Goal: Transaction & Acquisition: Purchase product/service

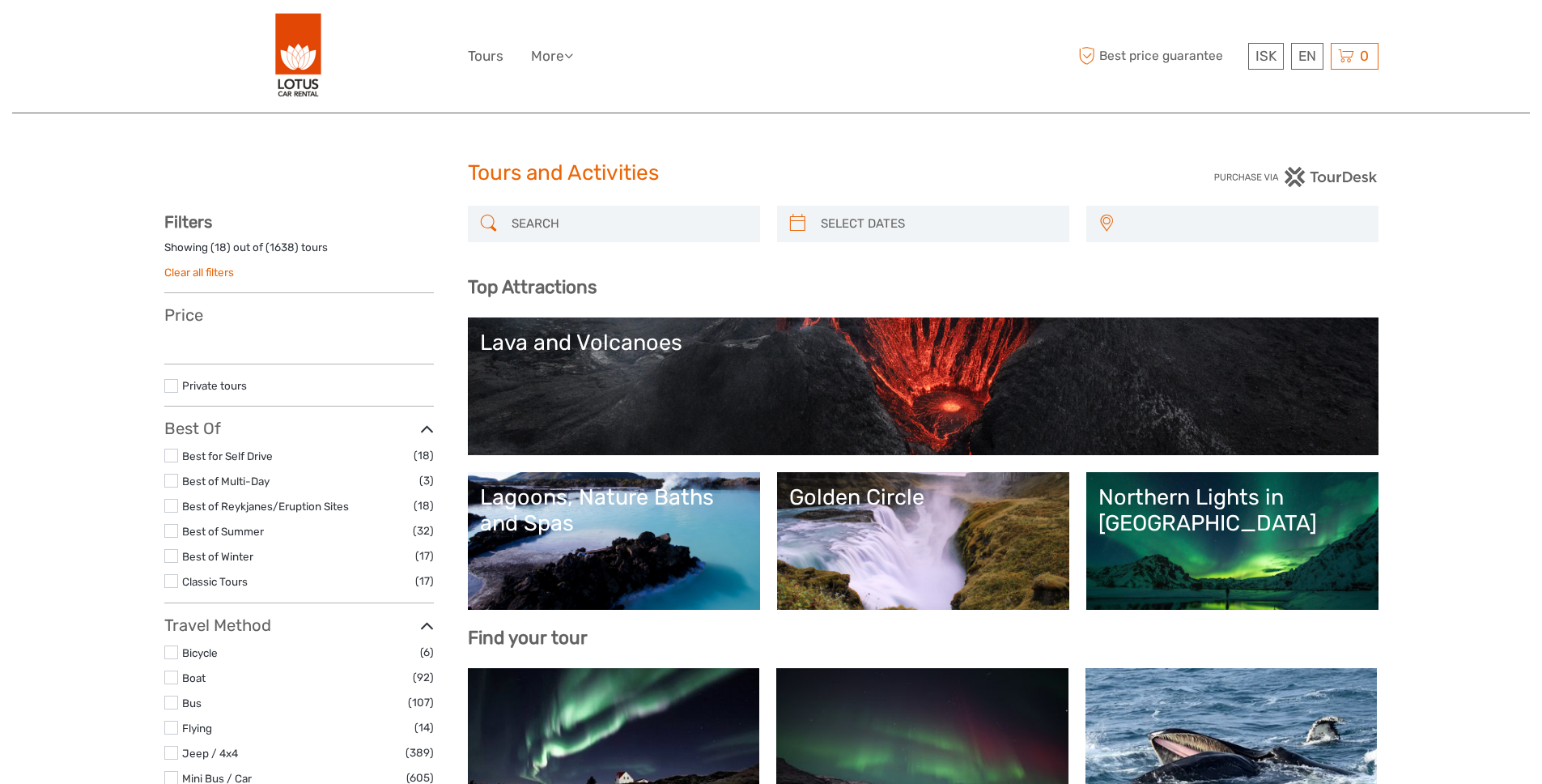
select select
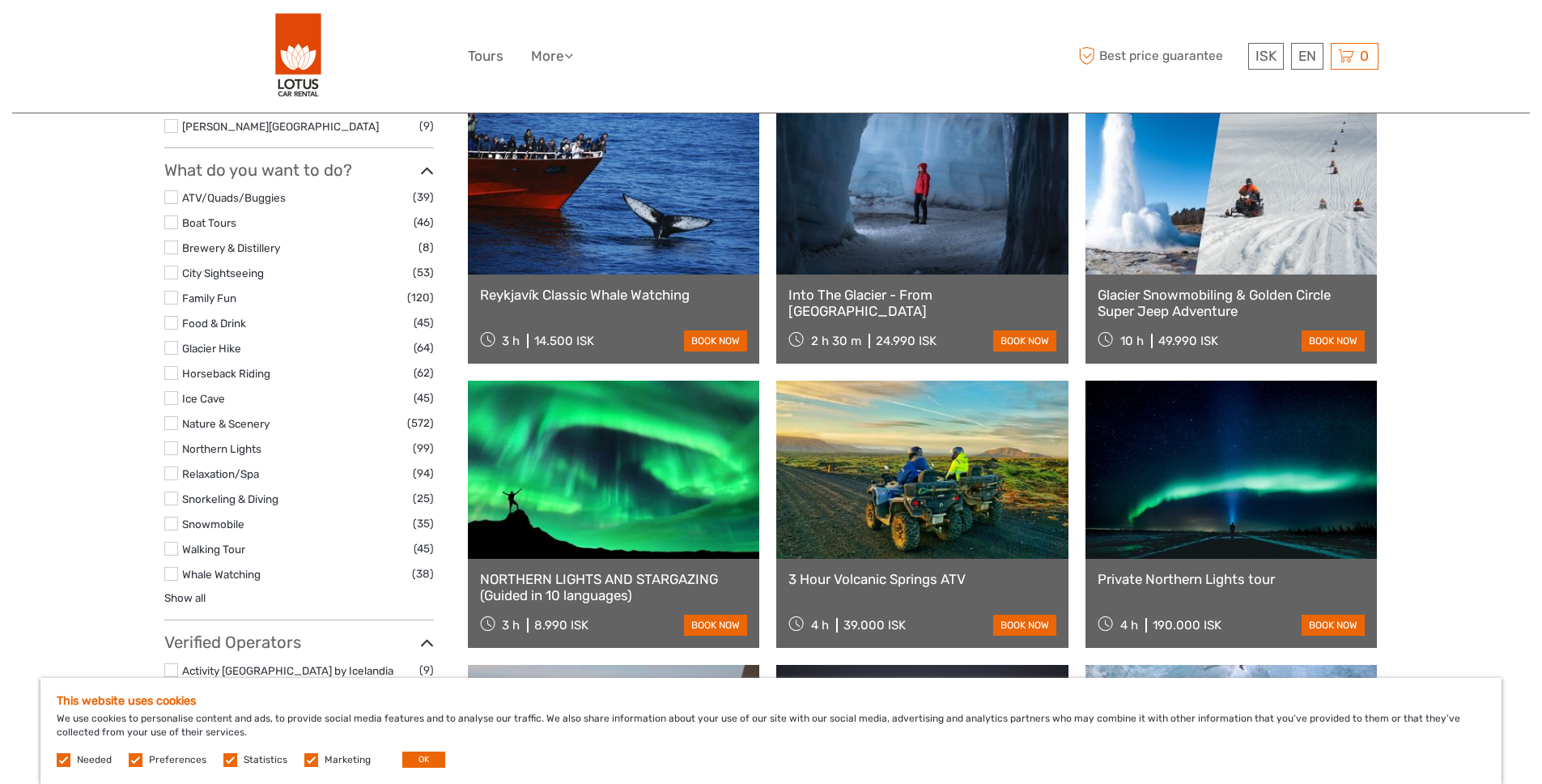
scroll to position [1426, 0]
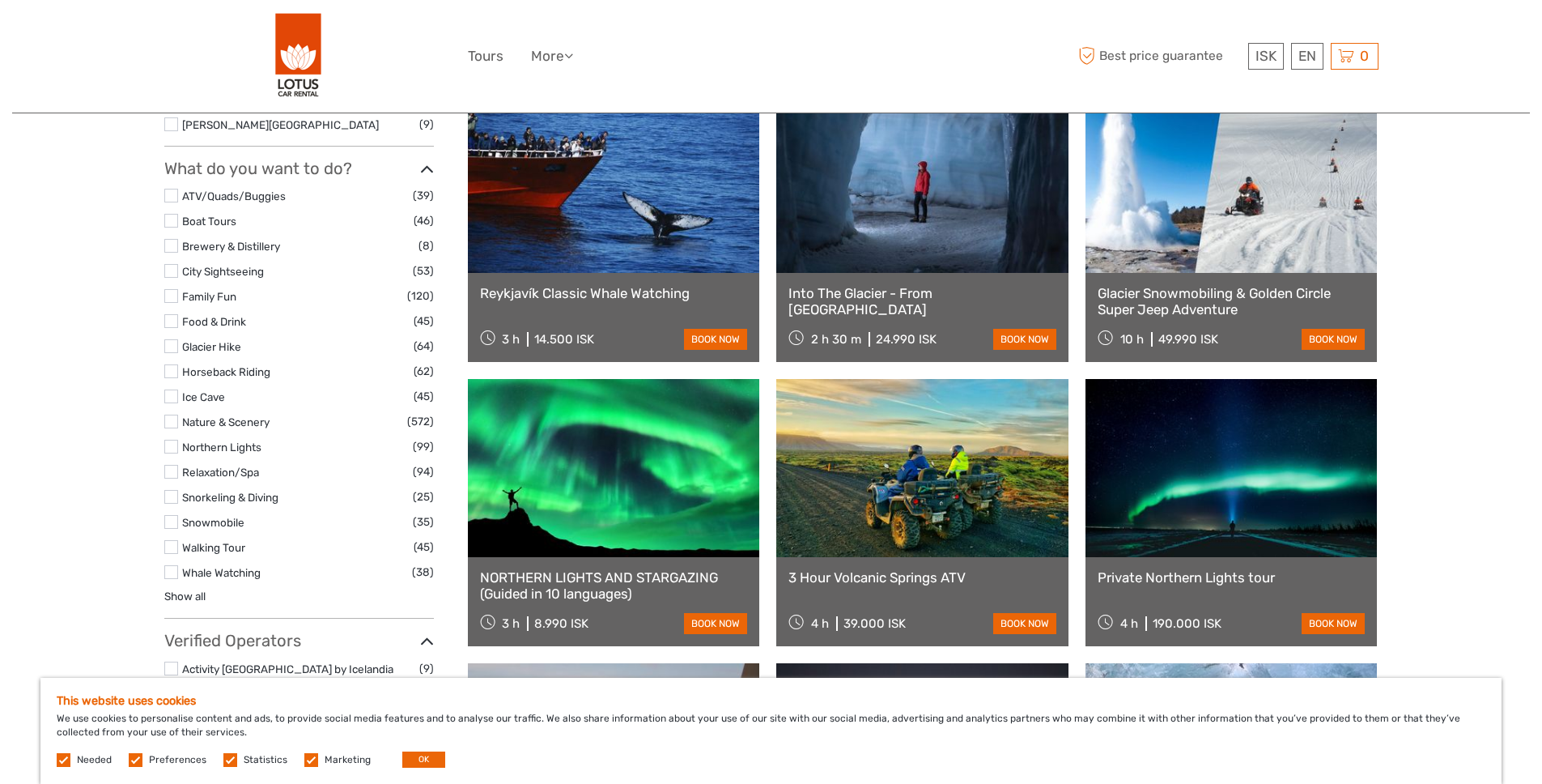
click at [170, 396] on label at bounding box center [171, 396] width 14 height 14
click at [0, 0] on input "checkbox" at bounding box center [0, 0] width 0 height 0
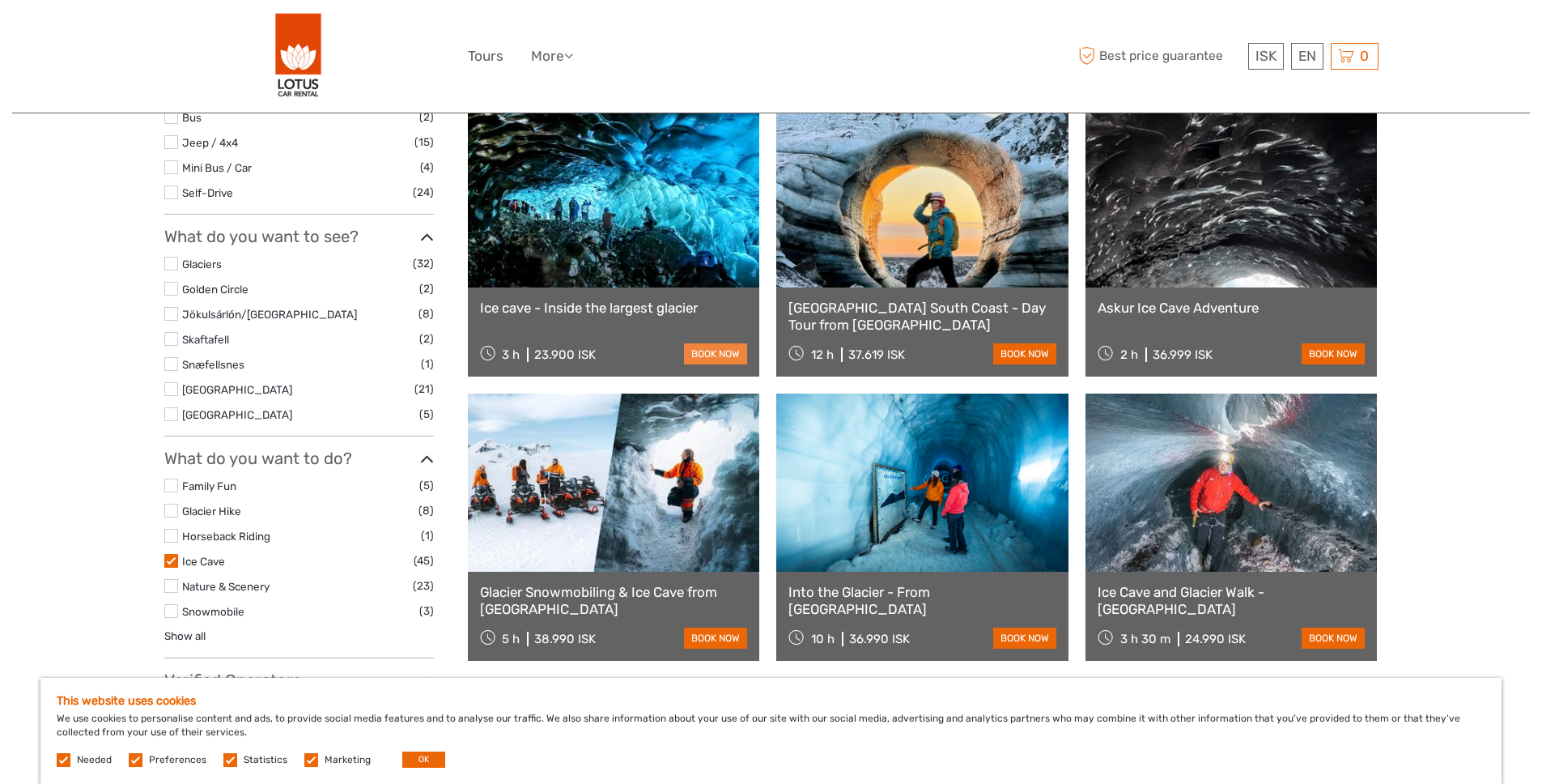
scroll to position [487, 0]
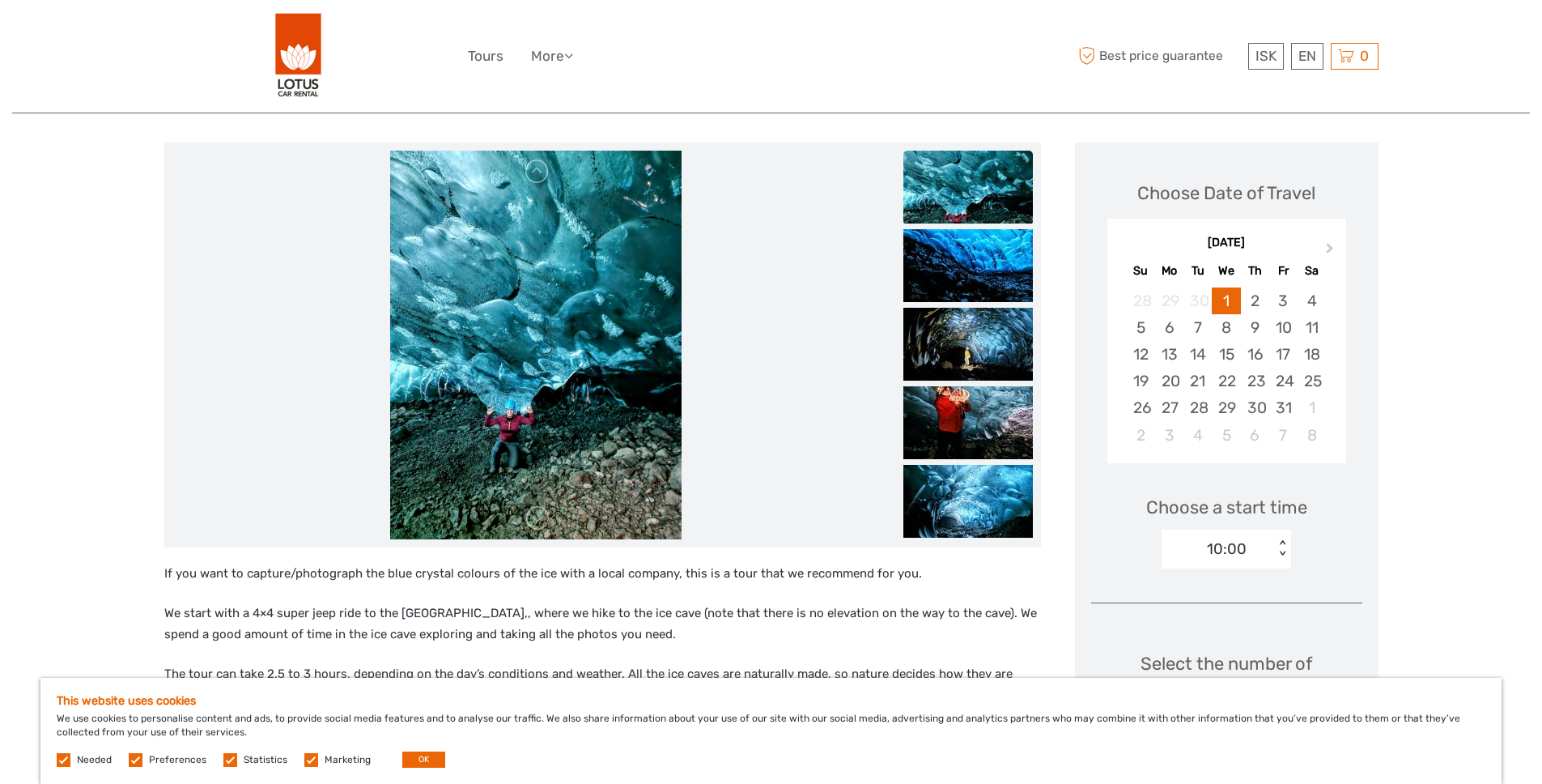
scroll to position [184, 0]
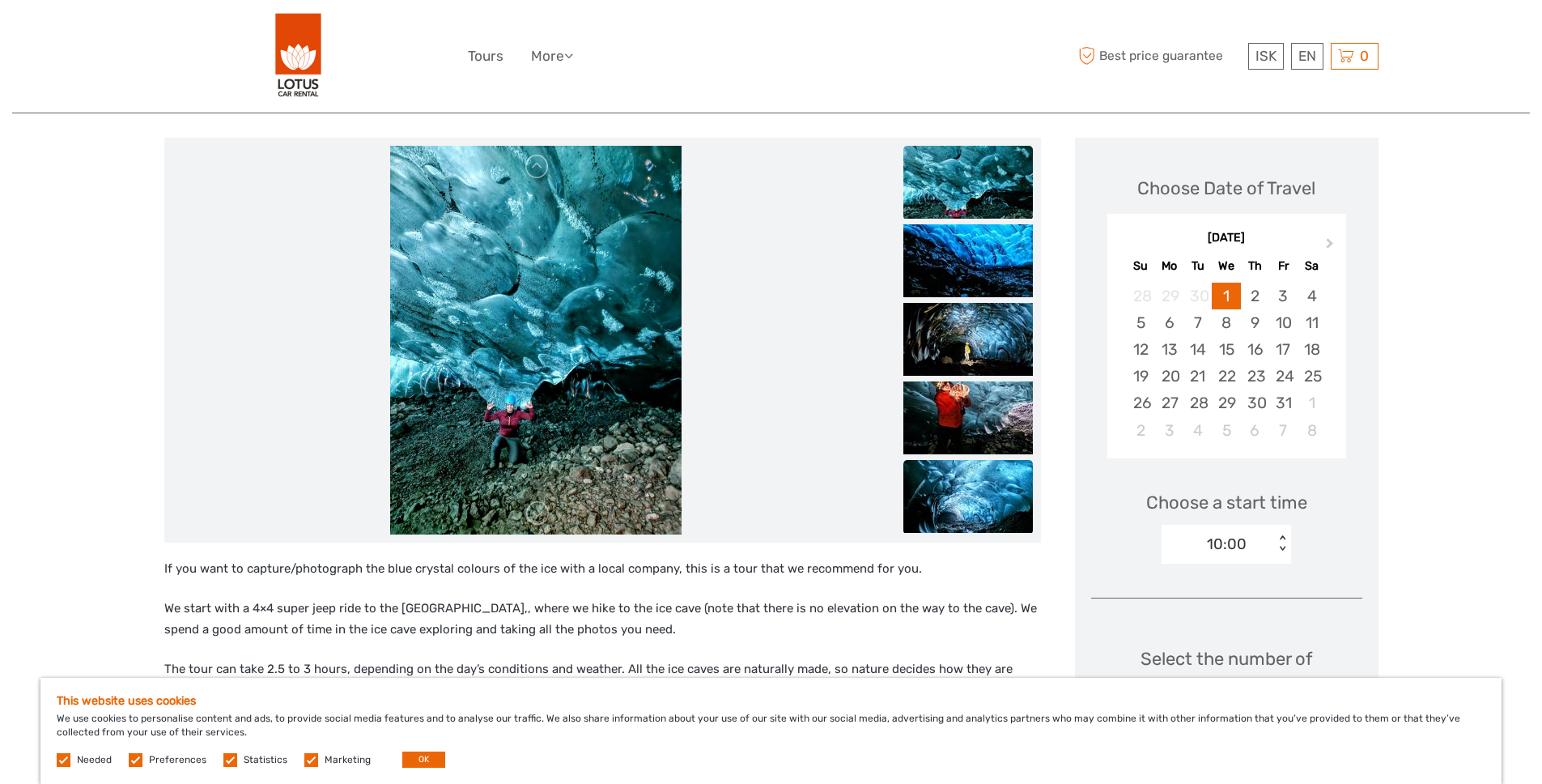
click at [942, 512] on img at bounding box center [968, 497] width 129 height 73
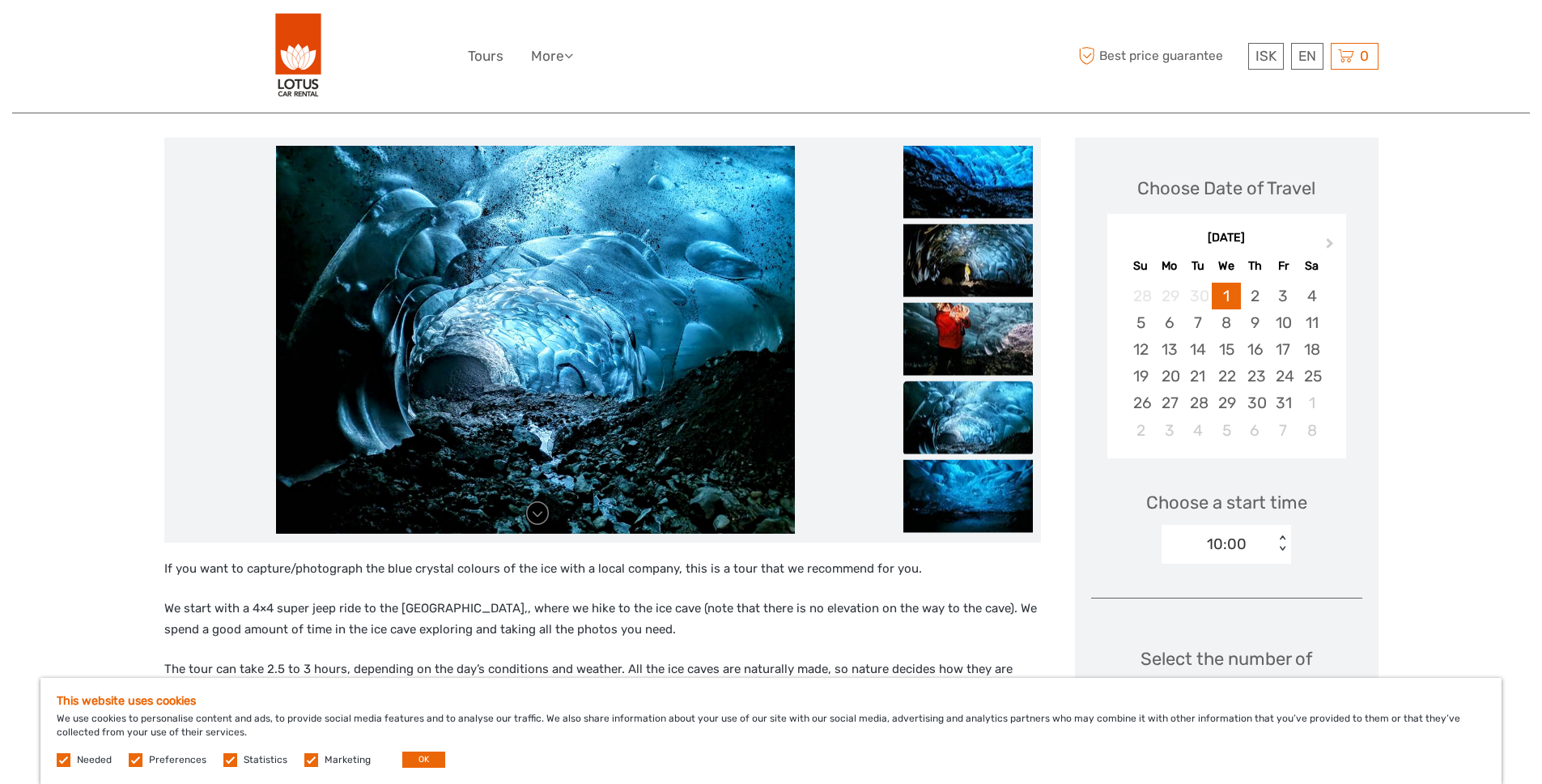
click at [952, 407] on img at bounding box center [968, 418] width 129 height 73
click at [950, 390] on img at bounding box center [968, 418] width 129 height 73
click at [956, 321] on img at bounding box center [968, 338] width 129 height 73
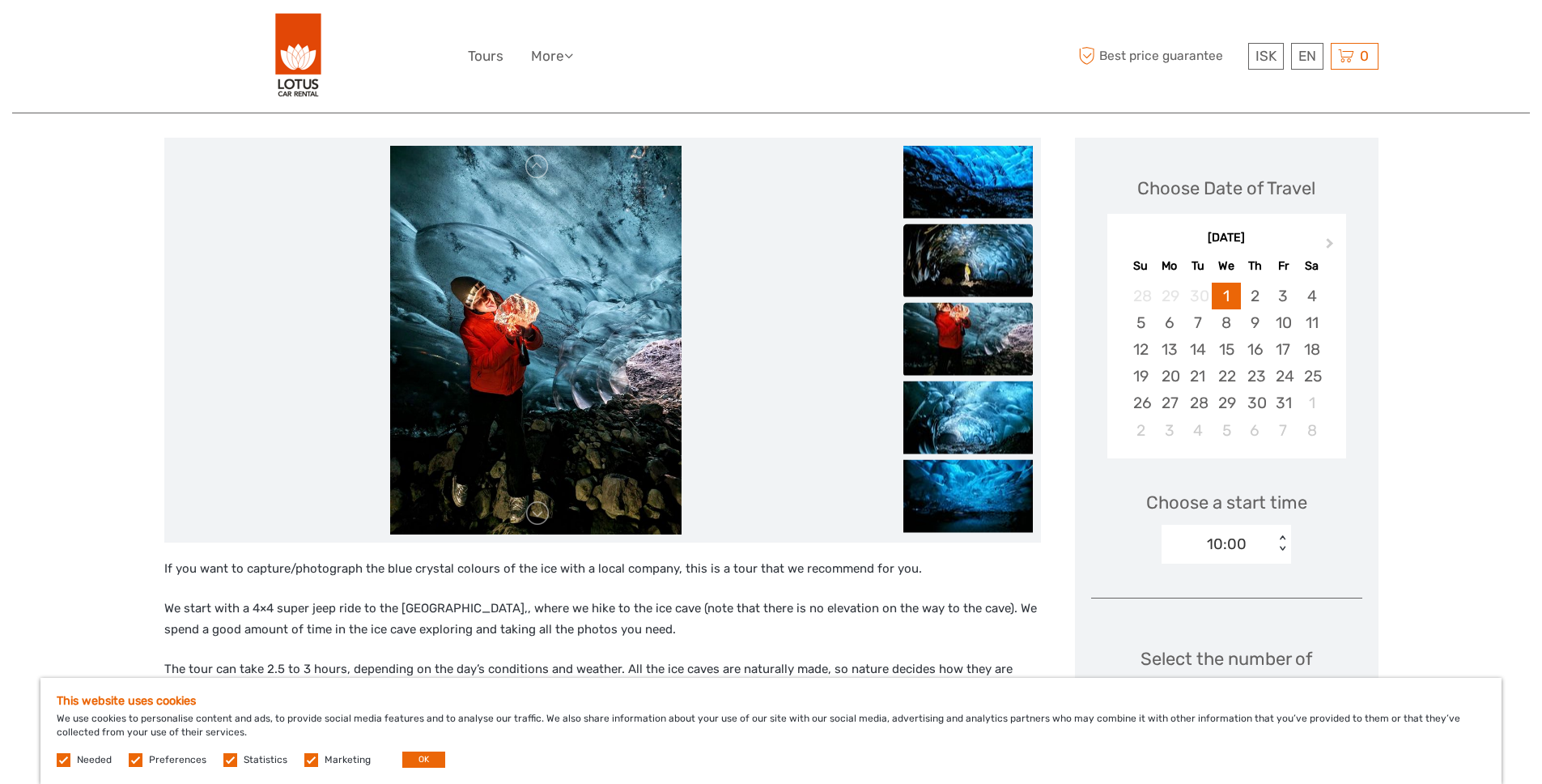
click at [945, 245] on img at bounding box center [968, 260] width 129 height 73
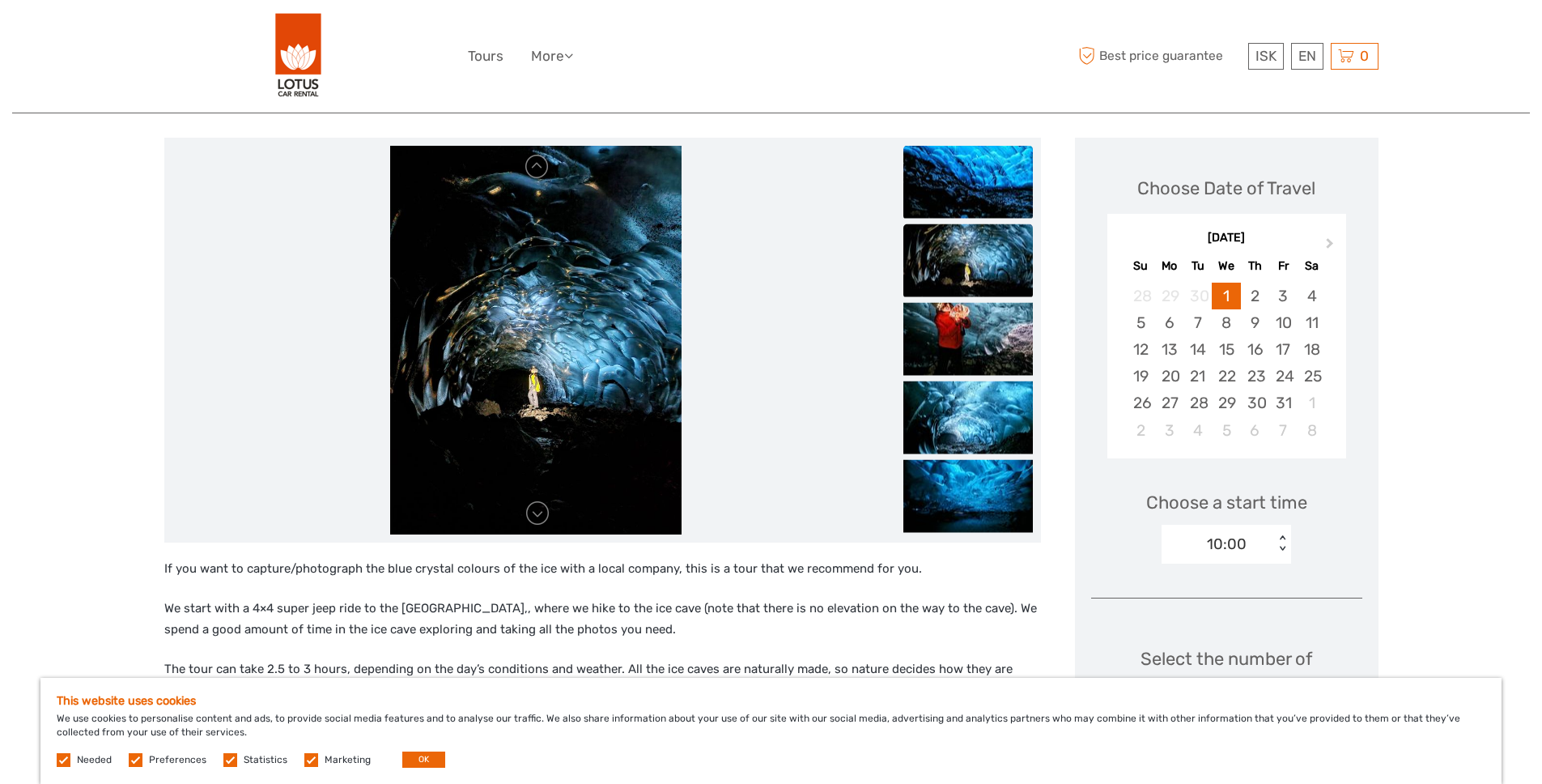
click at [945, 147] on img at bounding box center [968, 181] width 129 height 73
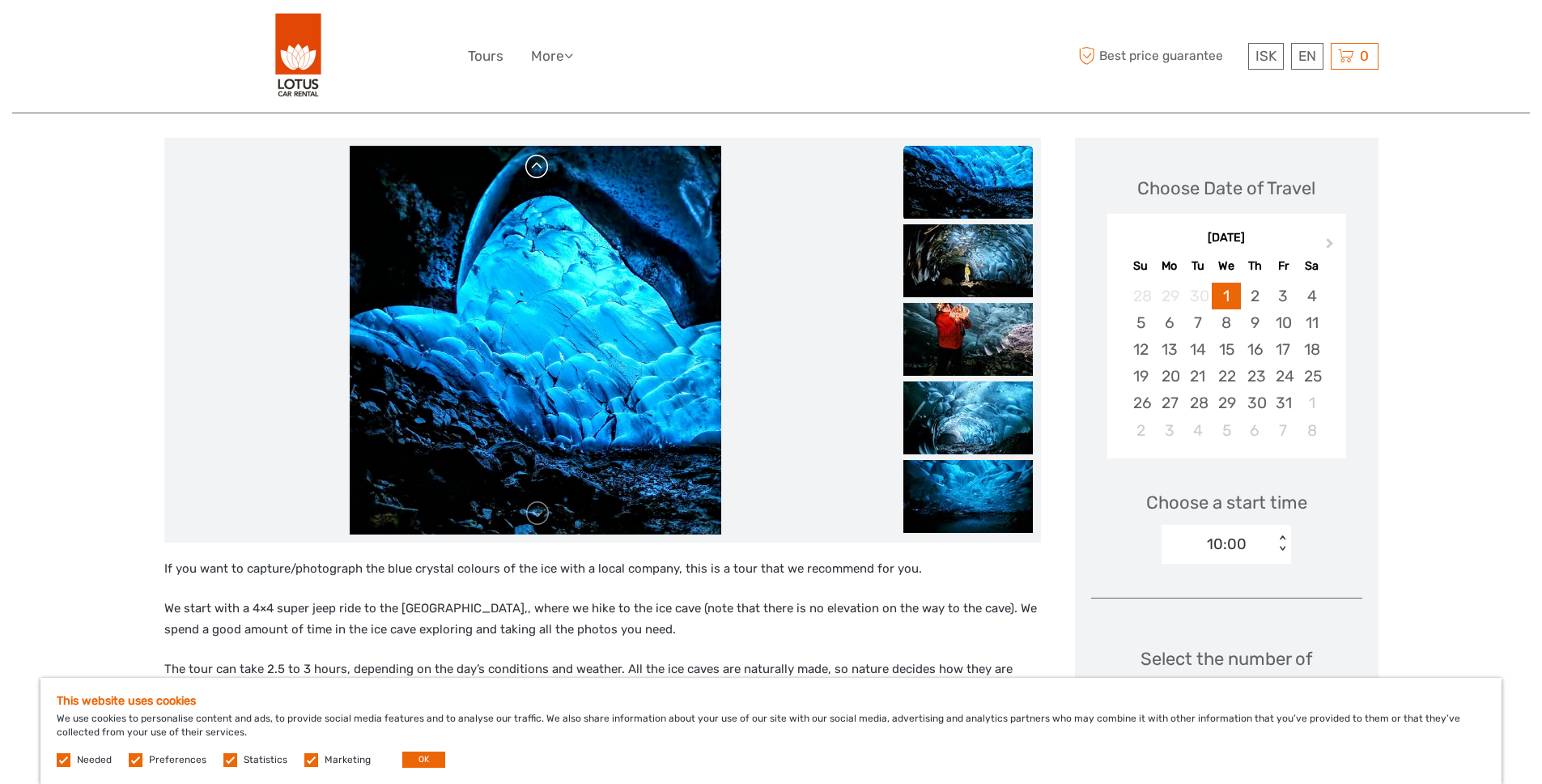
click at [538, 171] on link at bounding box center [537, 167] width 26 height 26
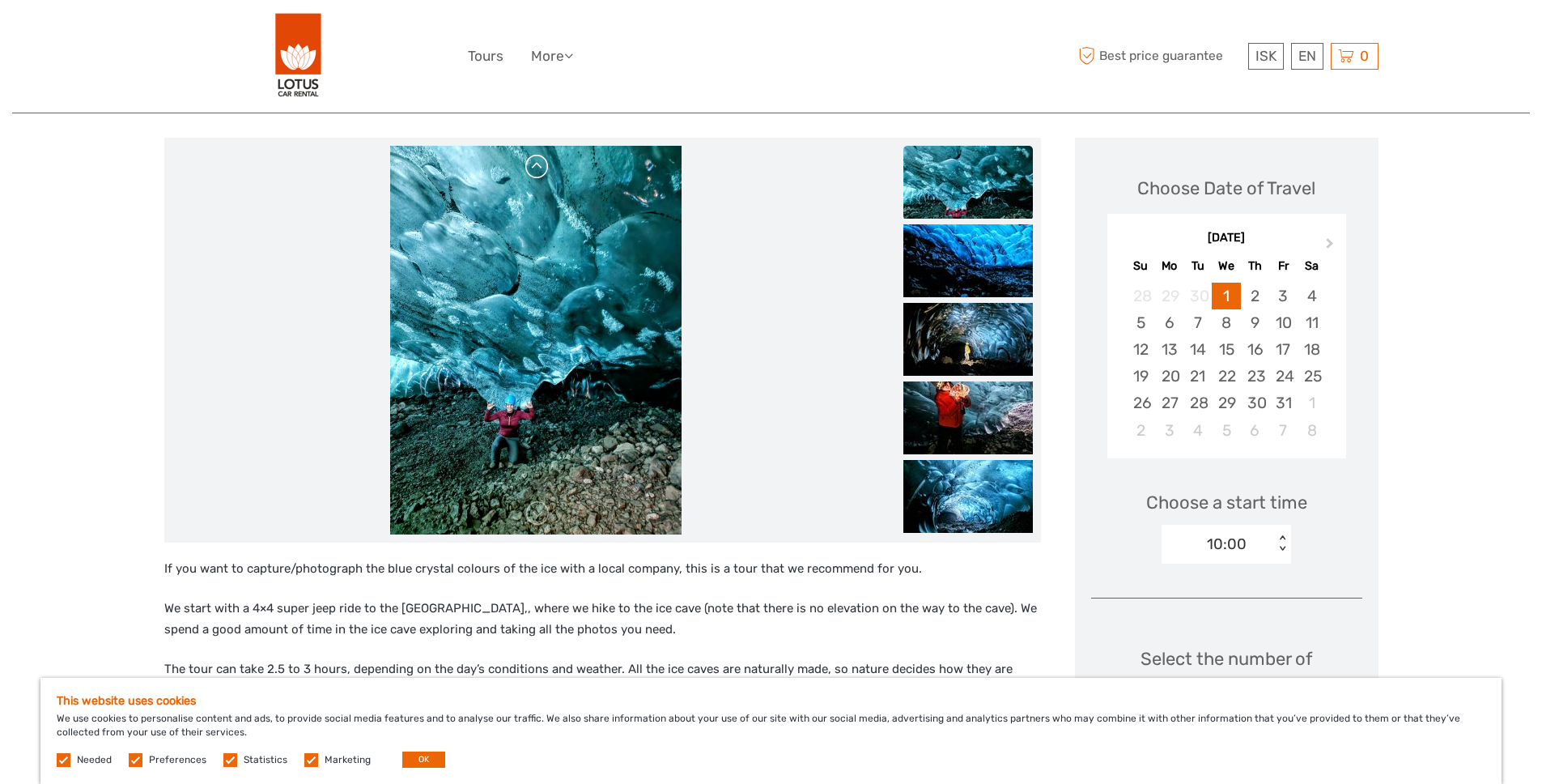
click at [538, 171] on link at bounding box center [537, 167] width 26 height 26
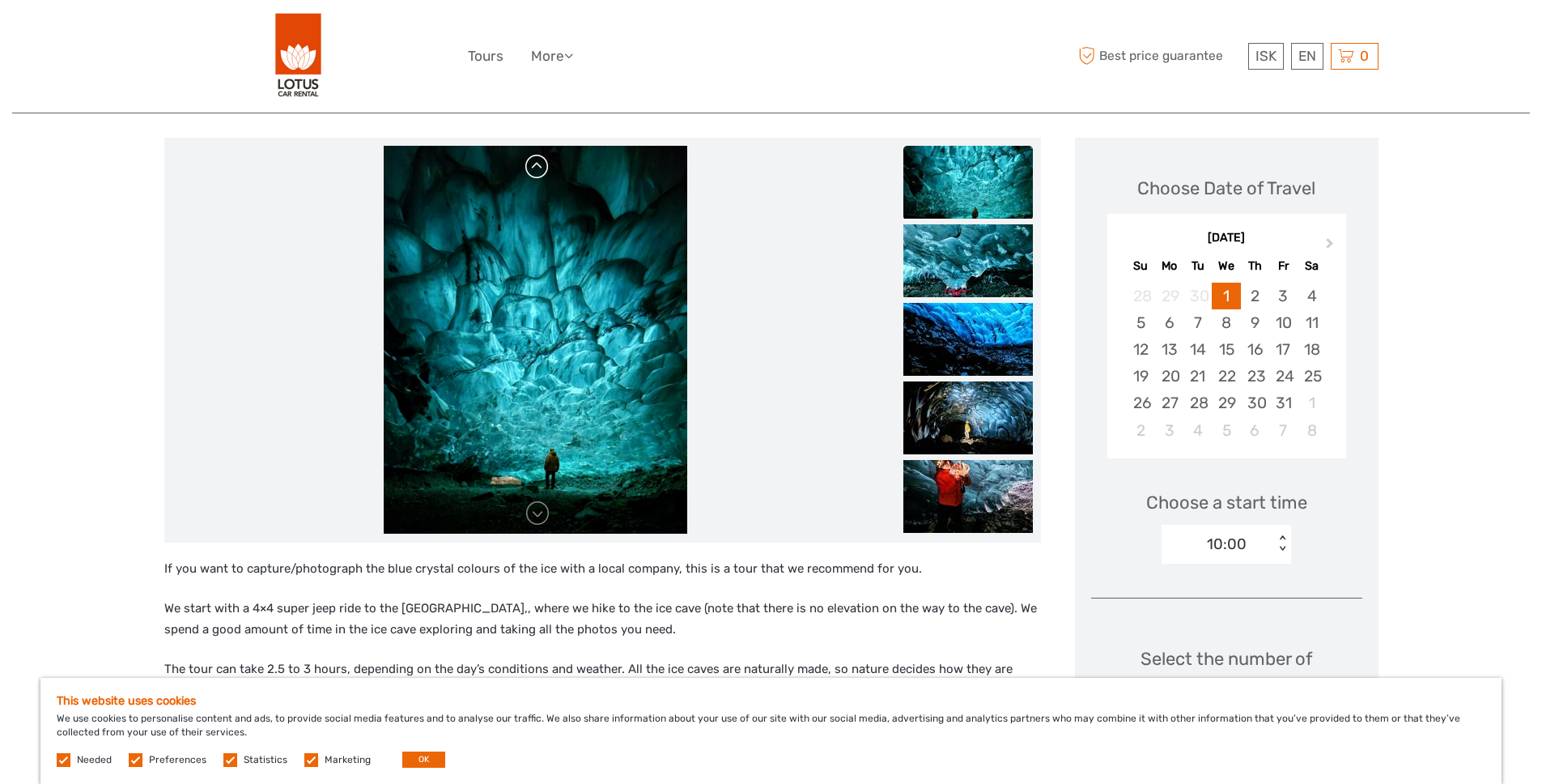
click at [538, 171] on link at bounding box center [537, 167] width 26 height 26
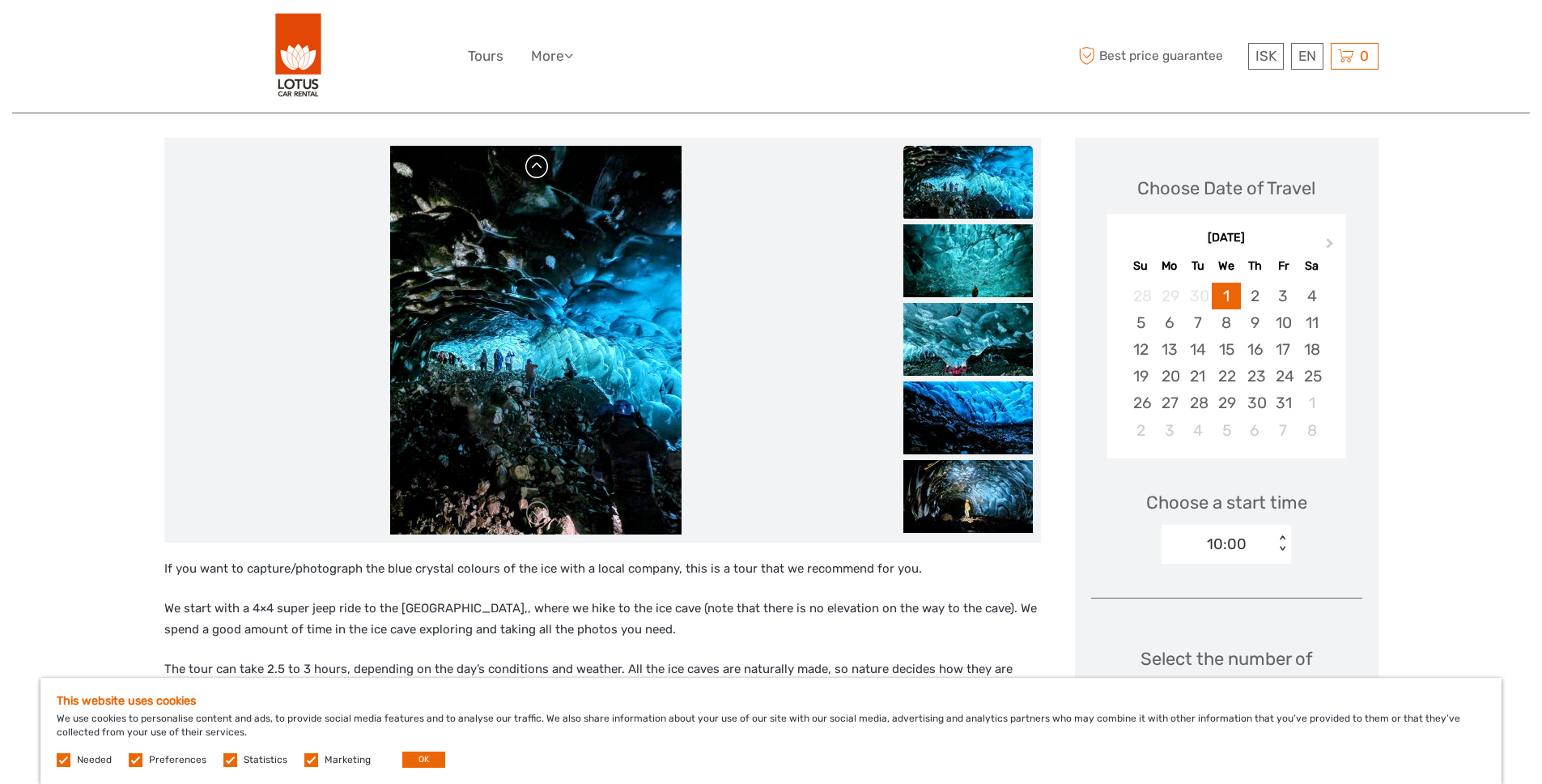
click at [538, 171] on link at bounding box center [537, 167] width 26 height 26
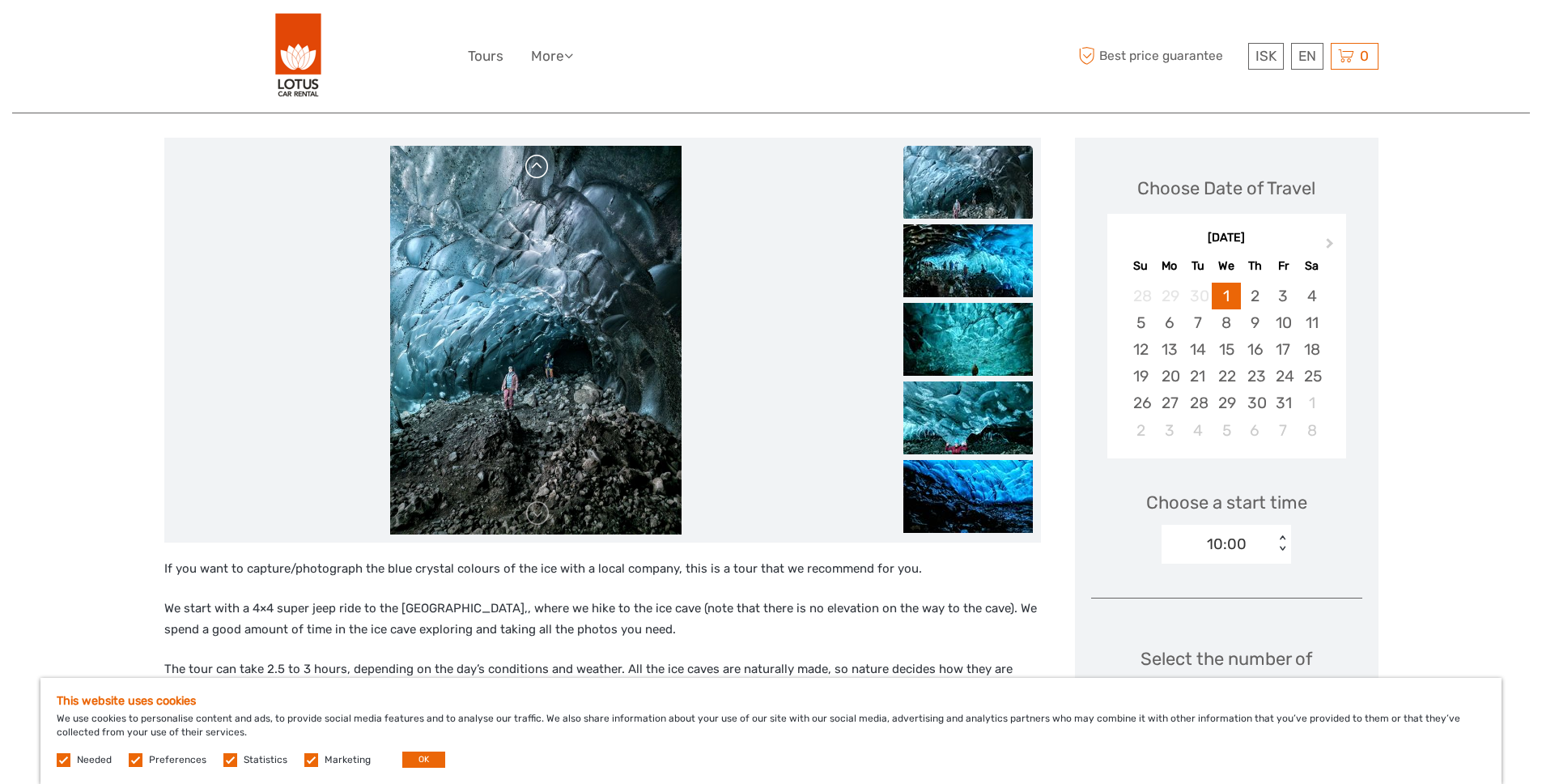
click at [538, 171] on link at bounding box center [537, 167] width 26 height 26
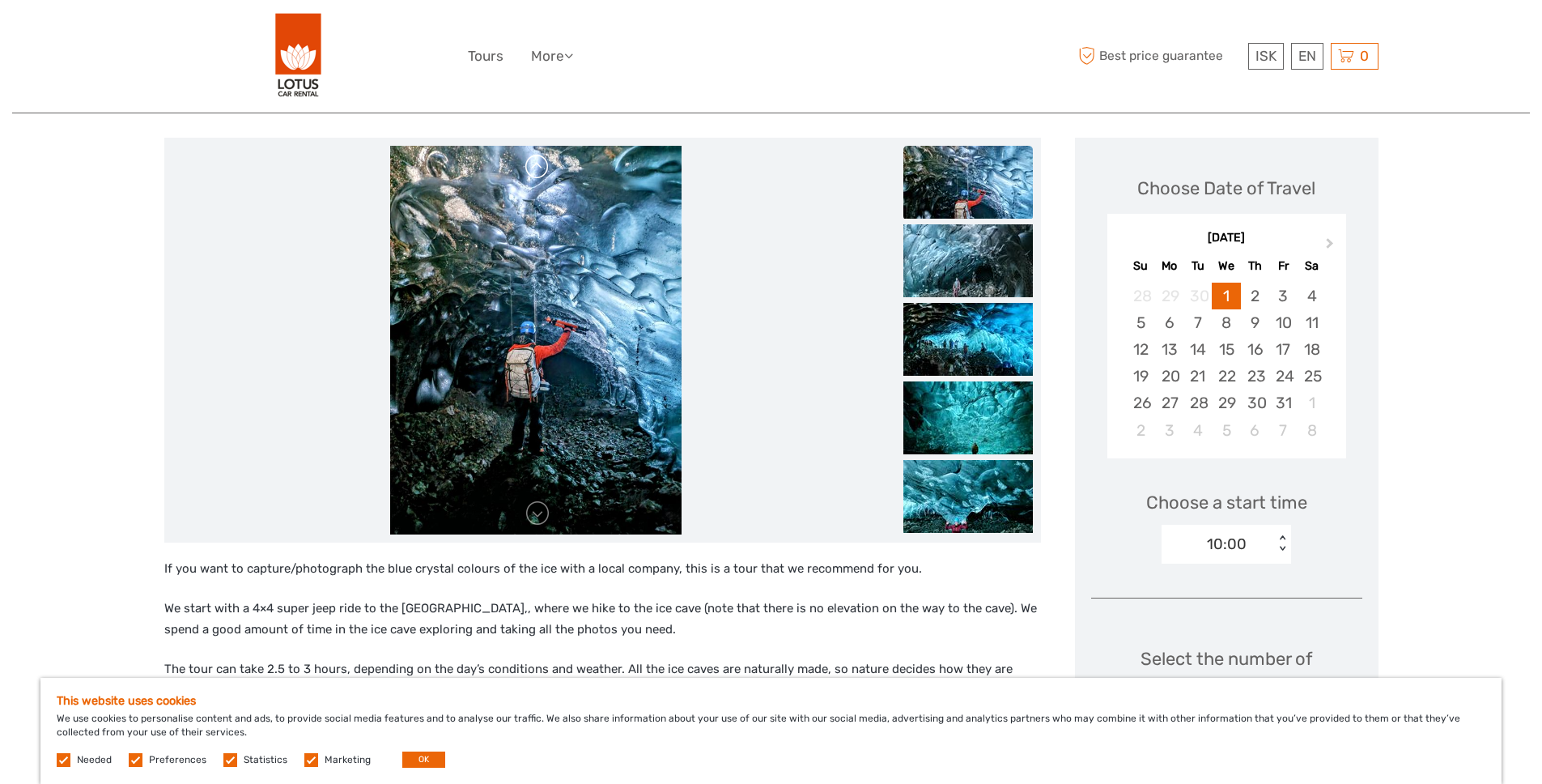
click at [538, 171] on link at bounding box center [537, 167] width 26 height 26
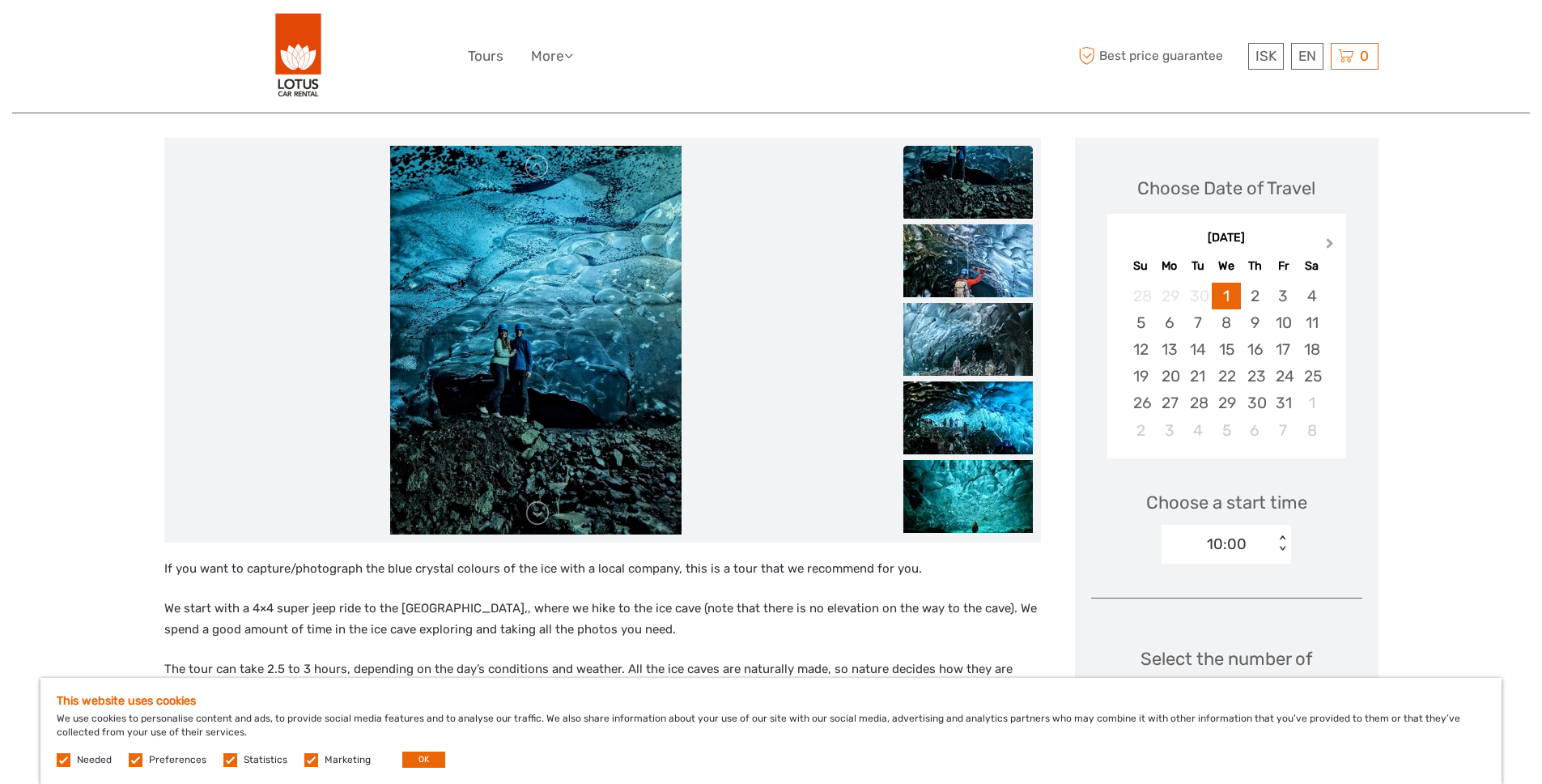
click at [1319, 250] on button "Next Month" at bounding box center [1332, 247] width 26 height 26
click at [1259, 346] on div "13" at bounding box center [1255, 349] width 28 height 27
click at [1219, 538] on div "11:00" at bounding box center [1228, 544] width 37 height 21
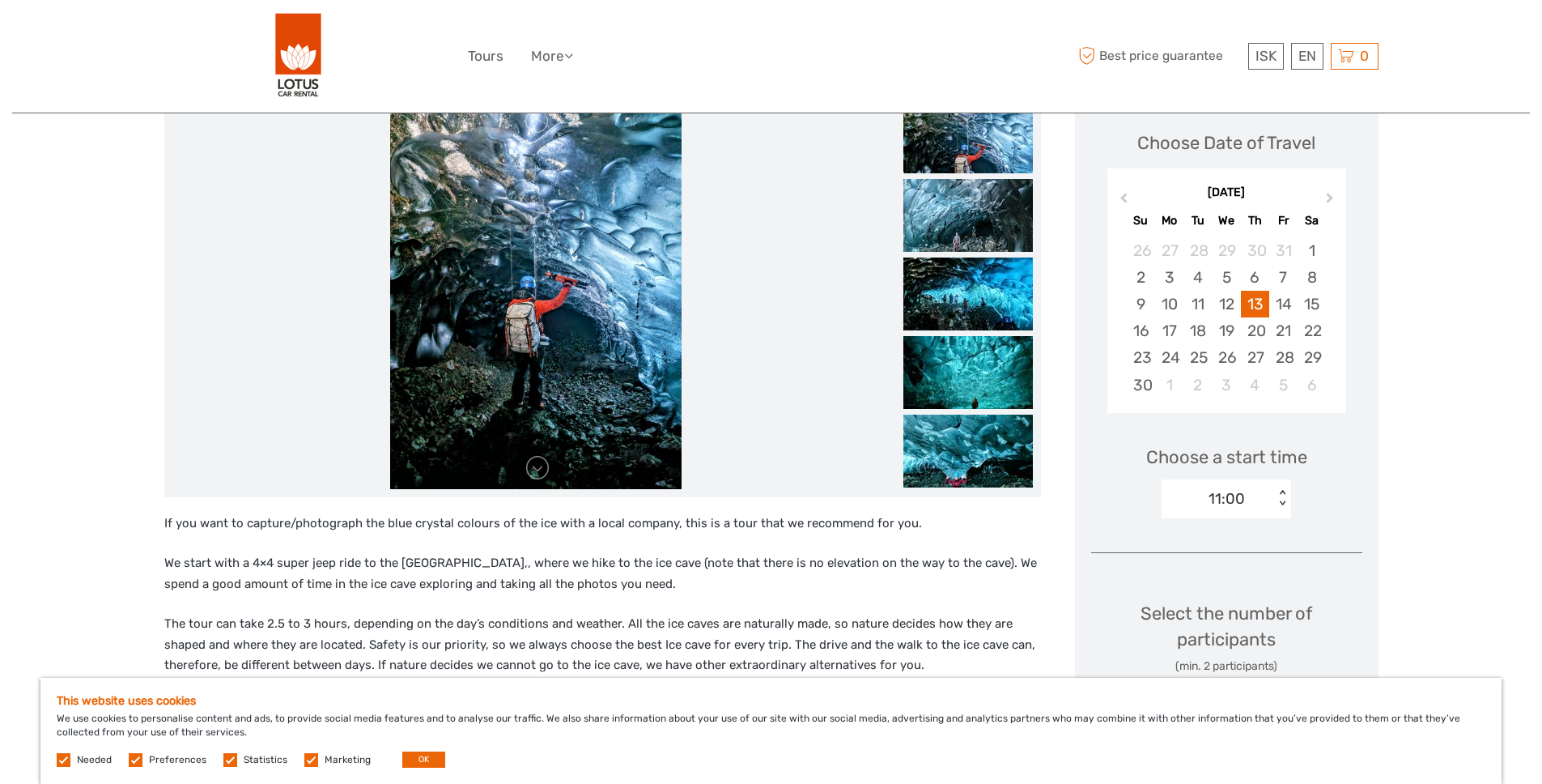
scroll to position [273, 0]
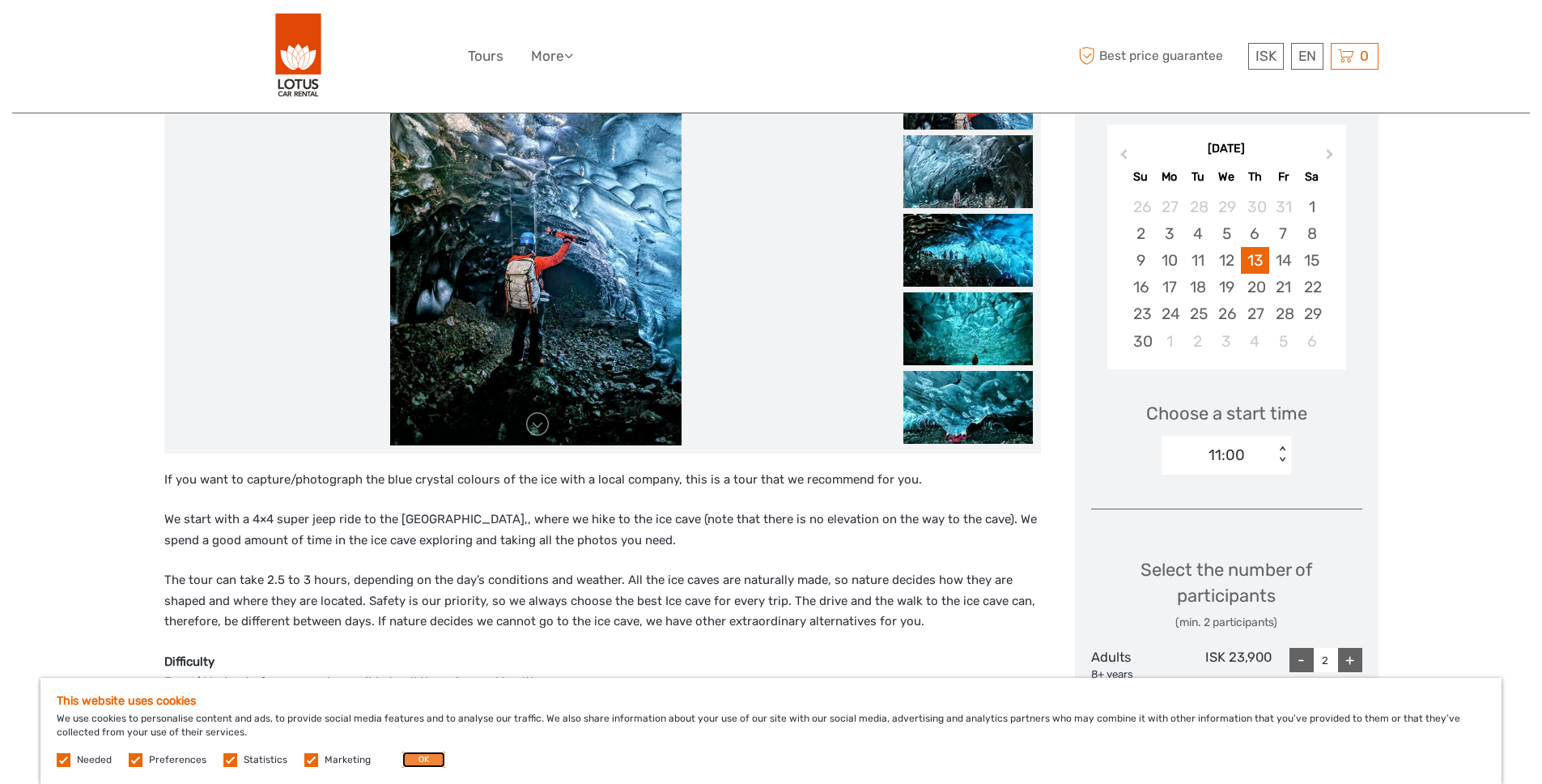
click at [433, 759] on button "OK" at bounding box center [423, 759] width 42 height 16
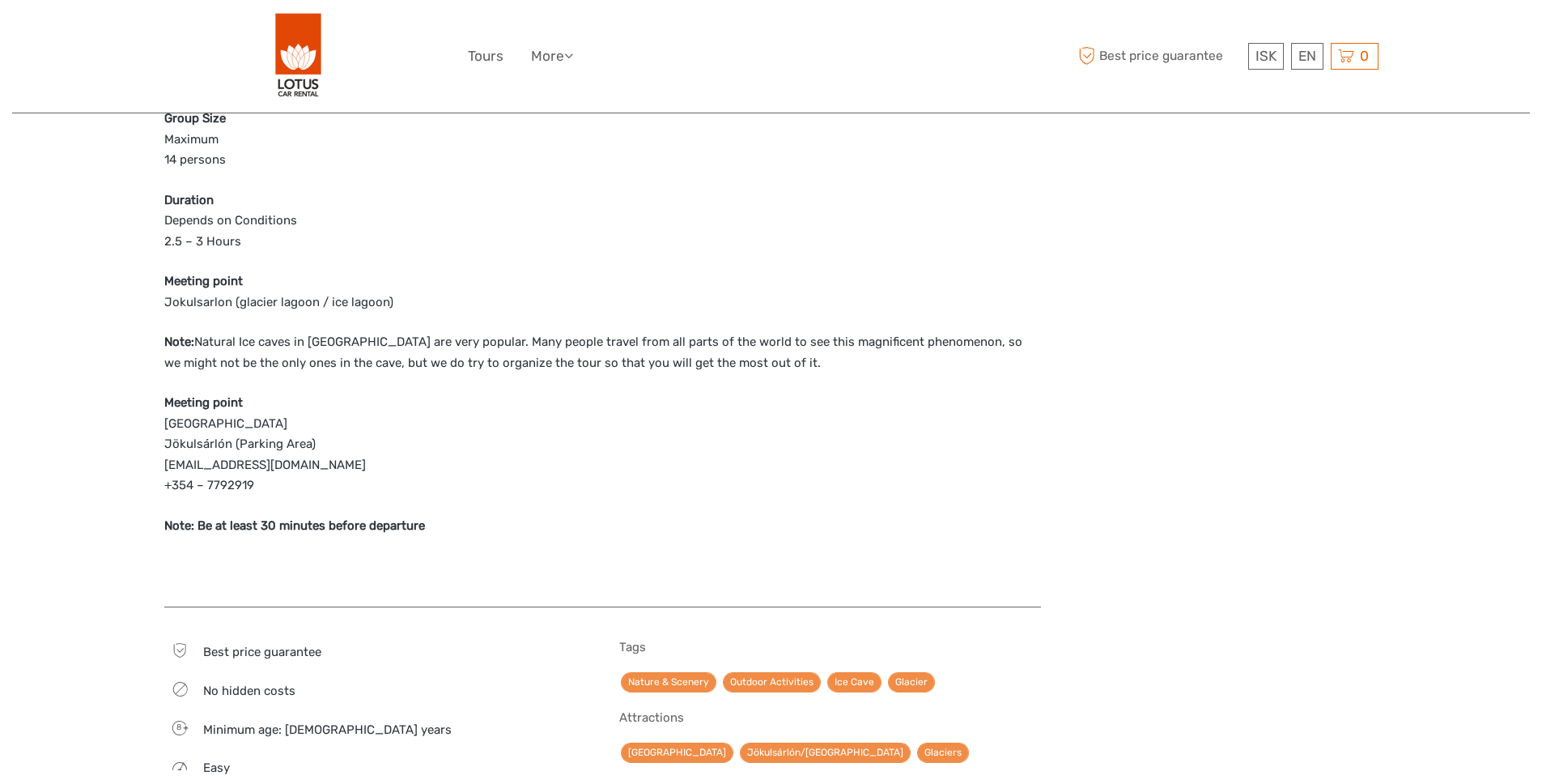
scroll to position [0, 0]
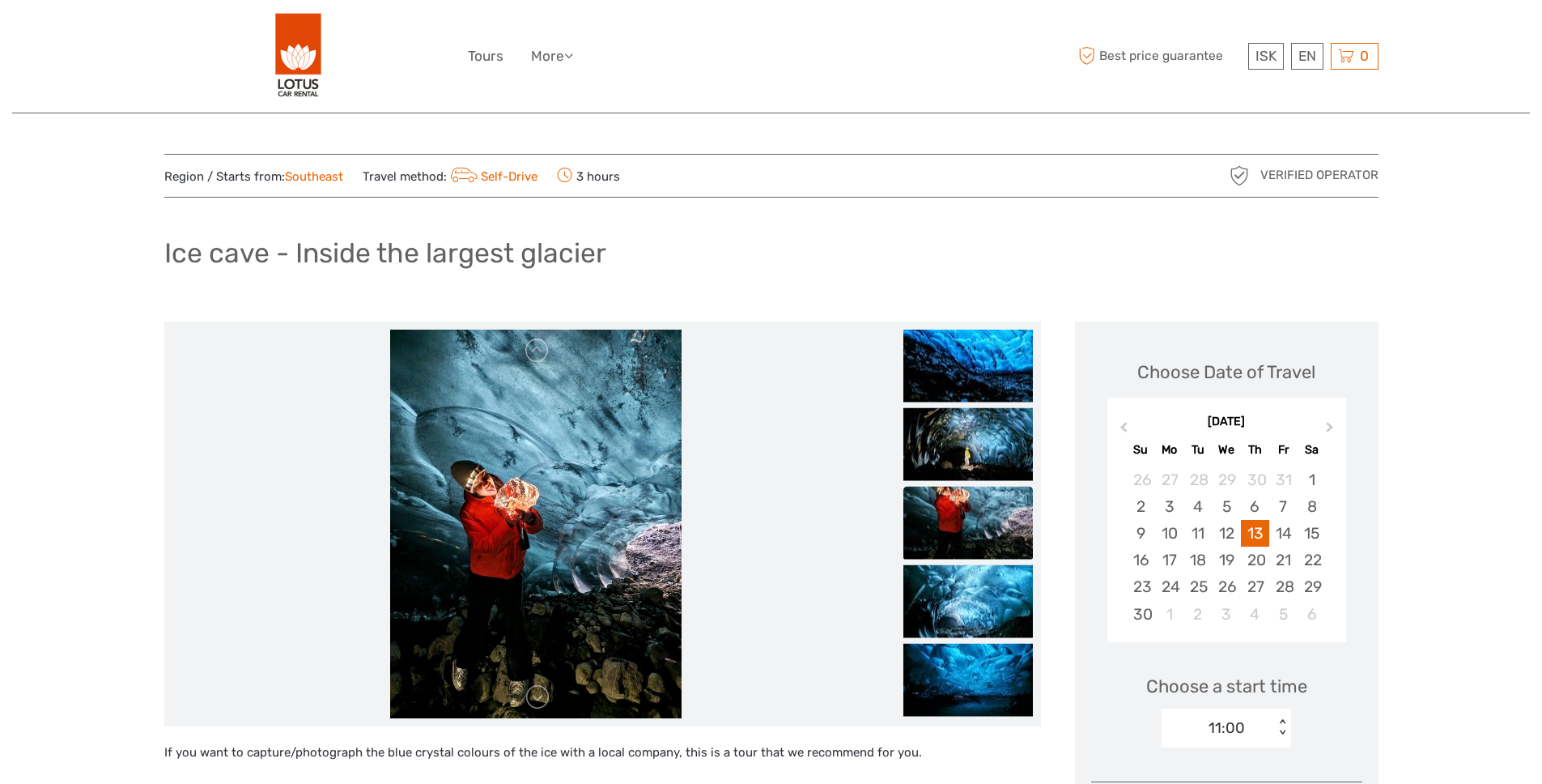
click at [355, 250] on h1 "Ice cave - Inside the largest glacier" at bounding box center [385, 253] width 442 height 33
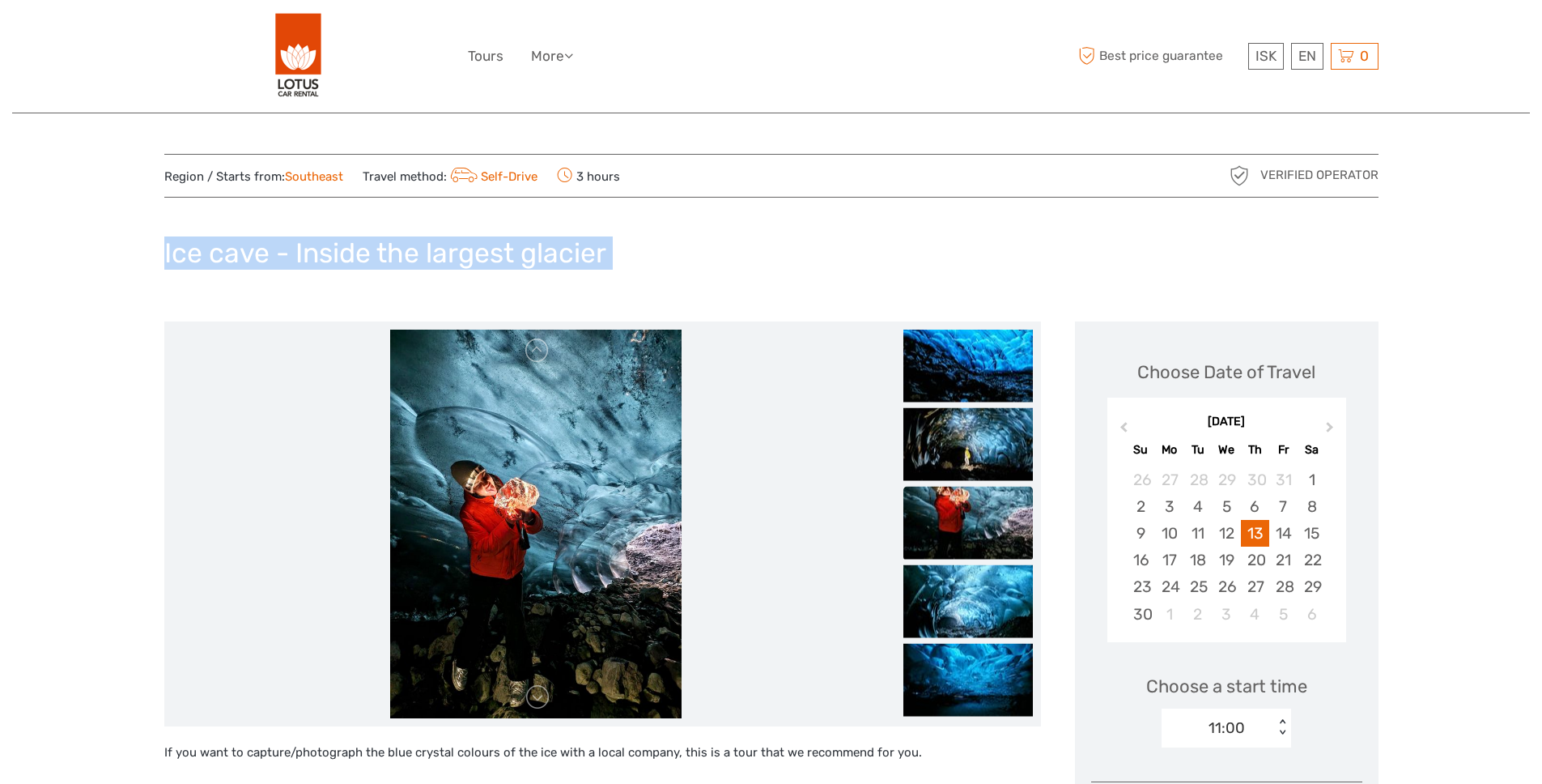
click at [355, 250] on h1 "Ice cave - Inside the largest glacier" at bounding box center [385, 253] width 442 height 33
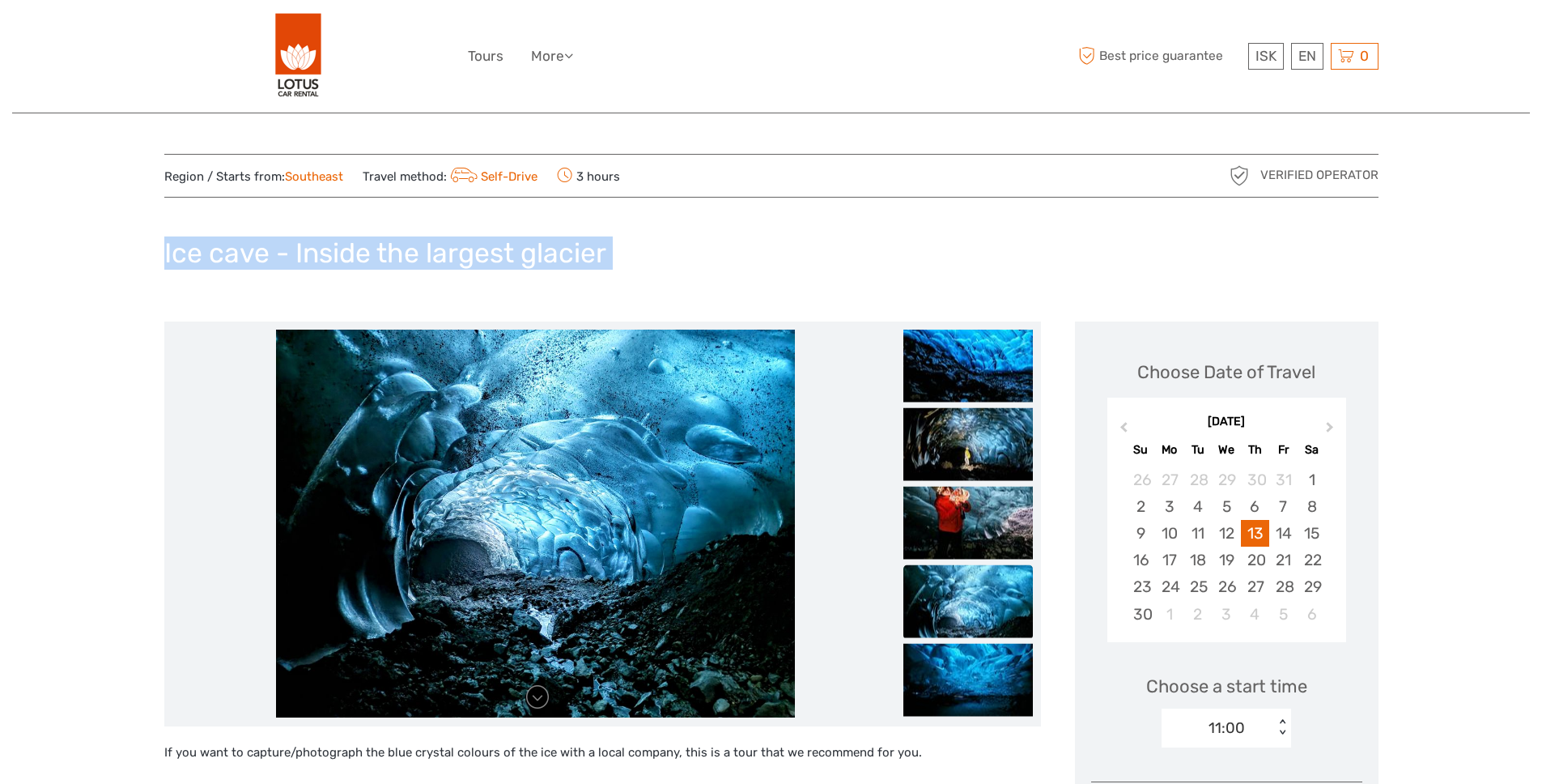
copy div "Ice cave - Inside the largest glacier"
click at [806, 230] on div "Ice cave - Inside the largest glacier" at bounding box center [771, 258] width 1214 height 59
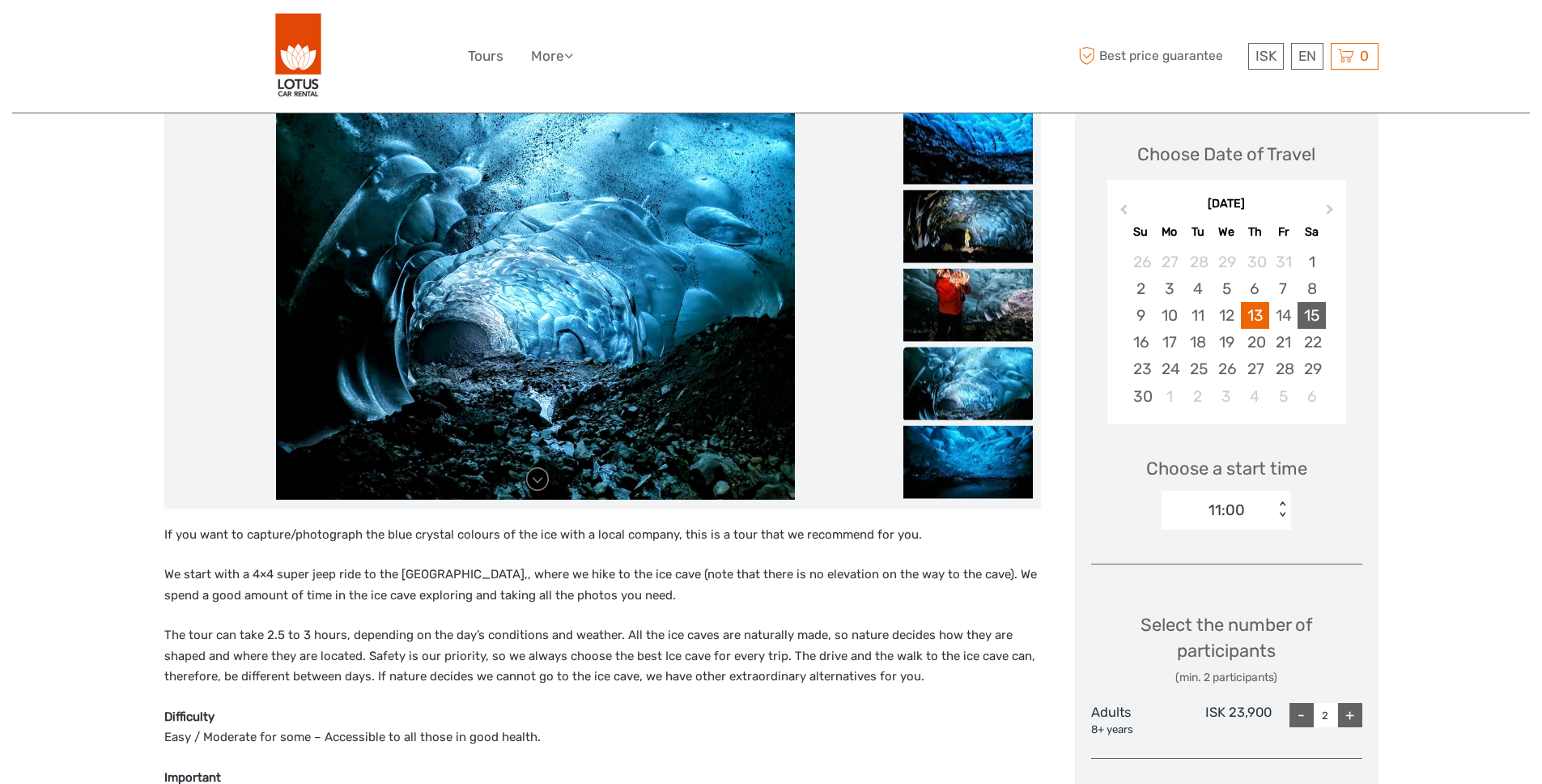
scroll to position [220, 0]
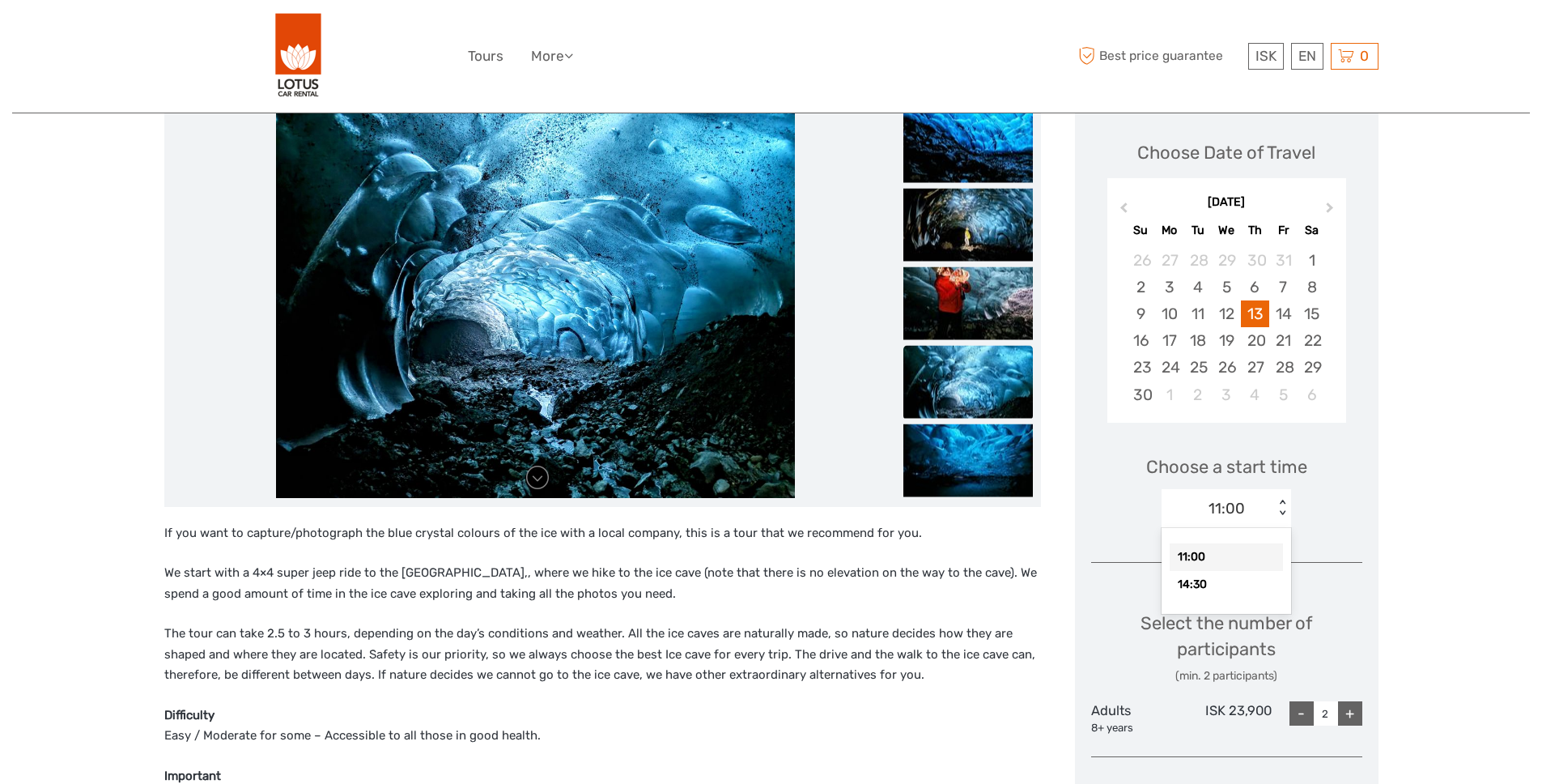
click at [1234, 507] on div "11:00" at bounding box center [1228, 508] width 37 height 21
click at [1263, 310] on div "13" at bounding box center [1255, 313] width 28 height 27
click at [1214, 514] on div "11:00" at bounding box center [1228, 509] width 37 height 21
click at [1100, 532] on div "Choose a start time option 11:00 selected, 1 of 2. 2 results available. Use Up …" at bounding box center [1227, 484] width 271 height 103
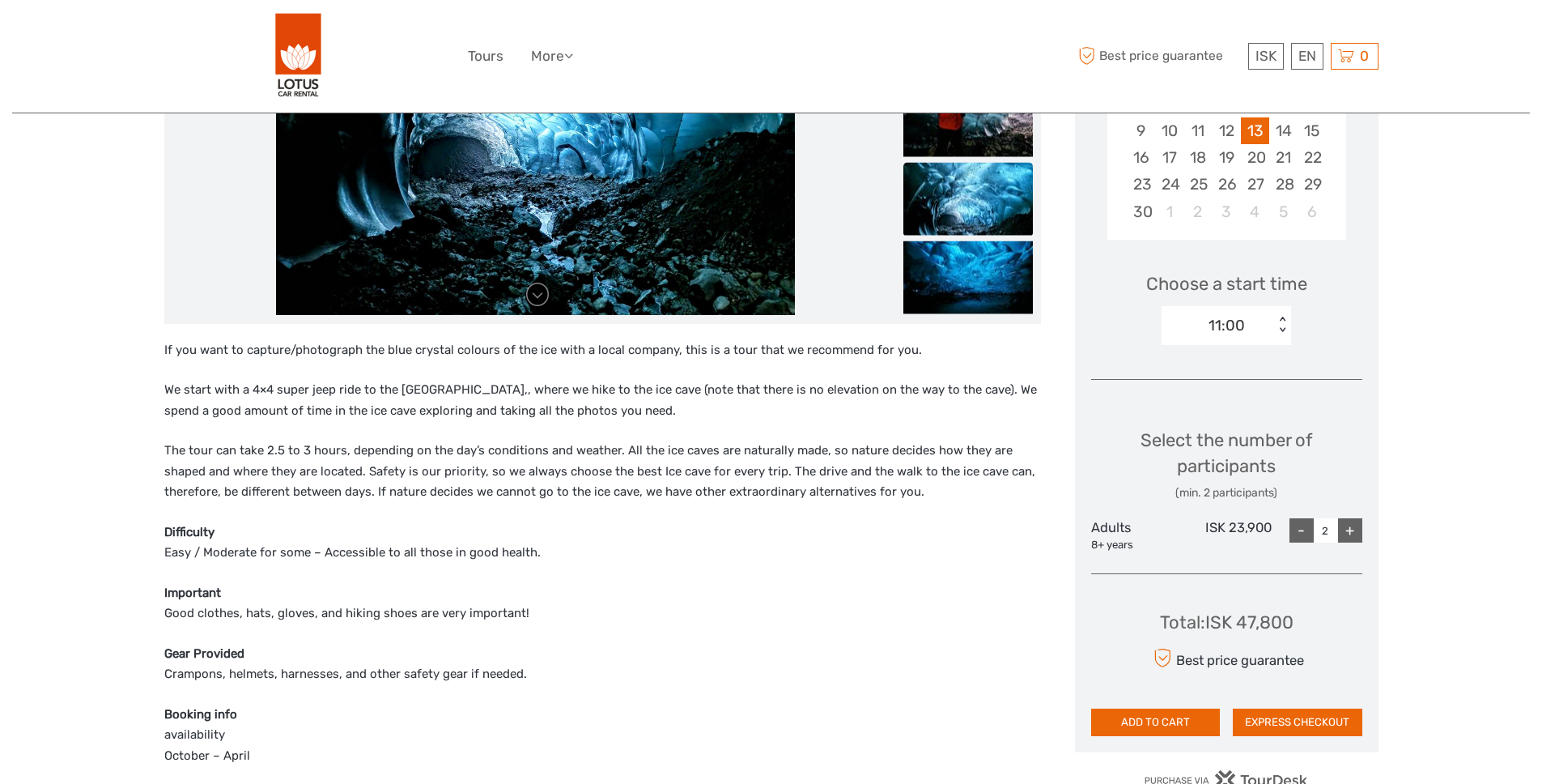
scroll to position [559, 0]
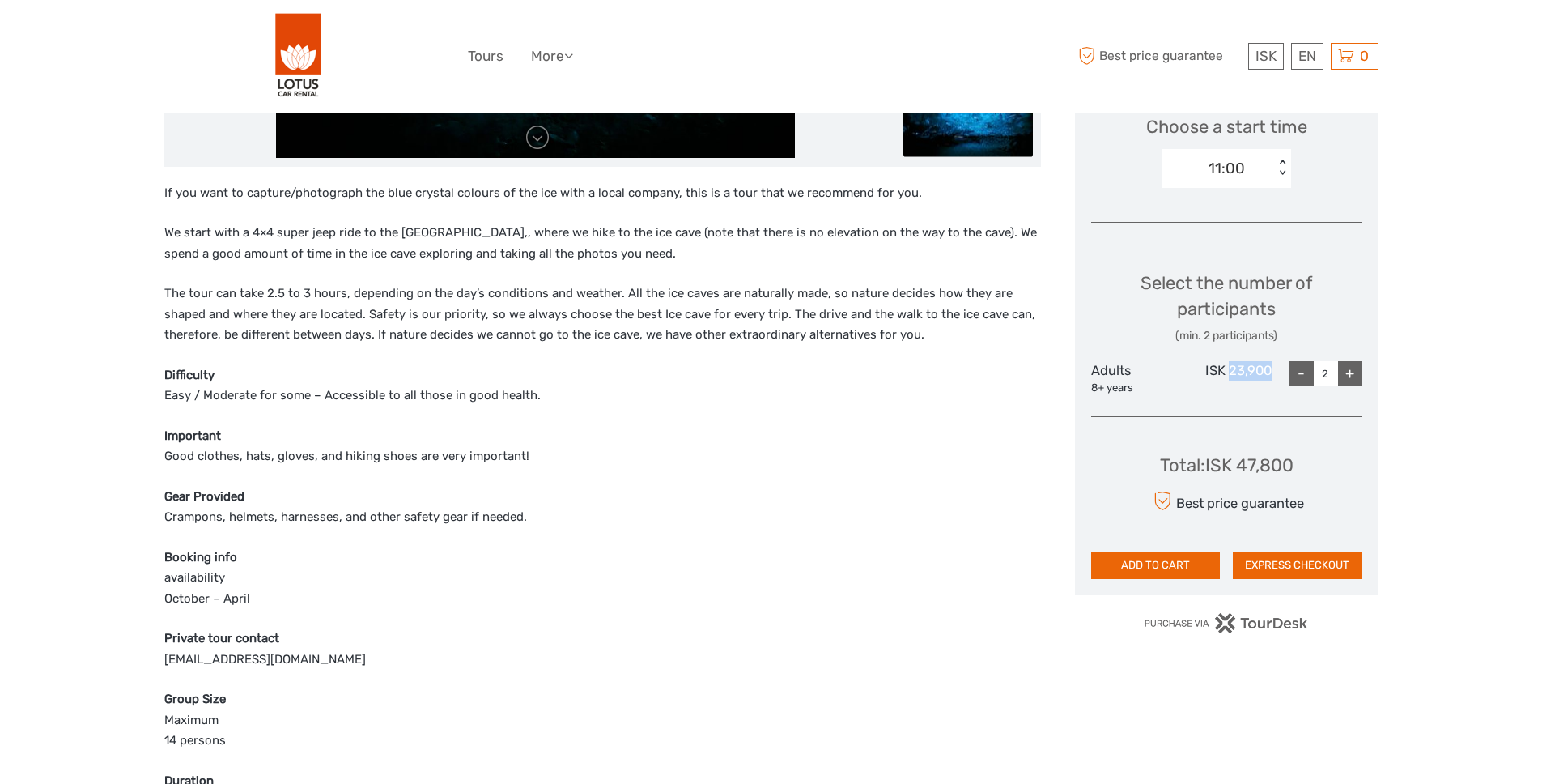
drag, startPoint x: 1229, startPoint y: 371, endPoint x: 1289, endPoint y: 376, distance: 60.2
click at [1289, 376] on div "Adults 8+ years ISK 23,900 - 2 +" at bounding box center [1227, 377] width 271 height 34
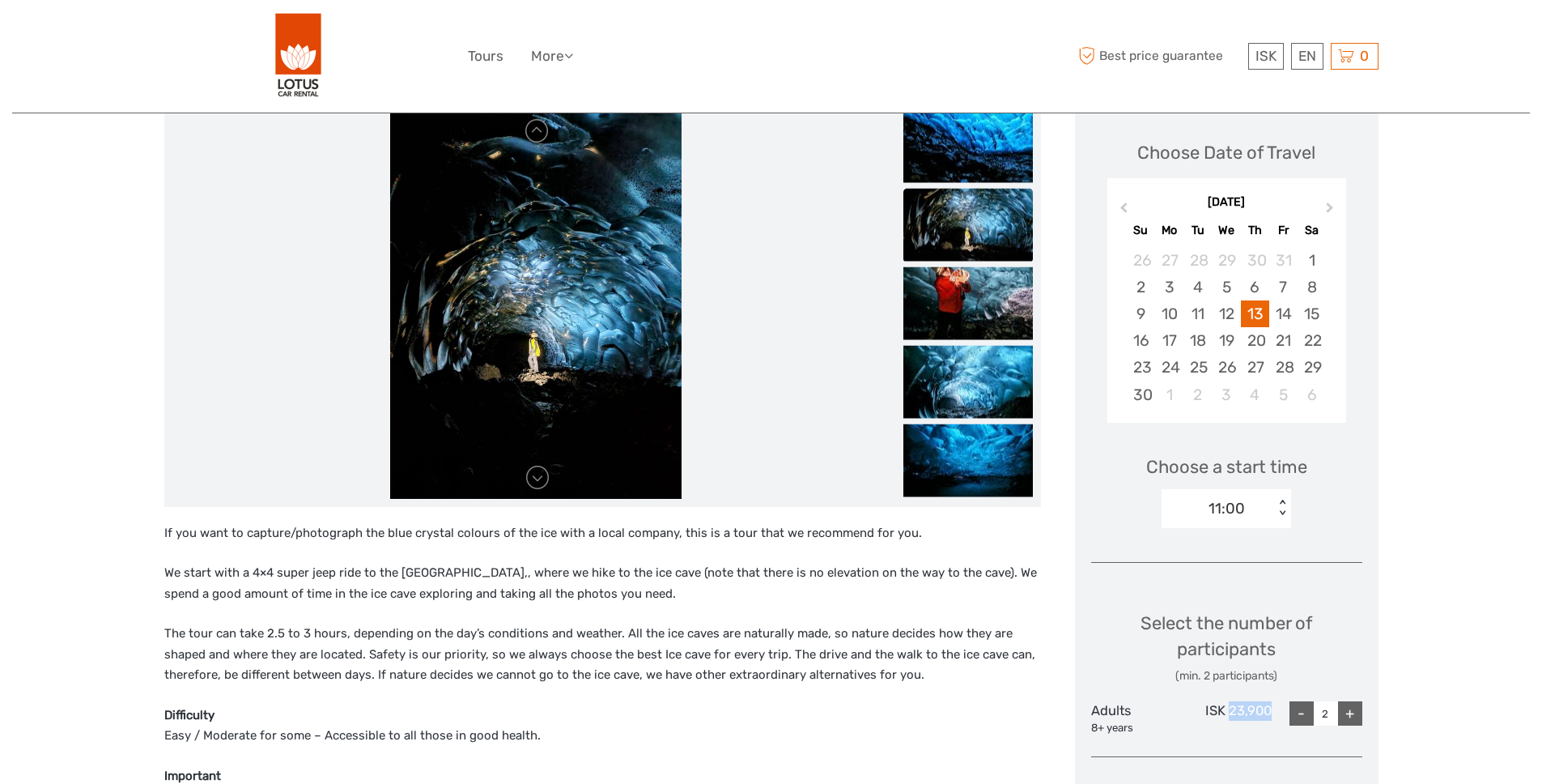
scroll to position [221, 0]
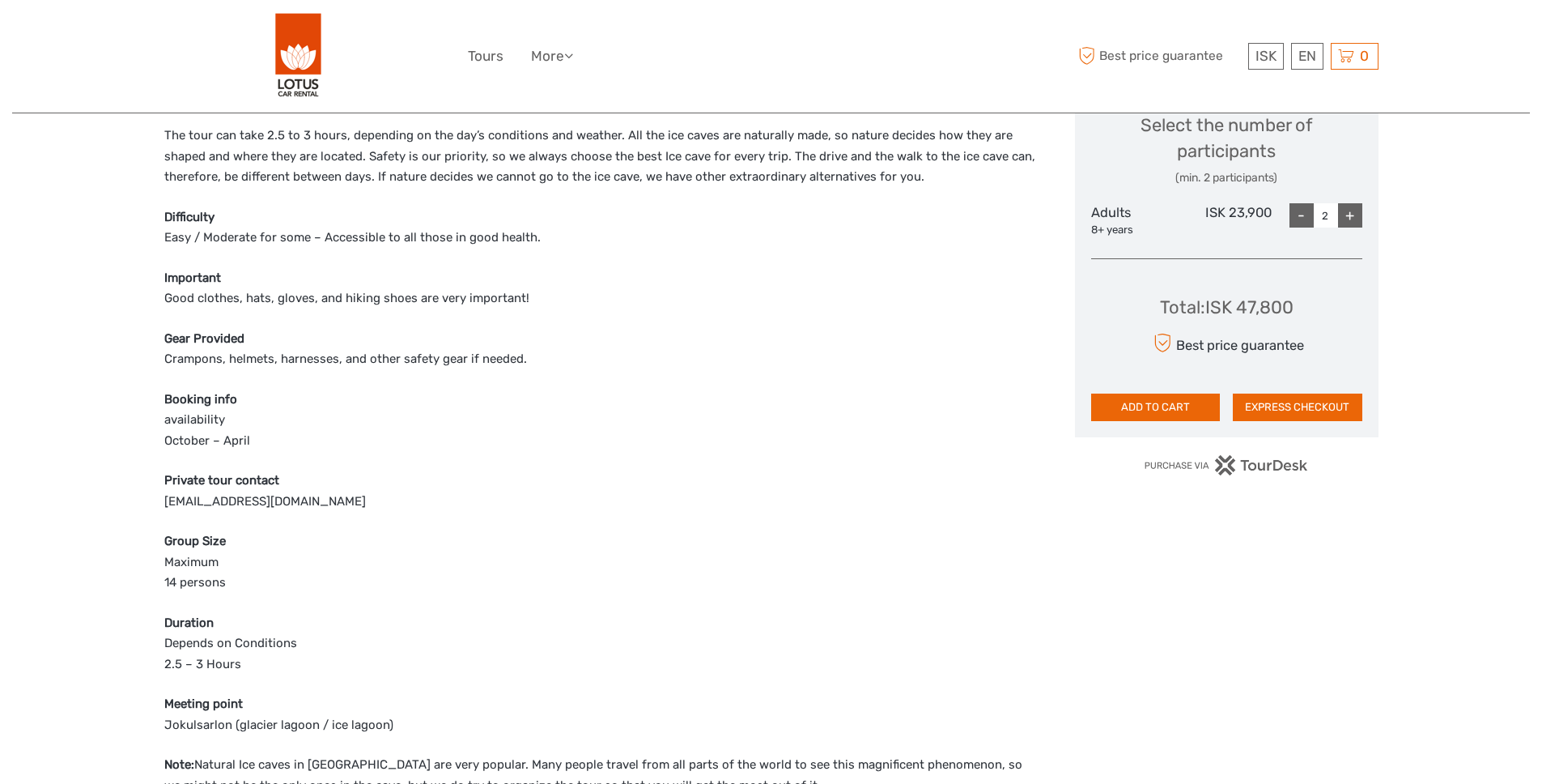
scroll to position [770, 0]
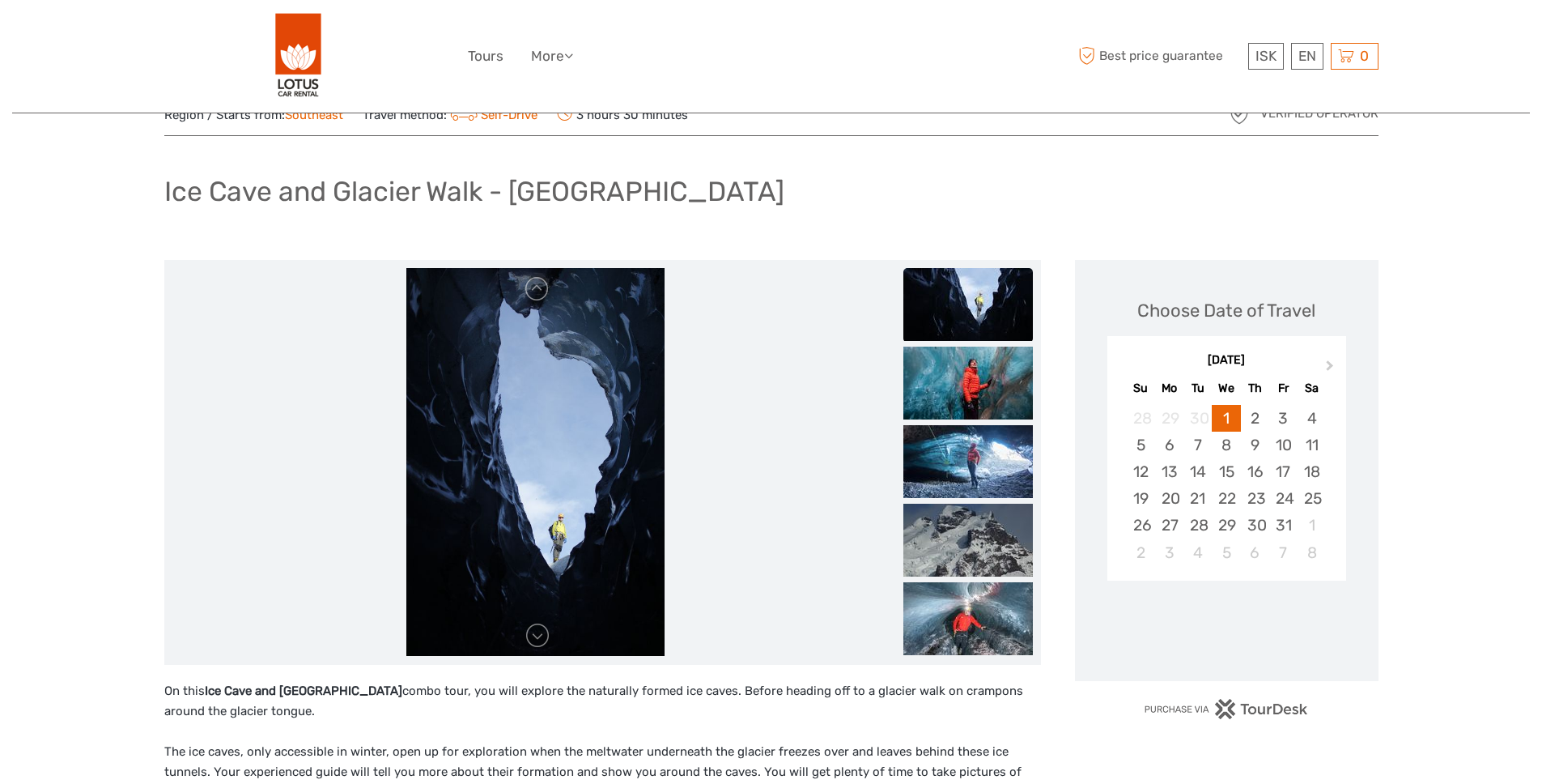
scroll to position [76, 0]
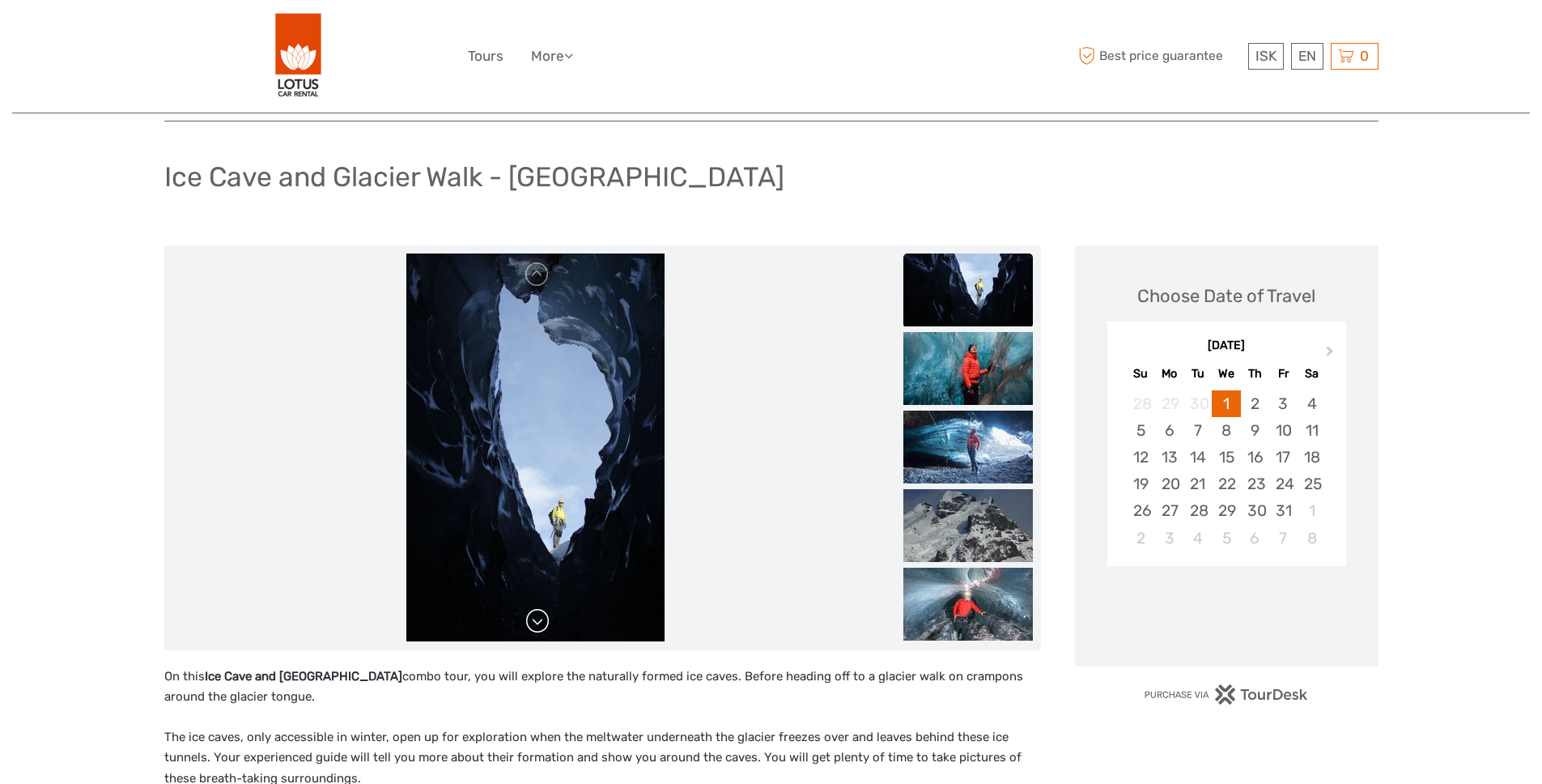
click at [530, 634] on link at bounding box center [537, 621] width 26 height 26
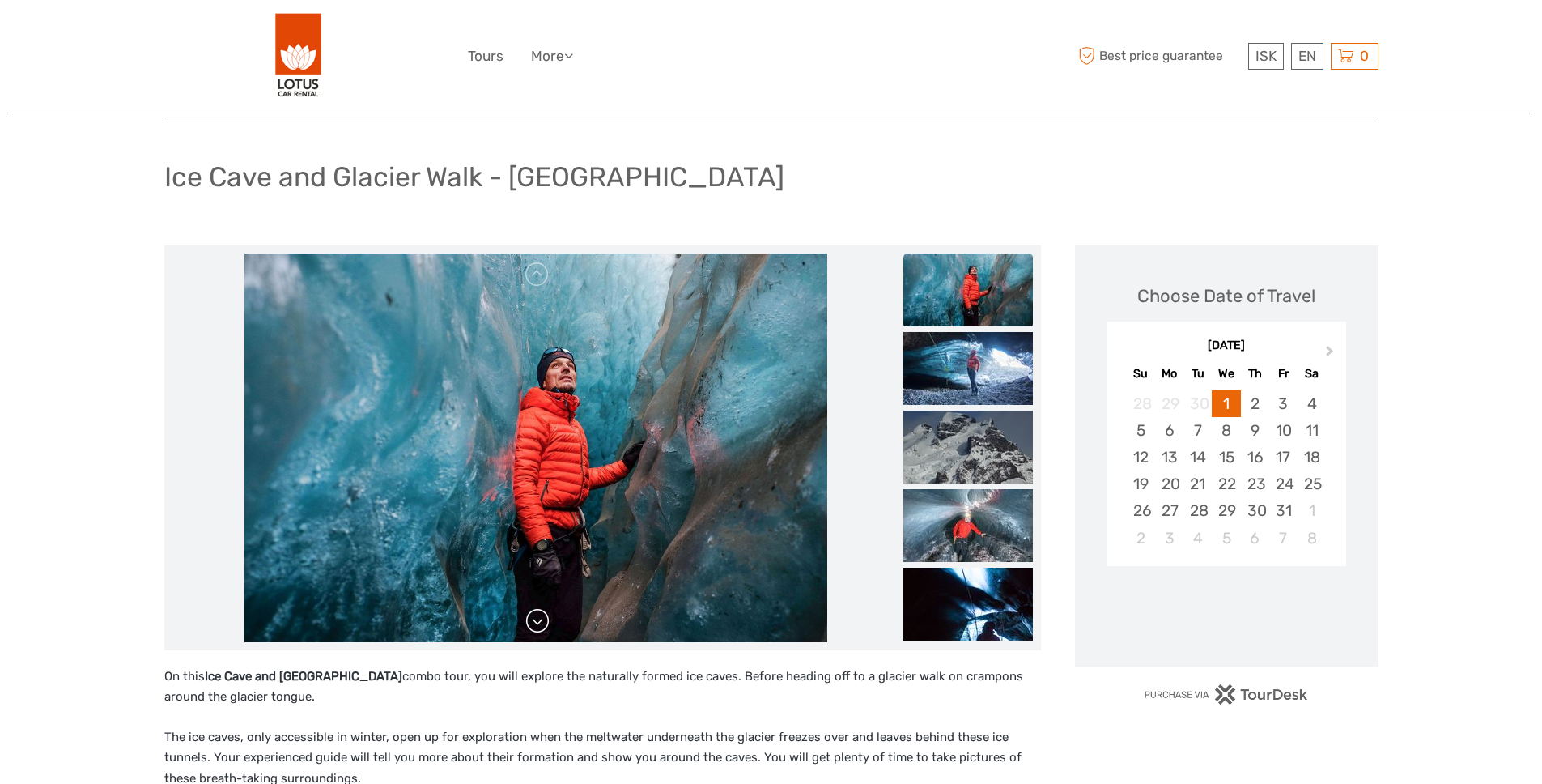
click at [532, 626] on link at bounding box center [537, 621] width 26 height 26
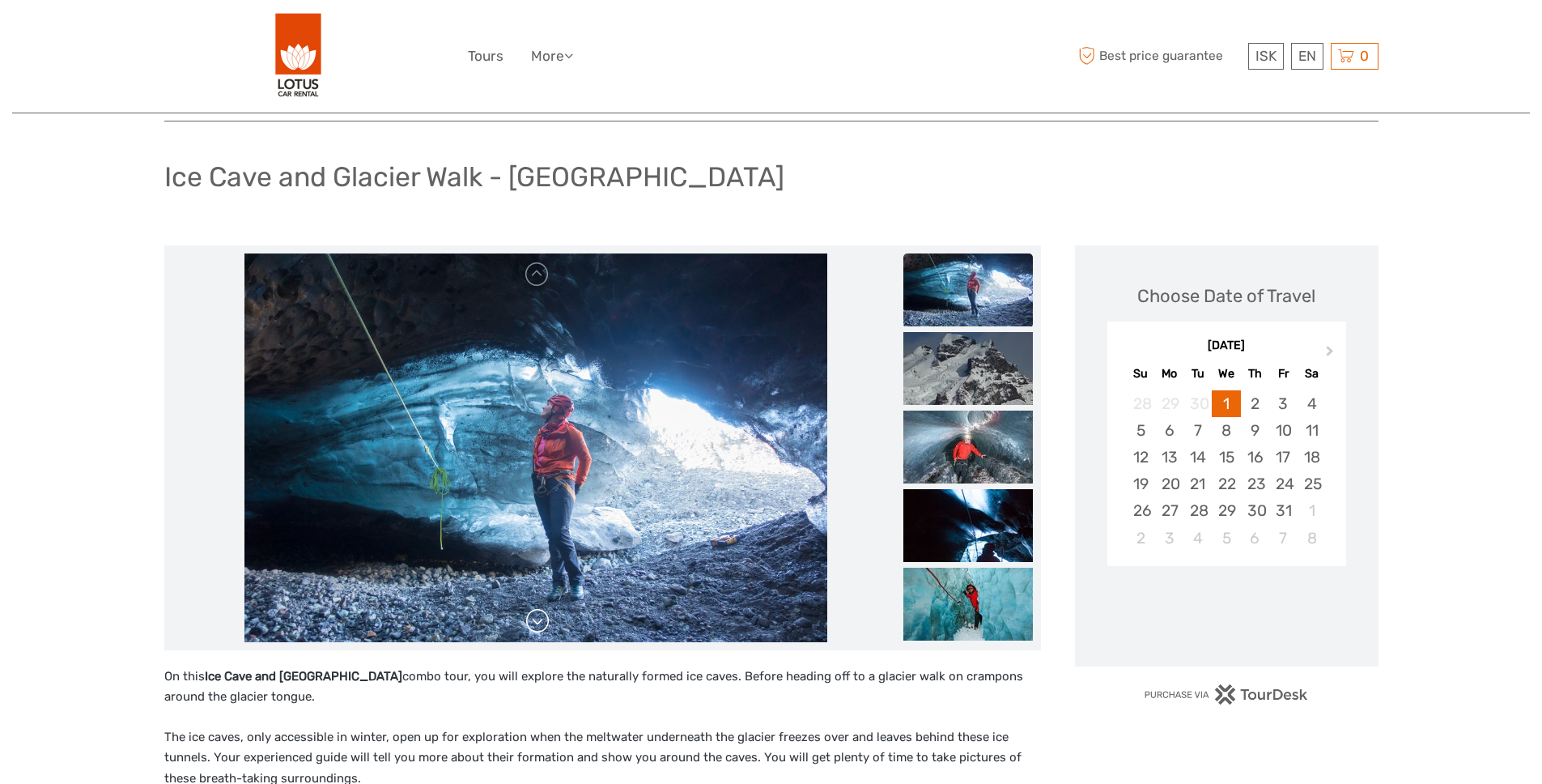
click at [534, 624] on link at bounding box center [537, 621] width 26 height 26
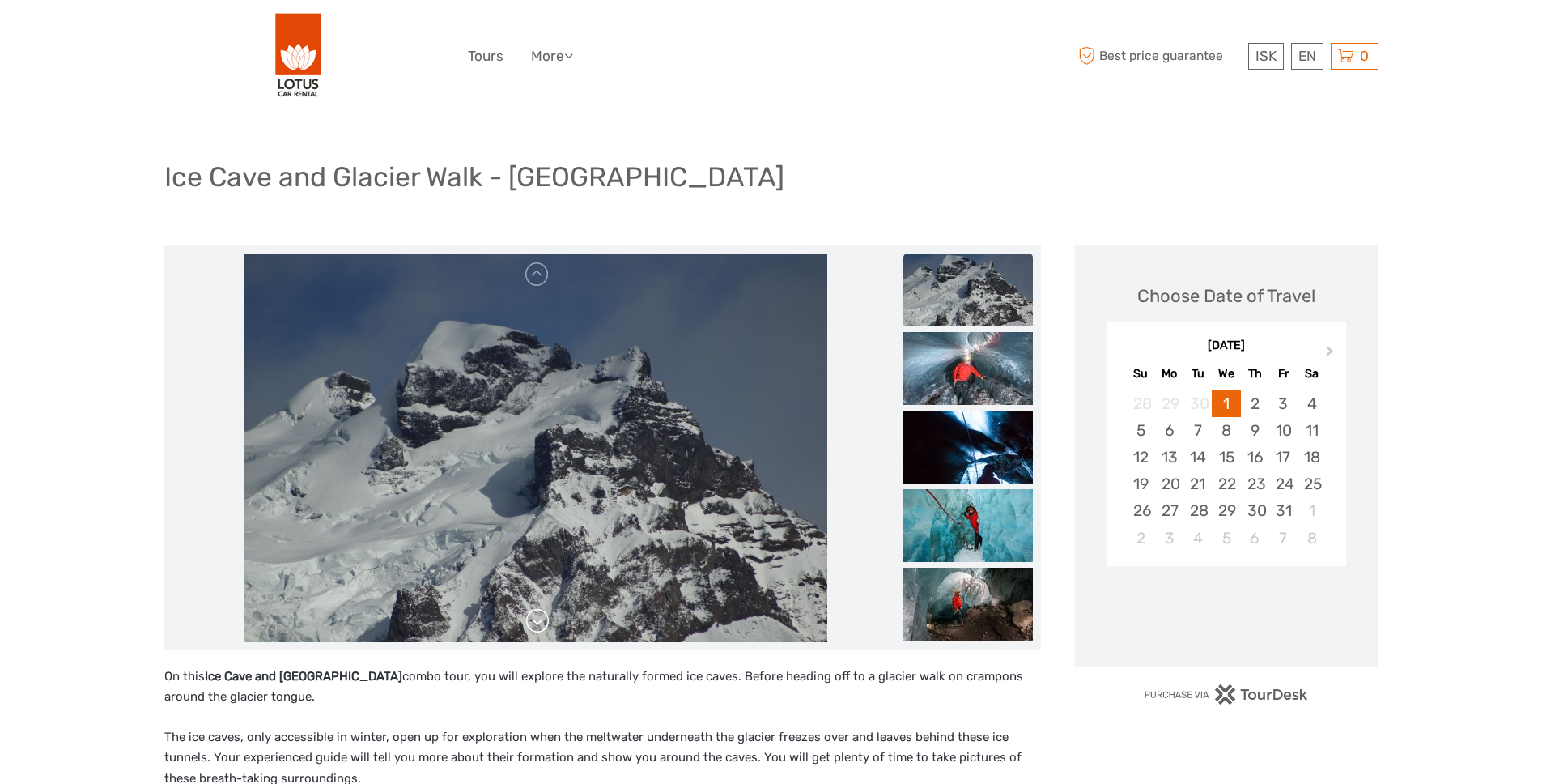
click at [535, 623] on link at bounding box center [537, 621] width 26 height 26
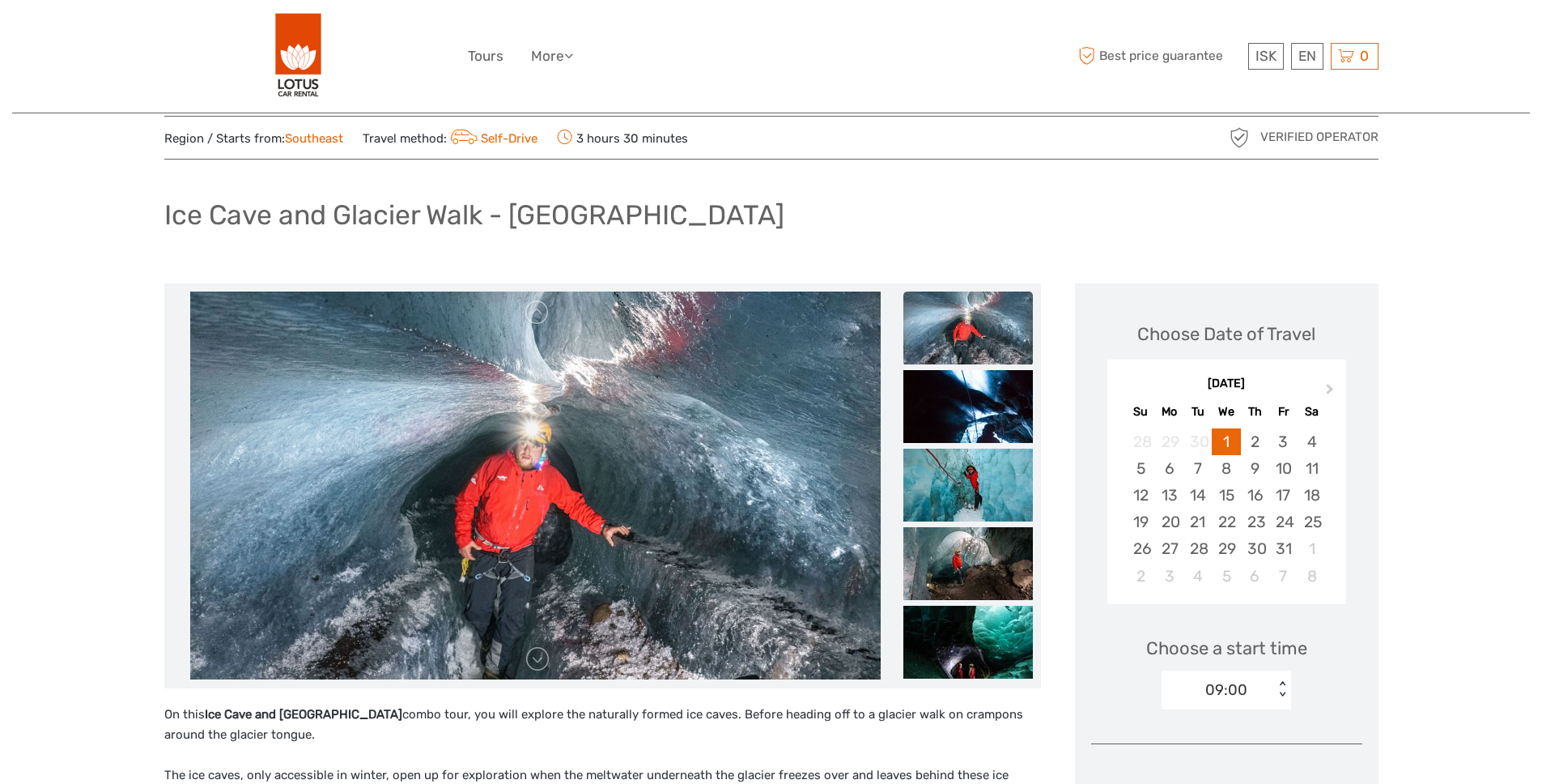
scroll to position [0, 0]
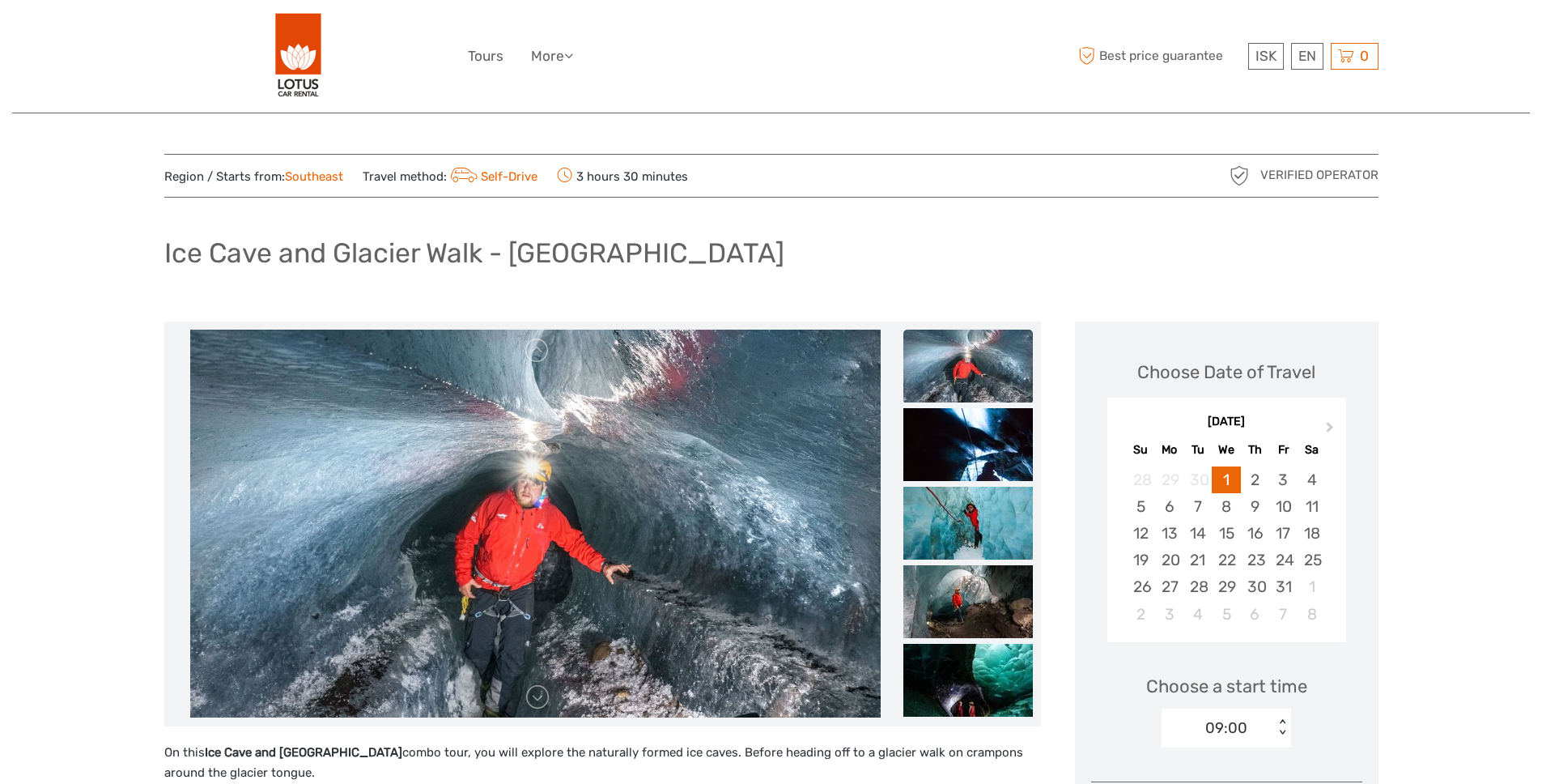
click at [529, 251] on h1 "Ice Cave and Glacier Walk - Skaftafell" at bounding box center [473, 253] width 620 height 33
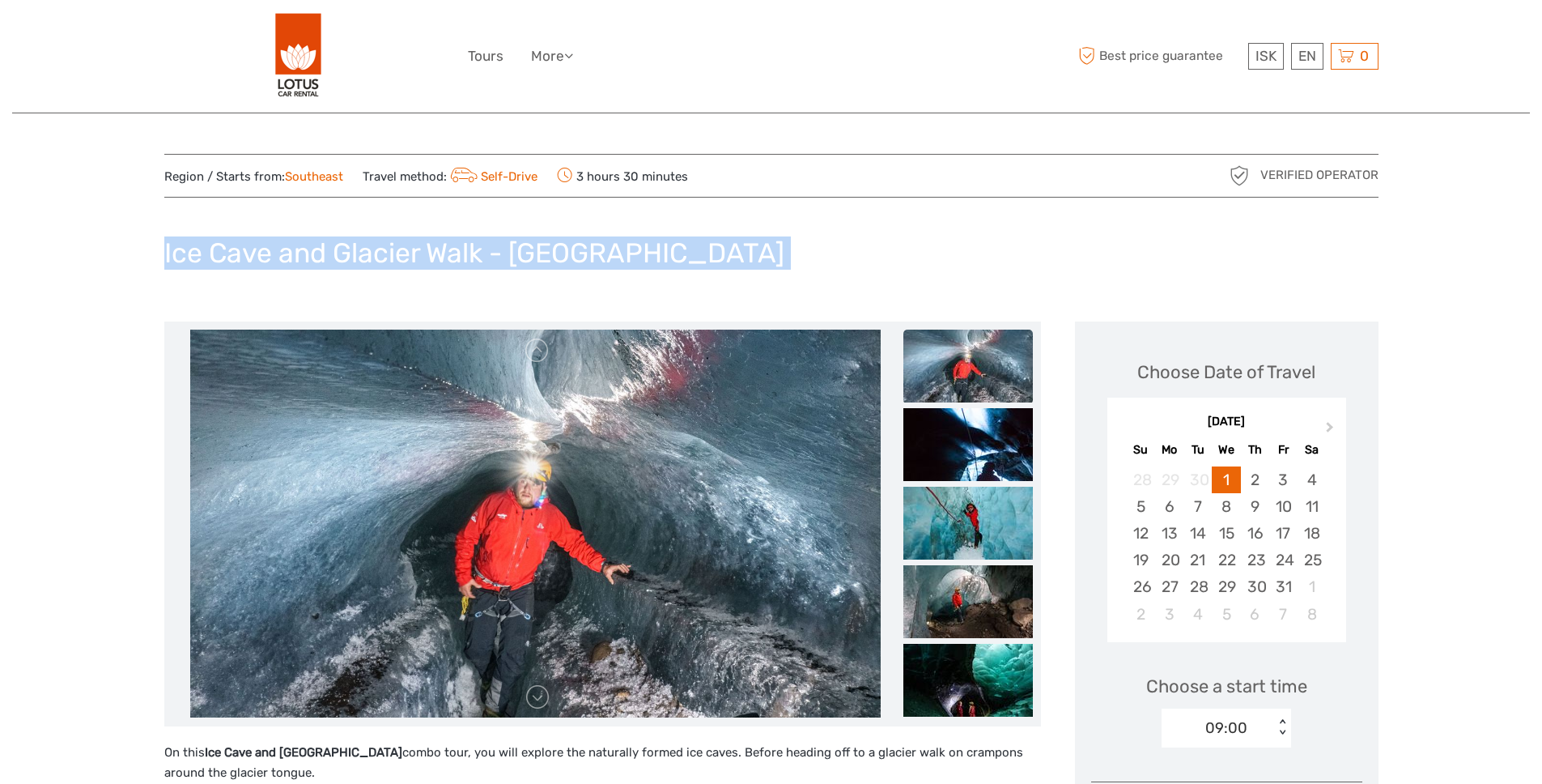
click at [529, 251] on h1 "Ice Cave and Glacier Walk - Skaftafell" at bounding box center [473, 253] width 620 height 33
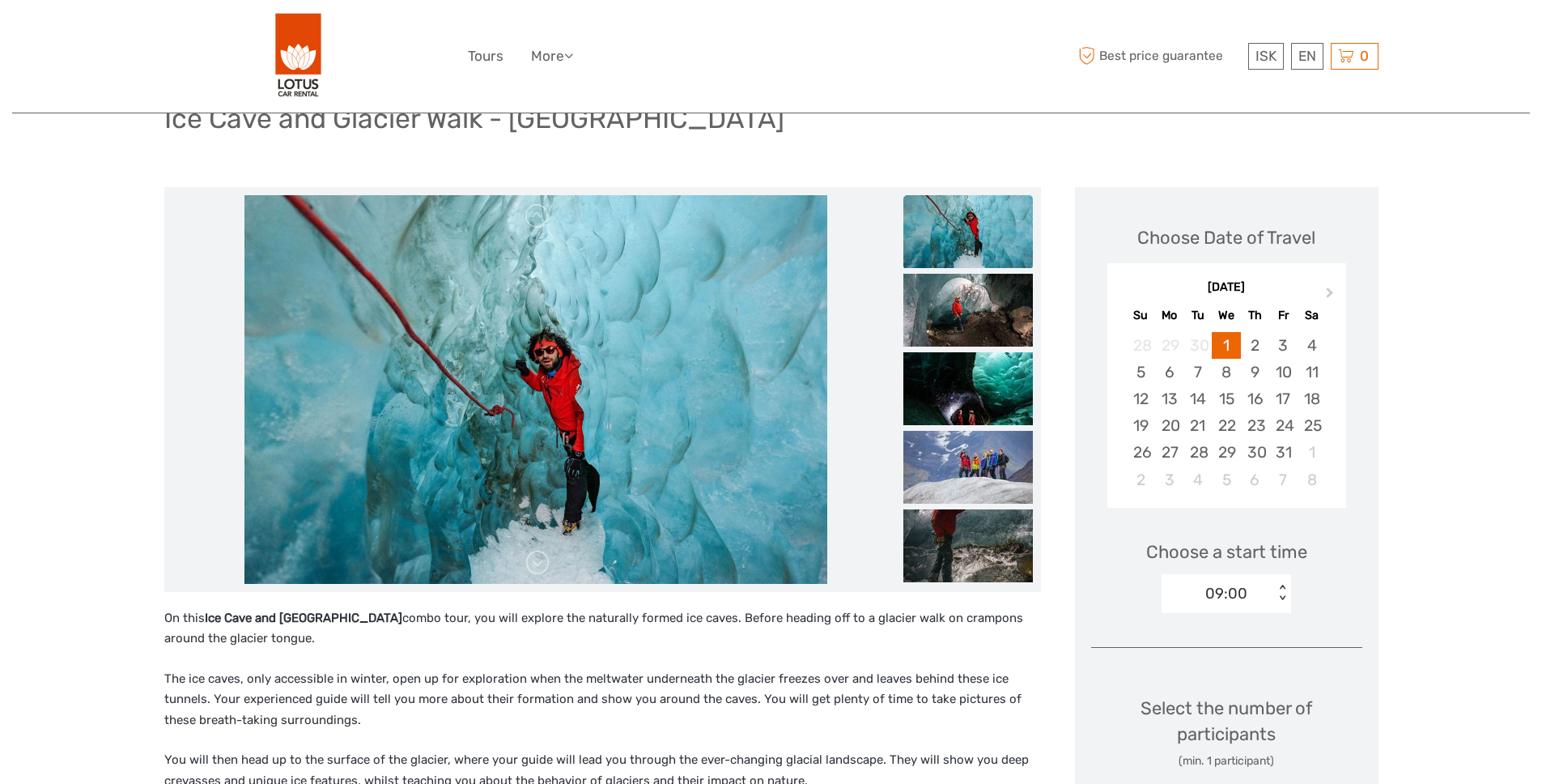
scroll to position [164, 0]
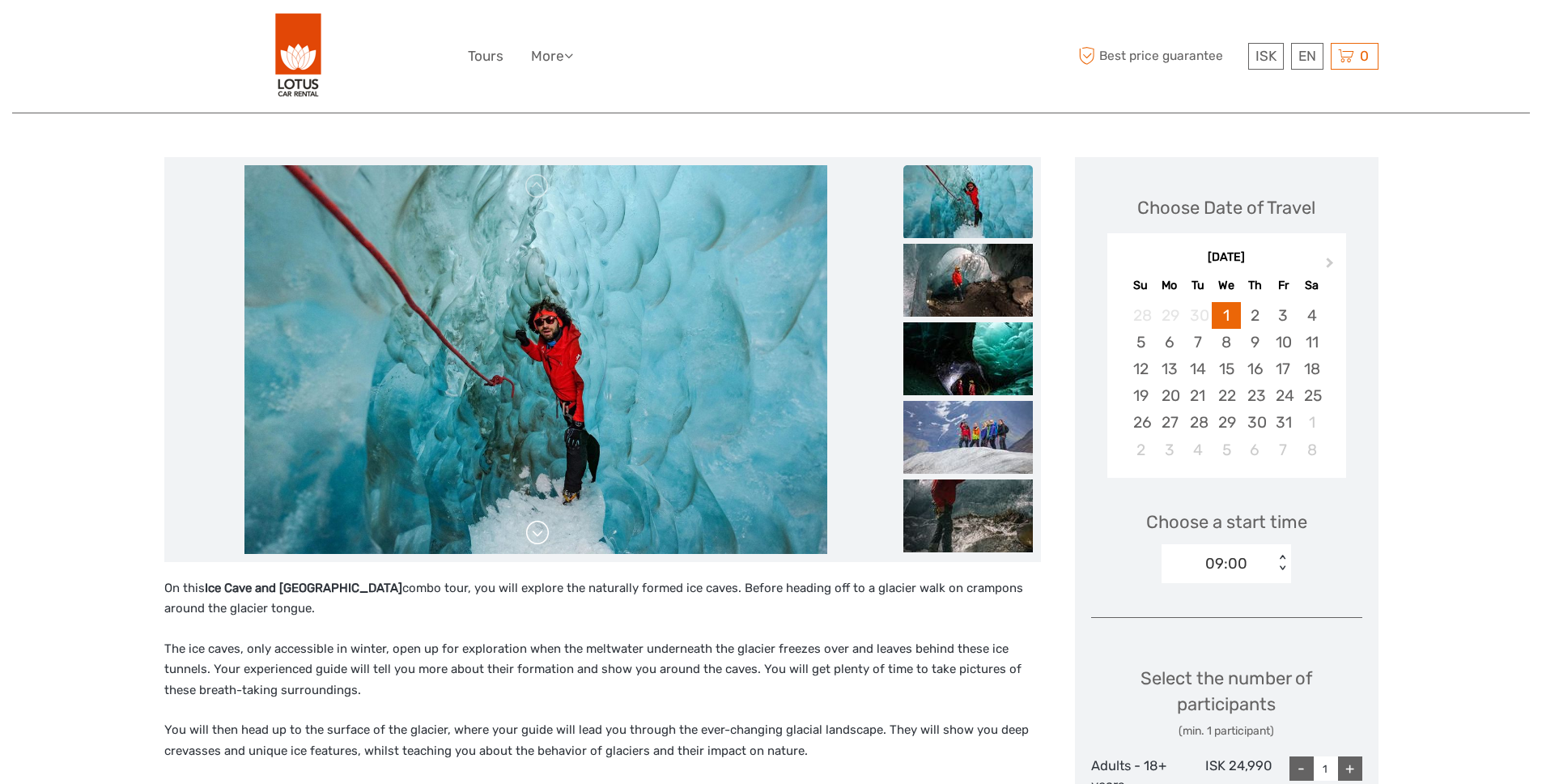
click at [533, 535] on link at bounding box center [537, 532] width 26 height 26
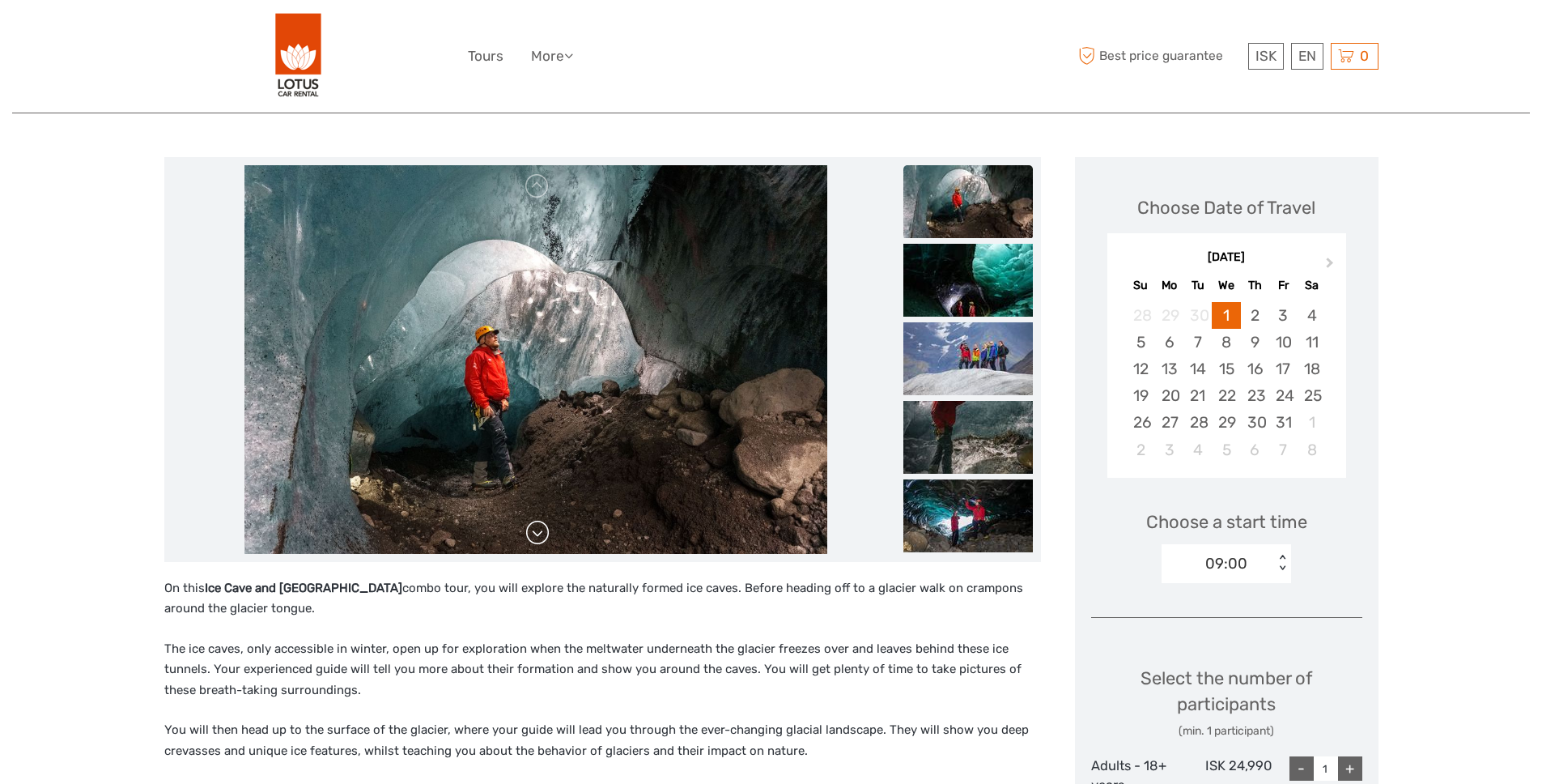
click at [533, 531] on link at bounding box center [537, 532] width 26 height 26
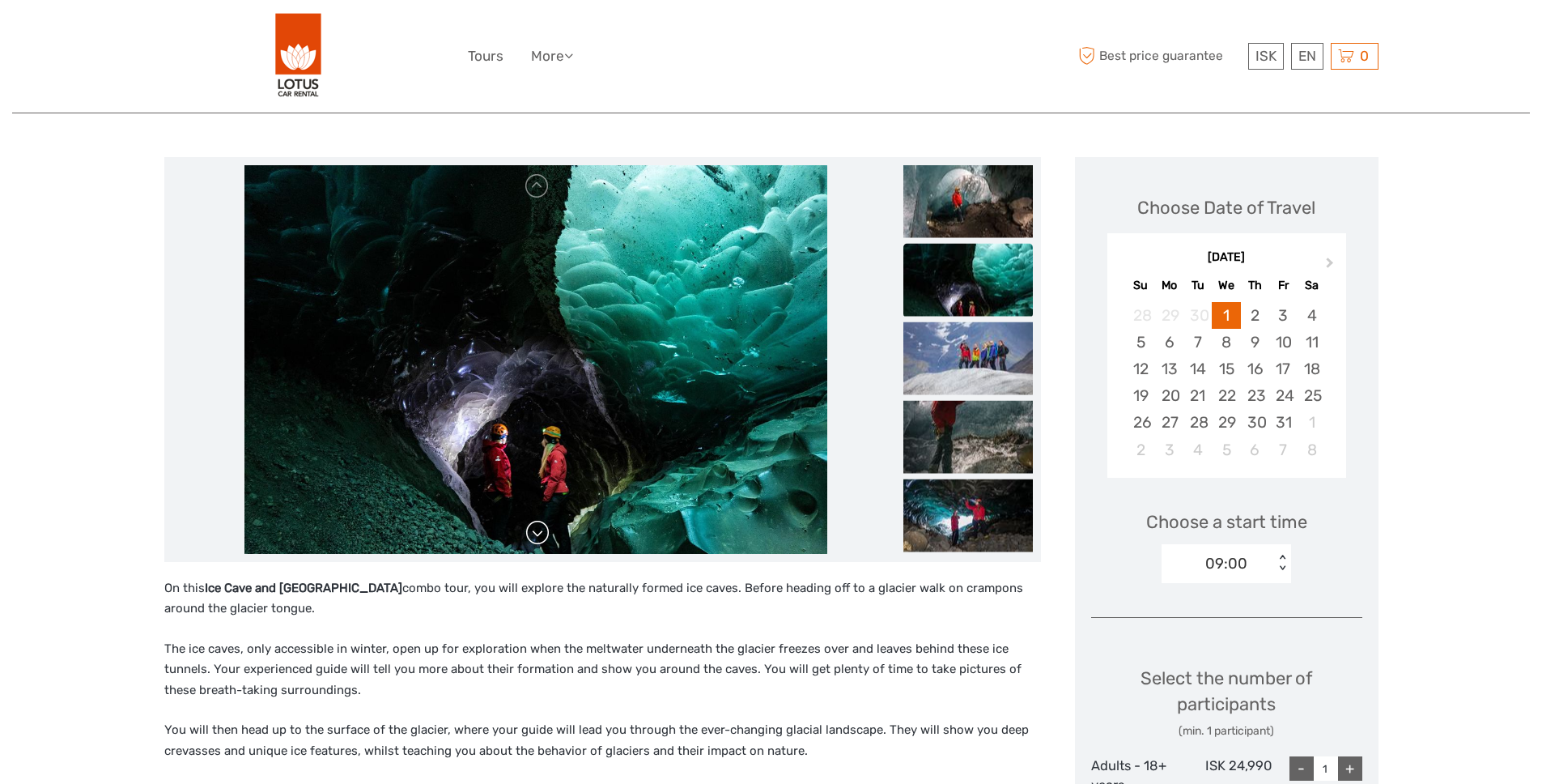
click at [533, 530] on link at bounding box center [537, 532] width 26 height 26
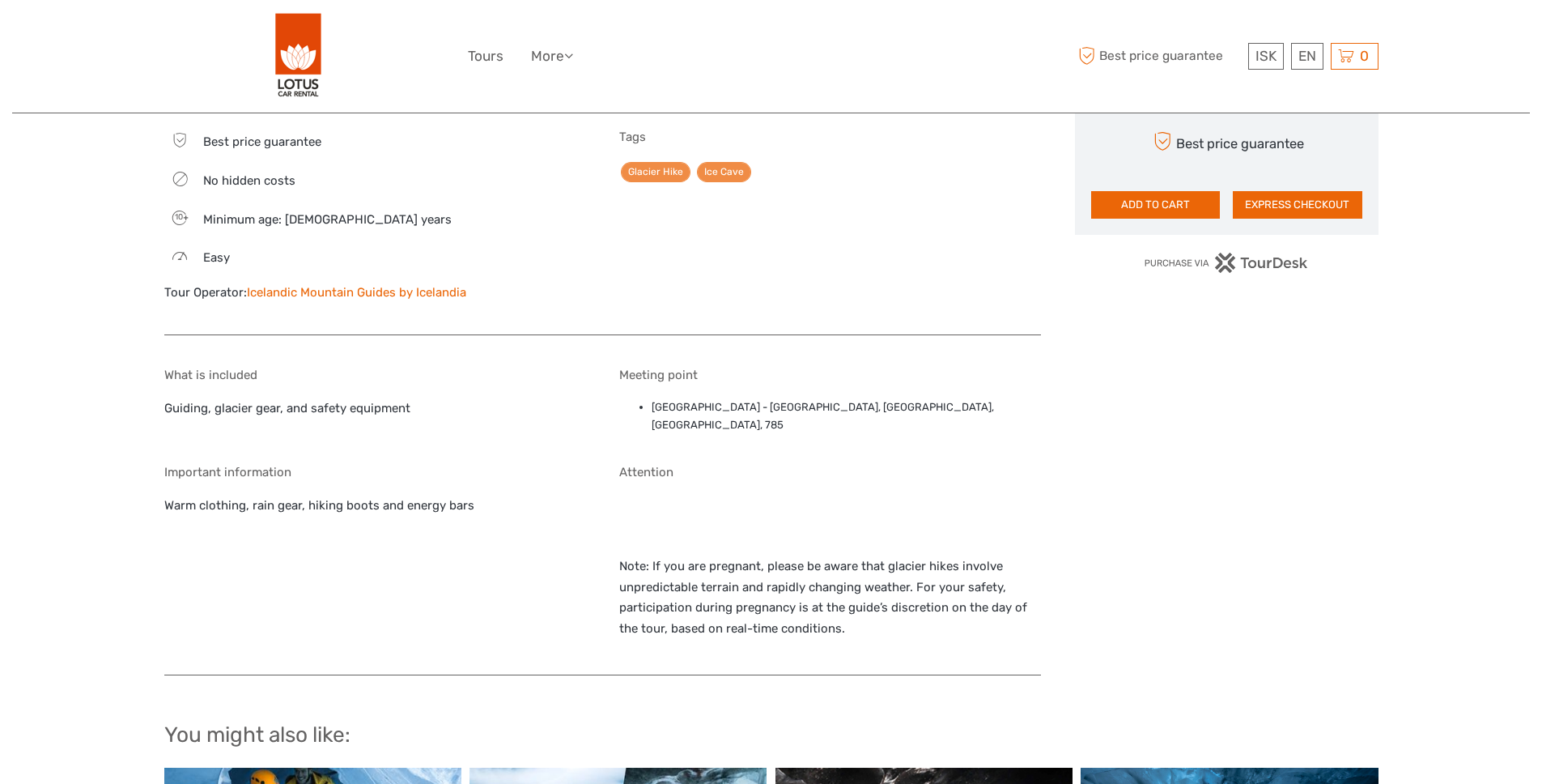
scroll to position [1139, 0]
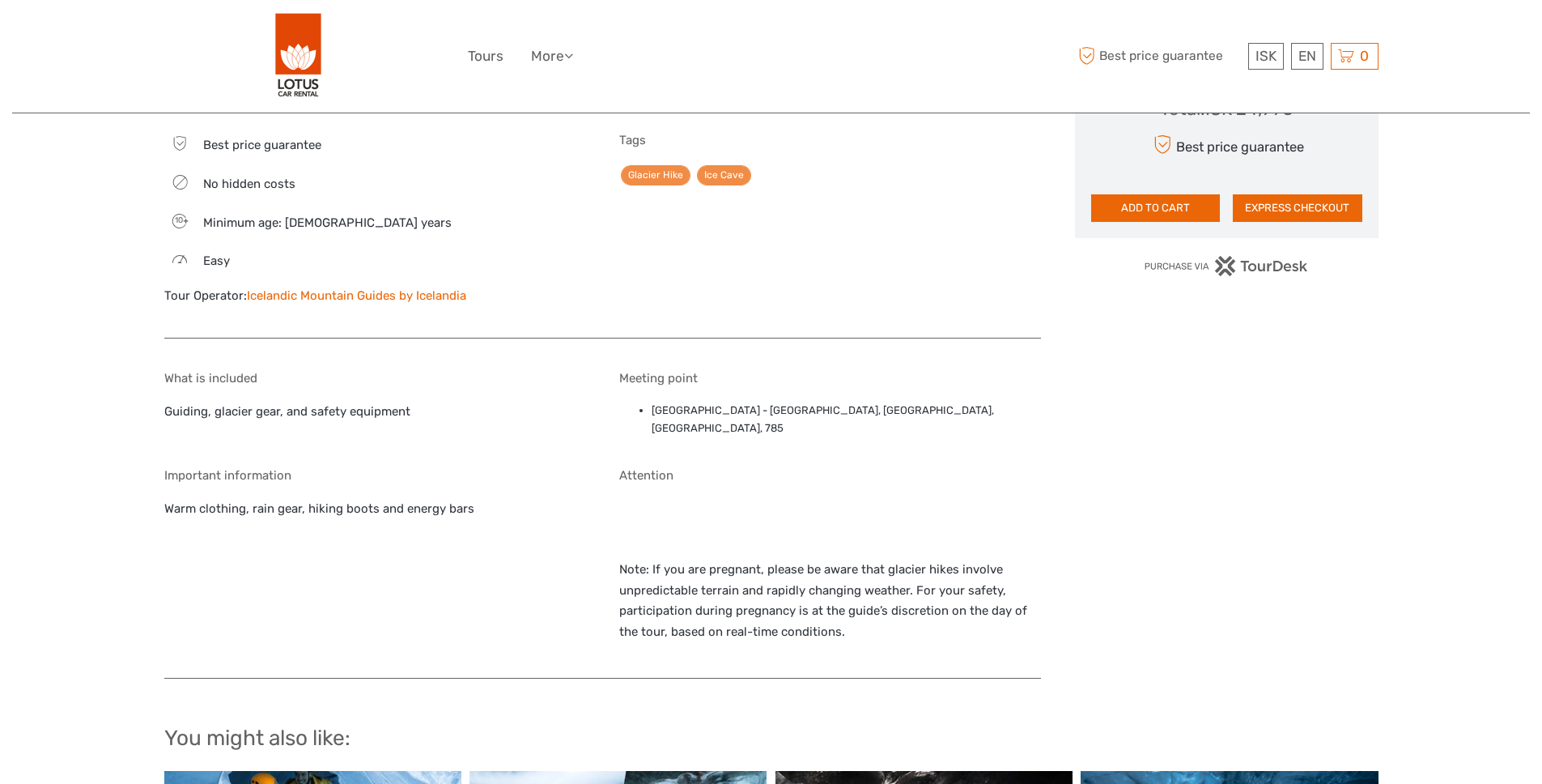
drag, startPoint x: 682, startPoint y: 435, endPoint x: 734, endPoint y: 457, distance: 56.5
click at [734, 457] on div "What is included Guiding, glacier gear, and safety equipment Meeting point Skaf…" at bounding box center [602, 517] width 877 height 325
drag, startPoint x: 689, startPoint y: 426, endPoint x: 644, endPoint y: 401, distance: 51.5
click at [644, 401] on ul "Skaftafell Base Camp - Vatnajökull National Park, Skaftafellsvegur, Skaftafell,…" at bounding box center [829, 419] width 421 height 37
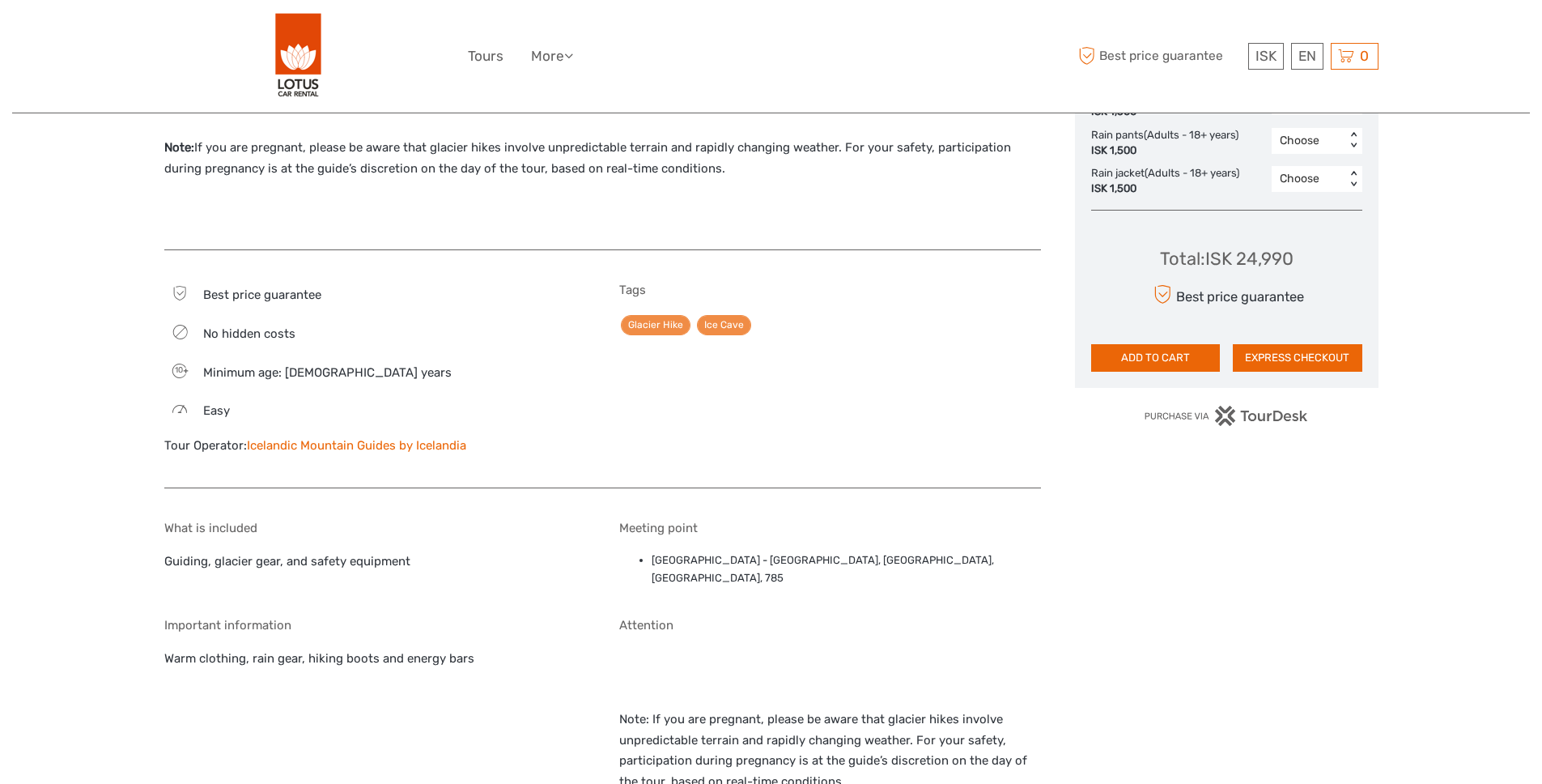
scroll to position [991, 0]
copy li "Skaftafell Base Camp - Vatnajökull National Park, Skaftafellsvegur, Skaftafell,…"
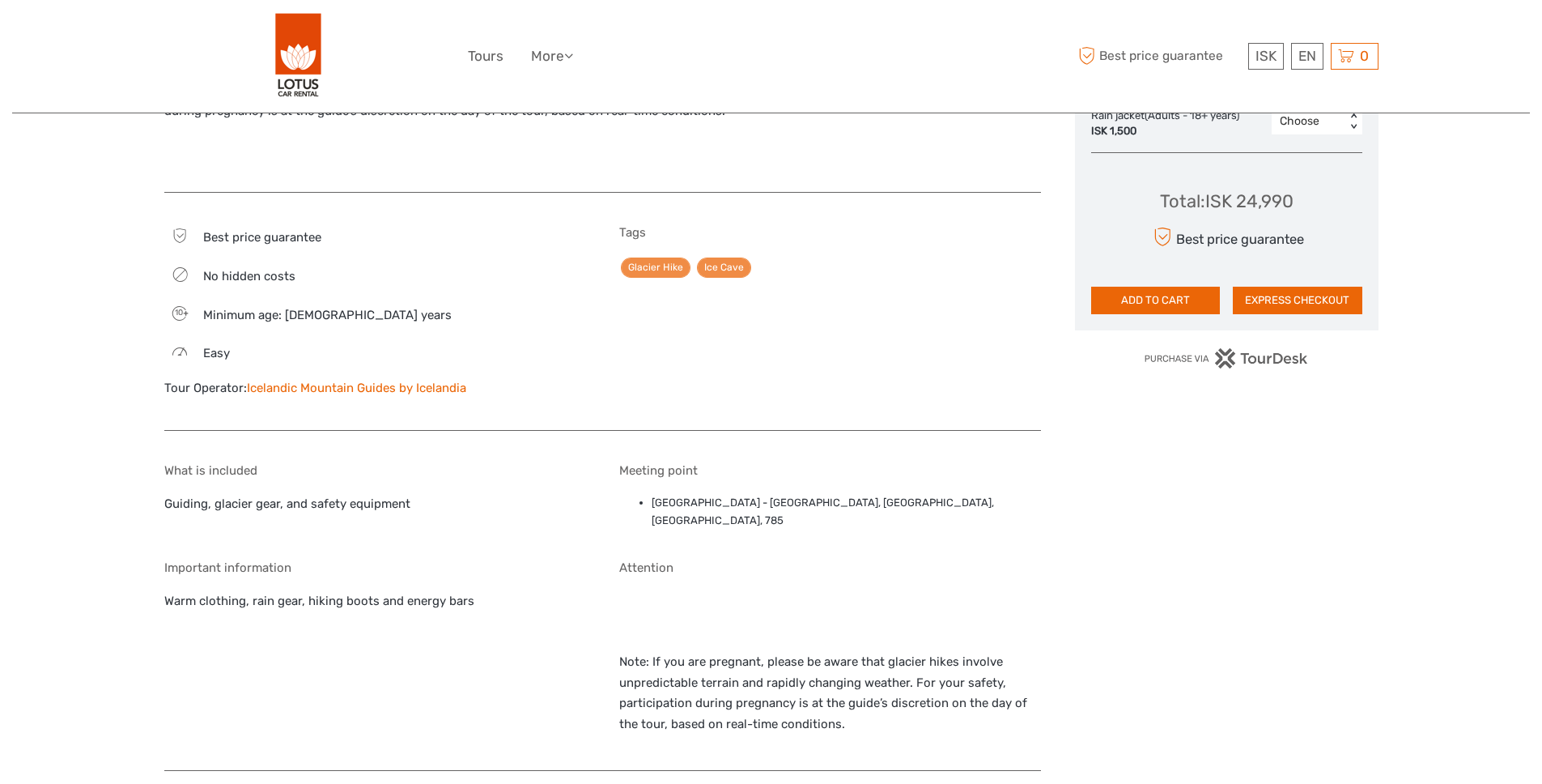
scroll to position [1044, 0]
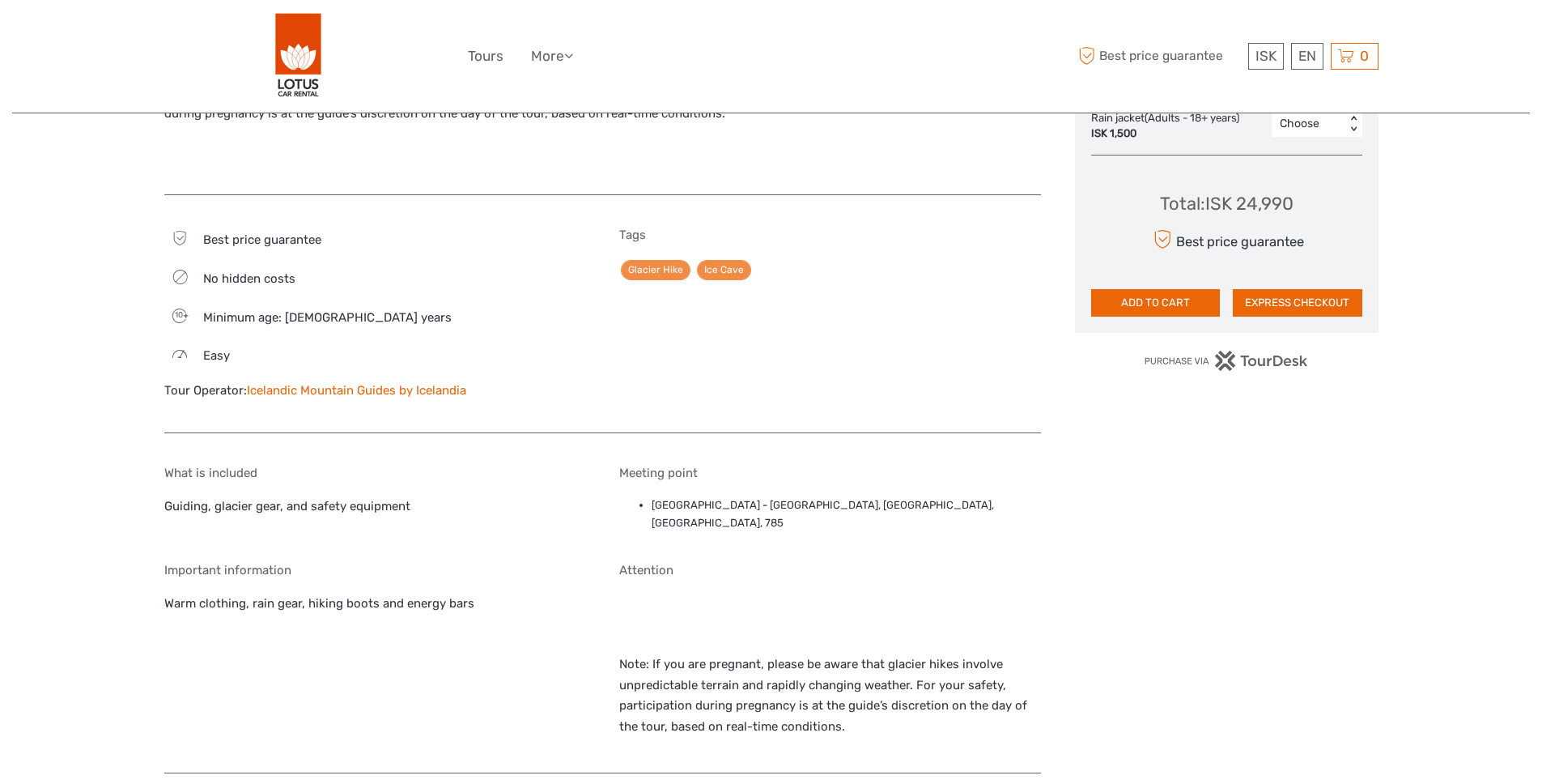
click at [731, 512] on li "Skaftafell Base Camp - Vatnajökull National Park, Skaftafellsvegur, Skaftafell,…" at bounding box center [847, 515] width 390 height 37
click at [730, 512] on li "Skaftafell Base Camp - Vatnajökull National Park, Skaftafellsvegur, Skaftafell,…" at bounding box center [847, 515] width 390 height 37
click at [654, 490] on div "Meeting point Skaftafell Base Camp - Vatnajökull National Park, Skaftafellsvegu…" at bounding box center [829, 502] width 421 height 73
drag, startPoint x: 653, startPoint y: 496, endPoint x: 738, endPoint y: 526, distance: 90.1
click at [738, 526] on li "Skaftafell Base Camp - Vatnajökull National Park, Skaftafellsvegur, Skaftafell,…" at bounding box center [847, 515] width 390 height 37
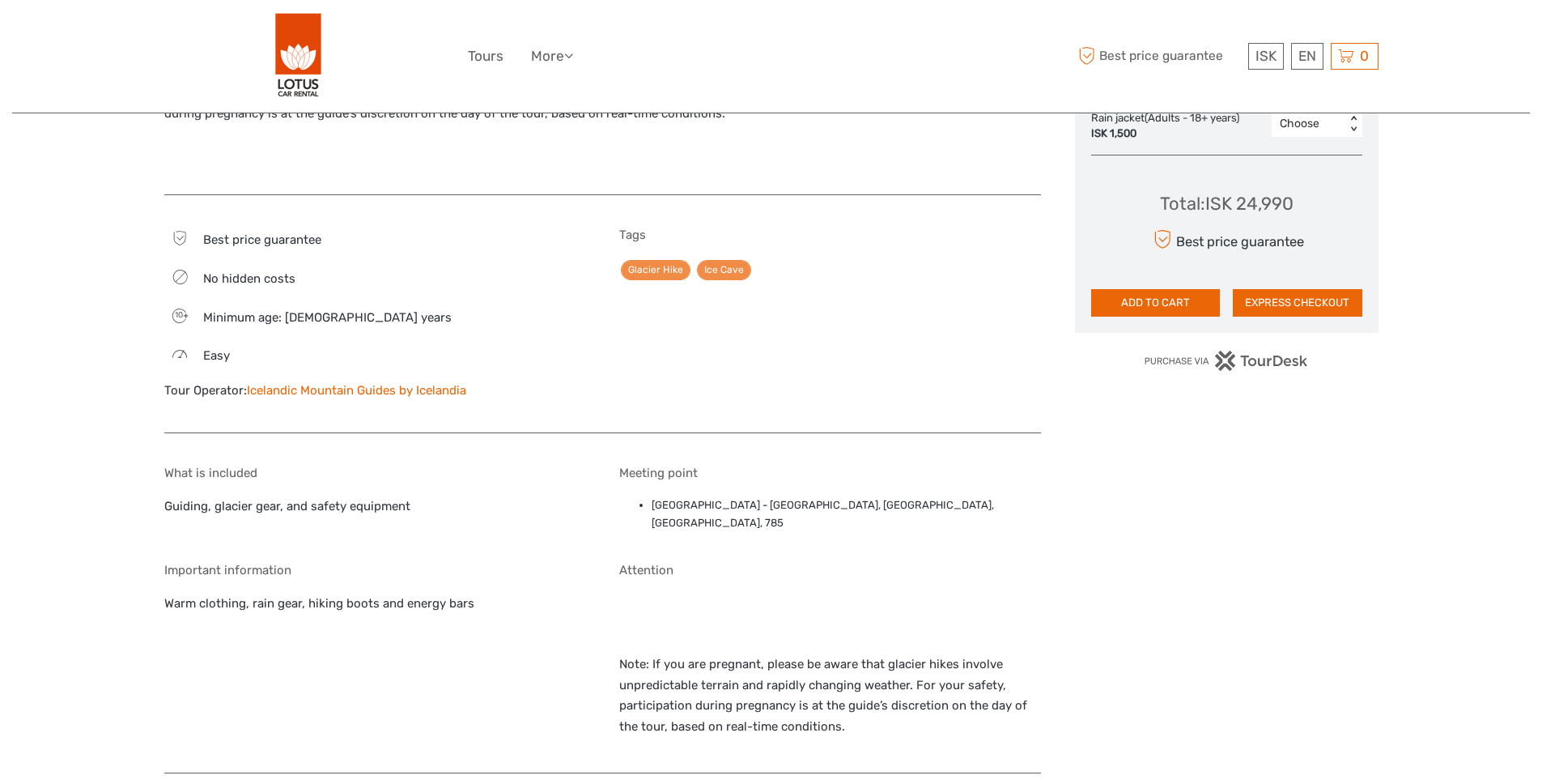
copy li "Skaftafell Base Camp - Vatnajökull National Park, Skaftafellsvegur, Skaftafell,…"
click at [765, 502] on li "Skaftafell Base Camp - Vatnajökull National Park, Skaftafellsvegur, Skaftafell,…" at bounding box center [847, 515] width 390 height 37
click at [785, 502] on li "Skaftafell Base Camp - Vatnajökull National Park, Skaftafellsvegur, Skaftafell,…" at bounding box center [847, 515] width 390 height 37
drag, startPoint x: 654, startPoint y: 506, endPoint x: 759, endPoint y: 499, distance: 105.2
click at [759, 499] on li "Skaftafell Base Camp - Vatnajökull National Park, Skaftafellsvegur, Skaftafell,…" at bounding box center [847, 515] width 390 height 37
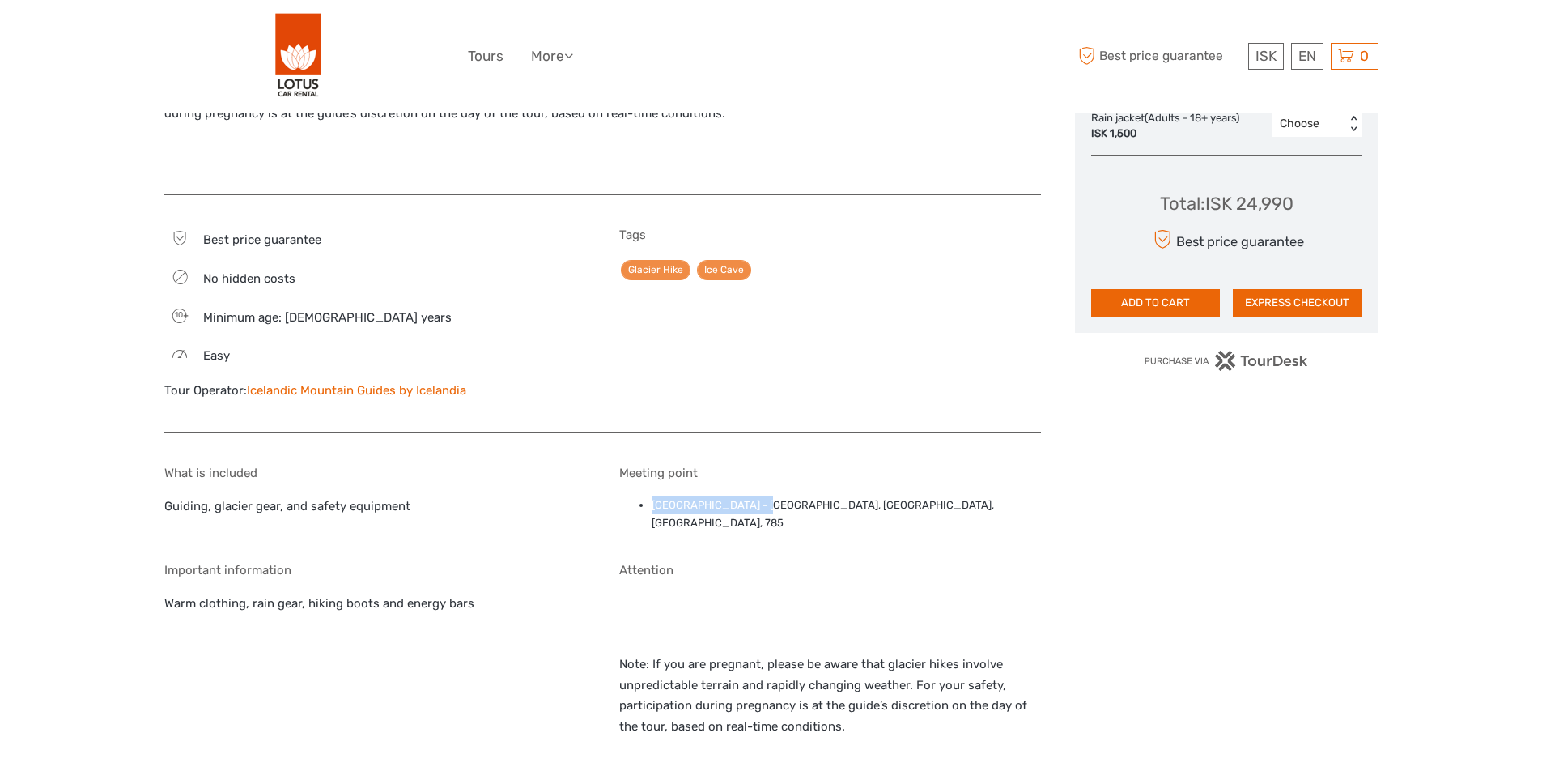
copy li "Skaftafell Base Camp"
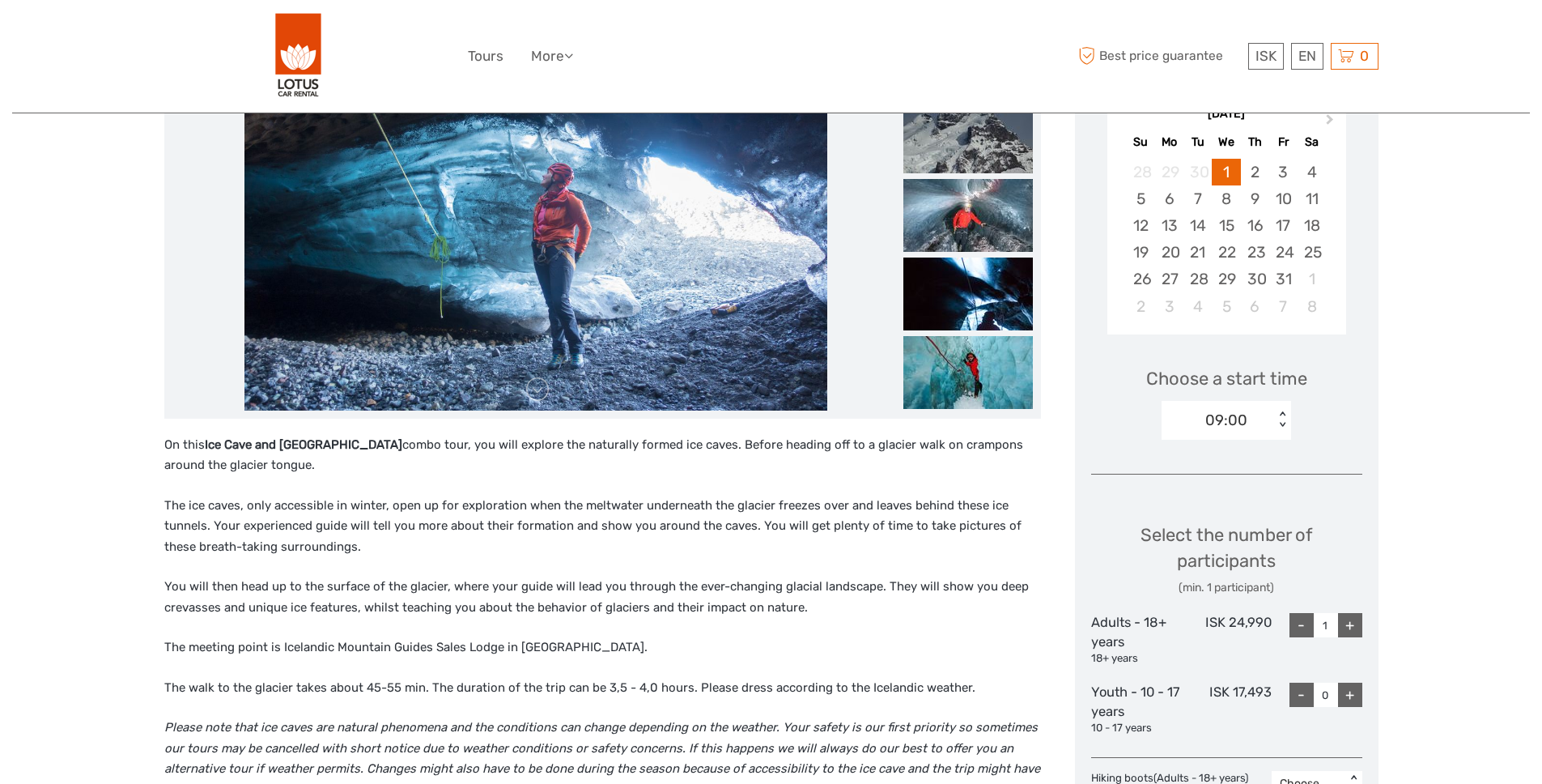
scroll to position [0, 0]
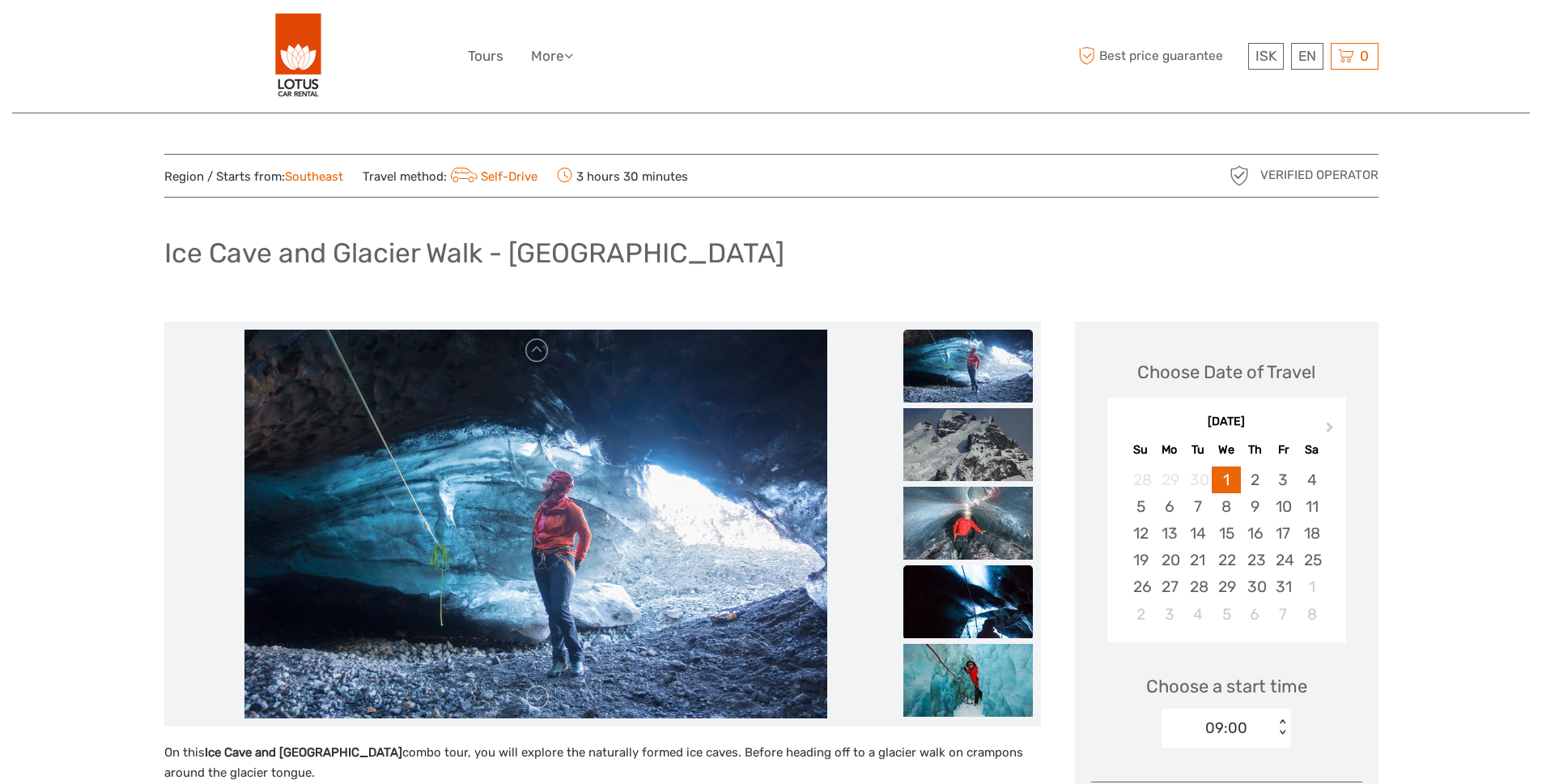
click at [996, 606] on img at bounding box center [968, 602] width 129 height 73
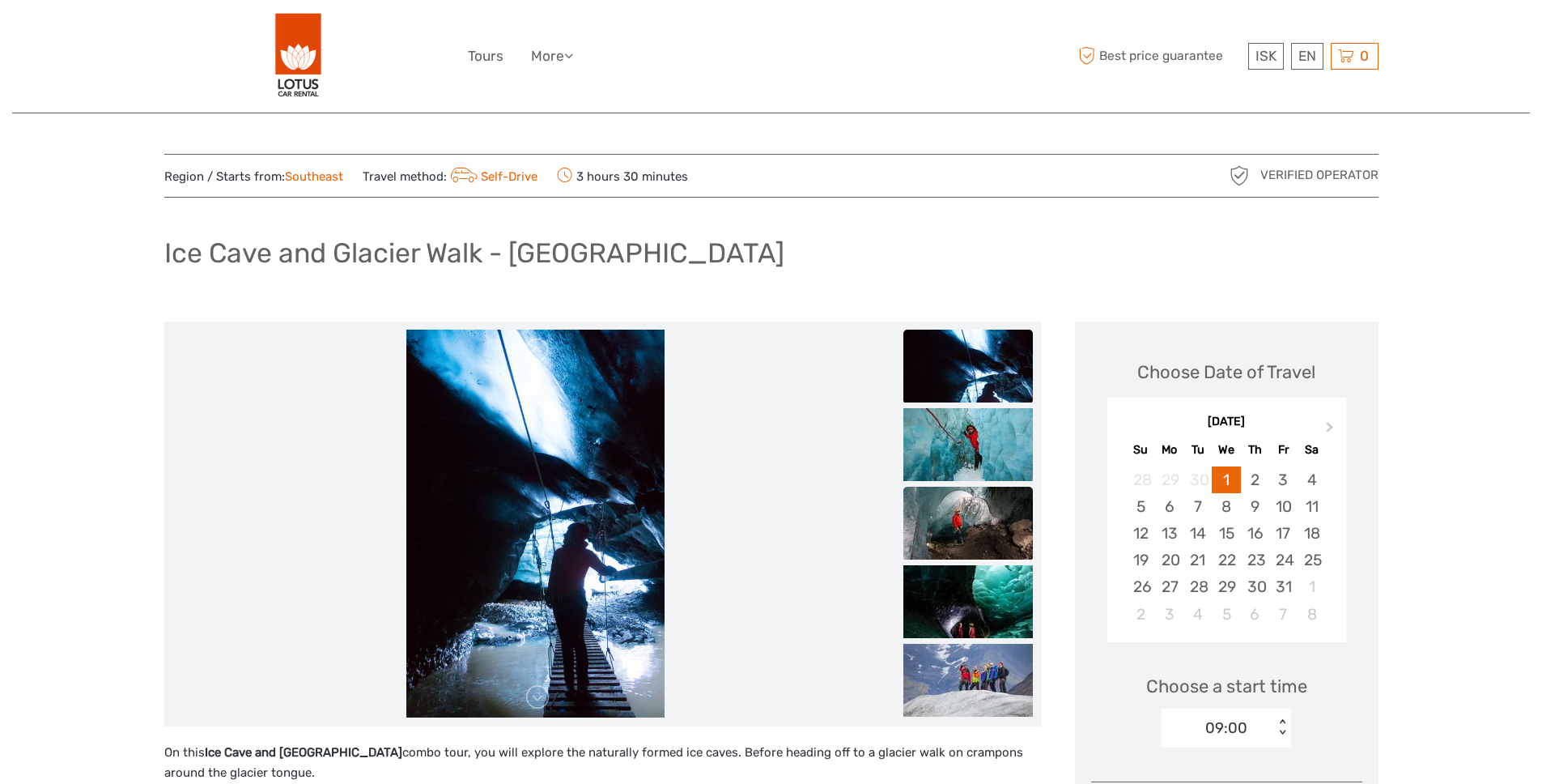
click at [985, 525] on img at bounding box center [968, 524] width 129 height 73
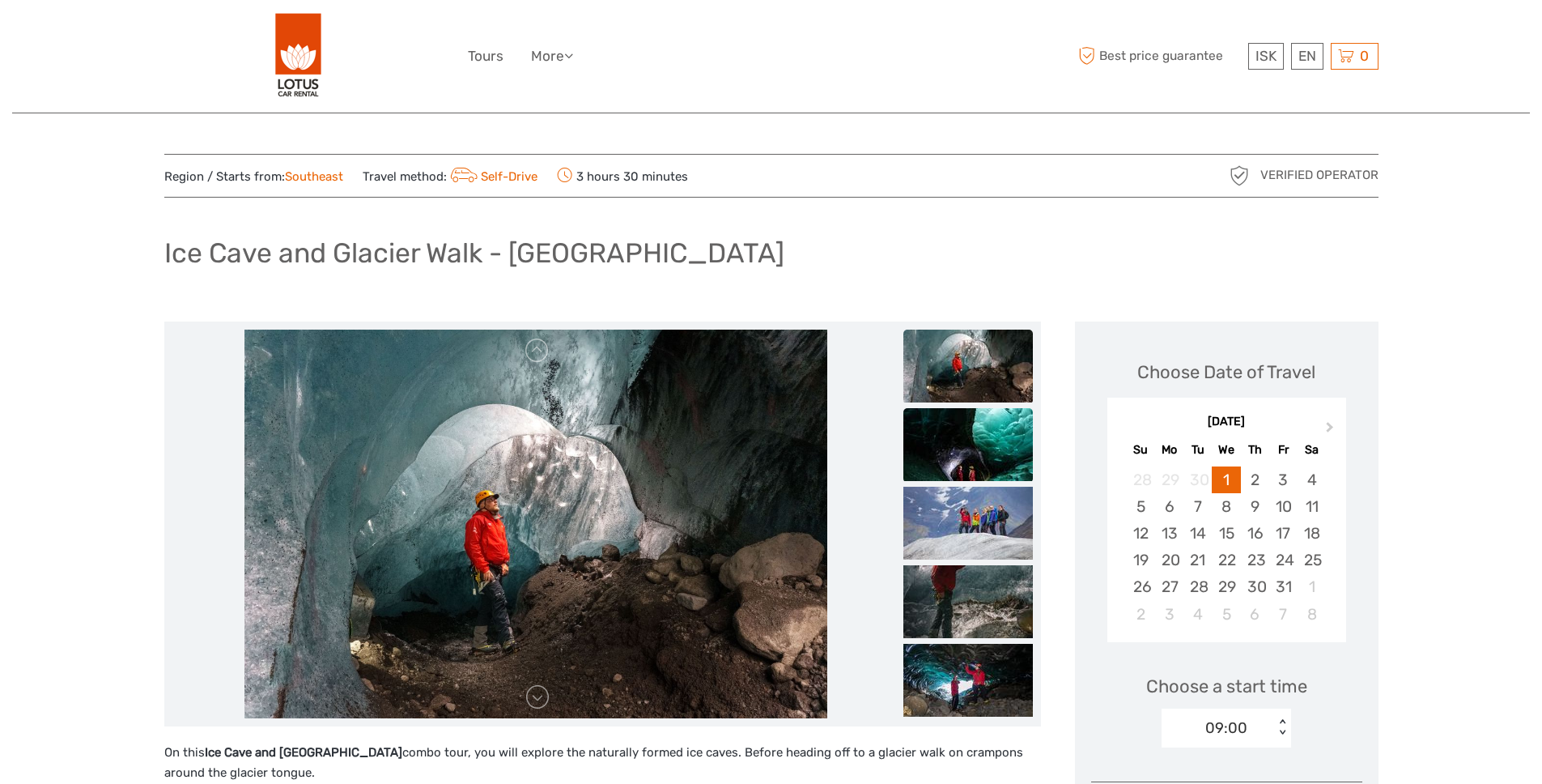
click at [987, 446] on img at bounding box center [968, 445] width 129 height 73
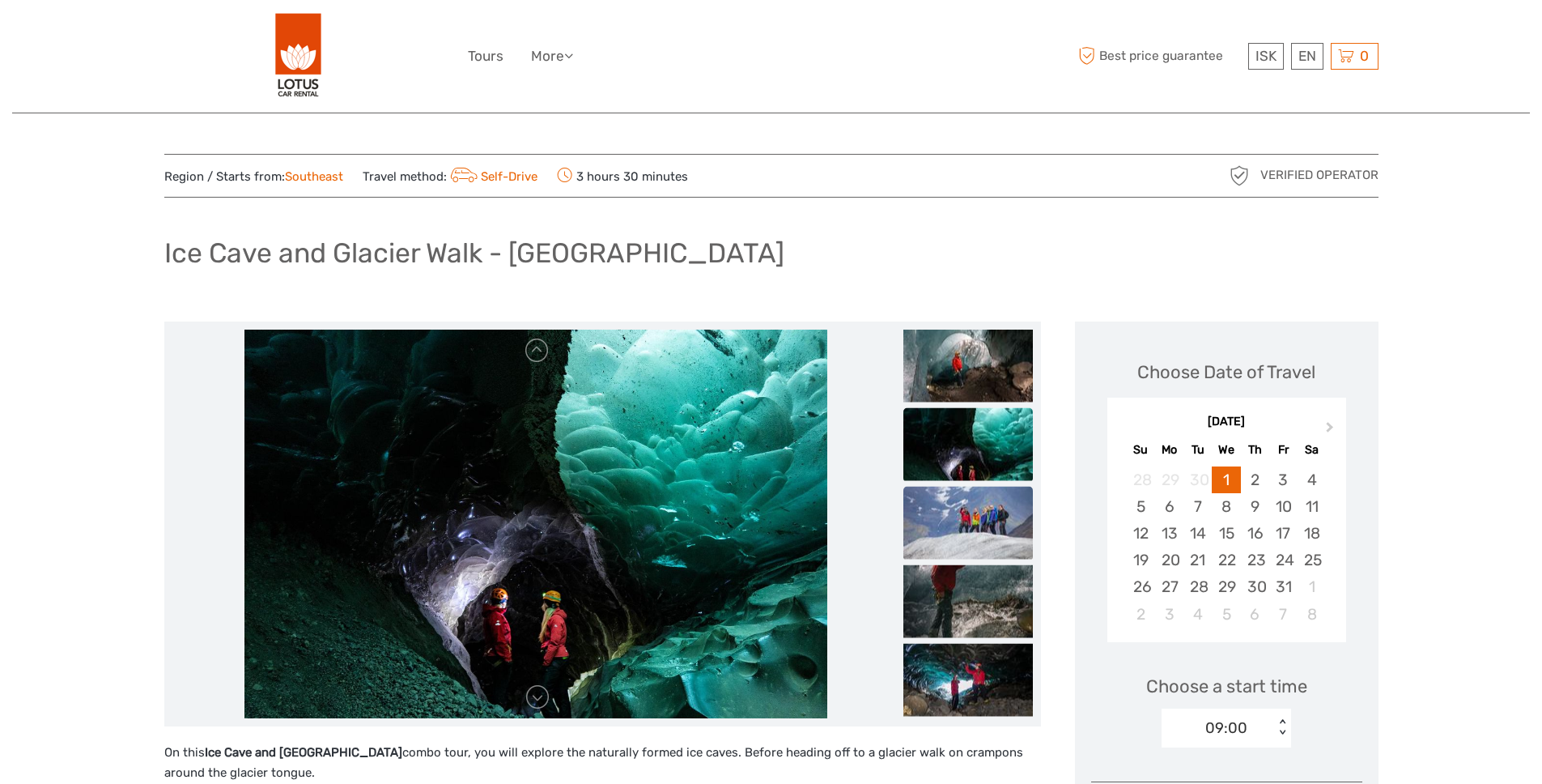
click at [962, 493] on img at bounding box center [968, 523] width 129 height 73
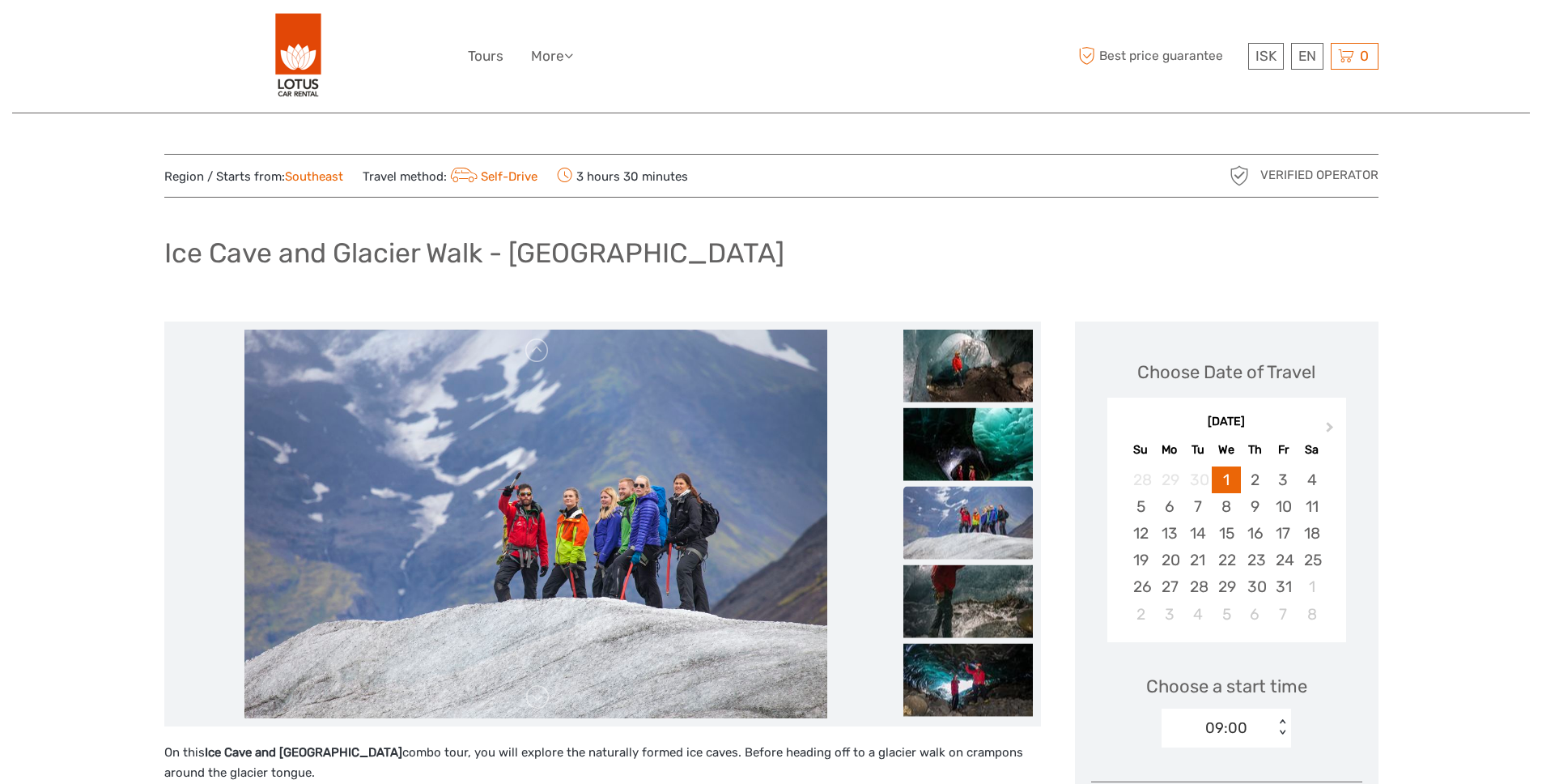
click at [981, 553] on img at bounding box center [968, 523] width 129 height 73
click at [960, 694] on img at bounding box center [968, 680] width 129 height 73
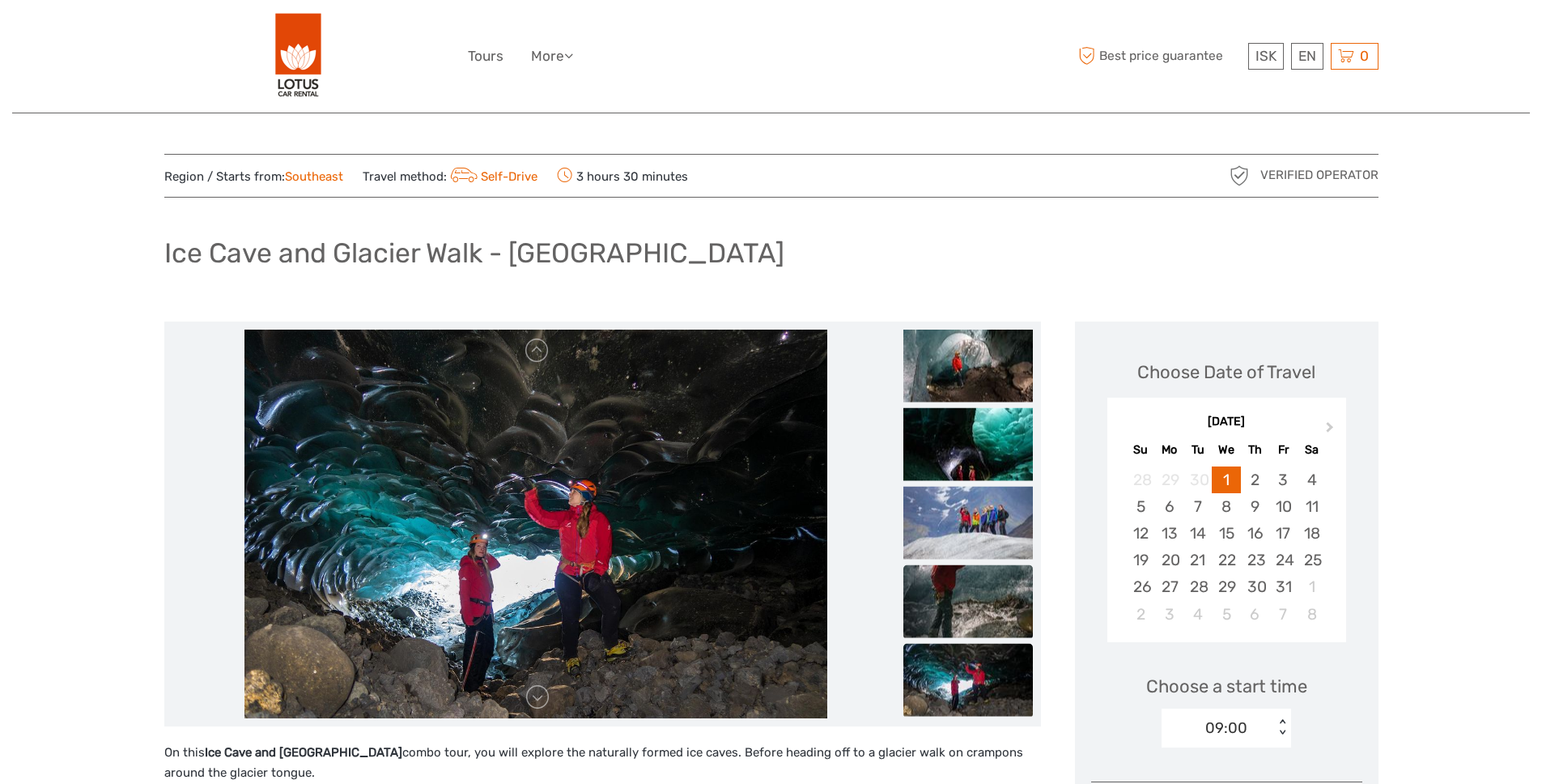
click at [963, 590] on img at bounding box center [968, 601] width 129 height 73
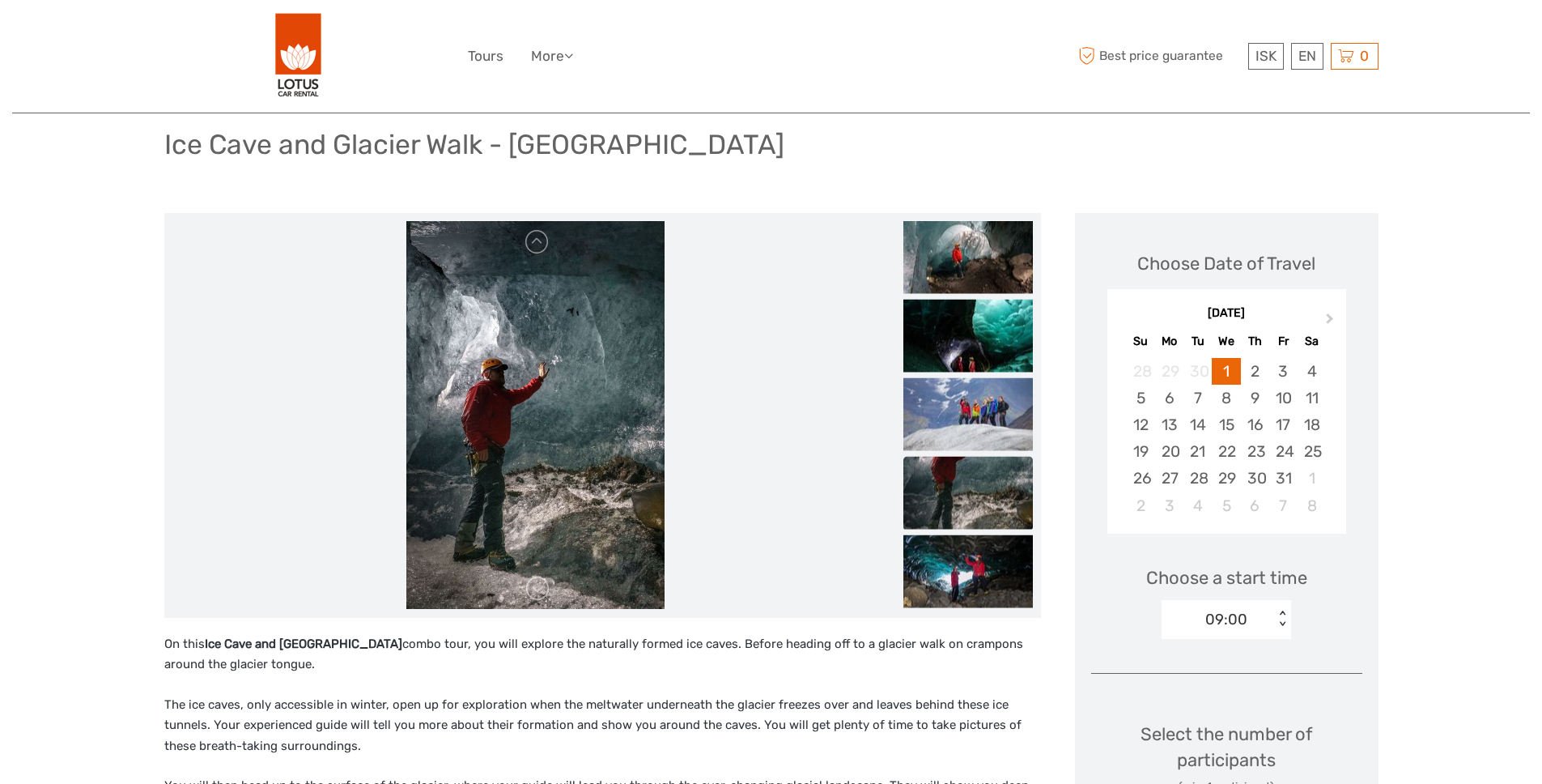
scroll to position [83, 0]
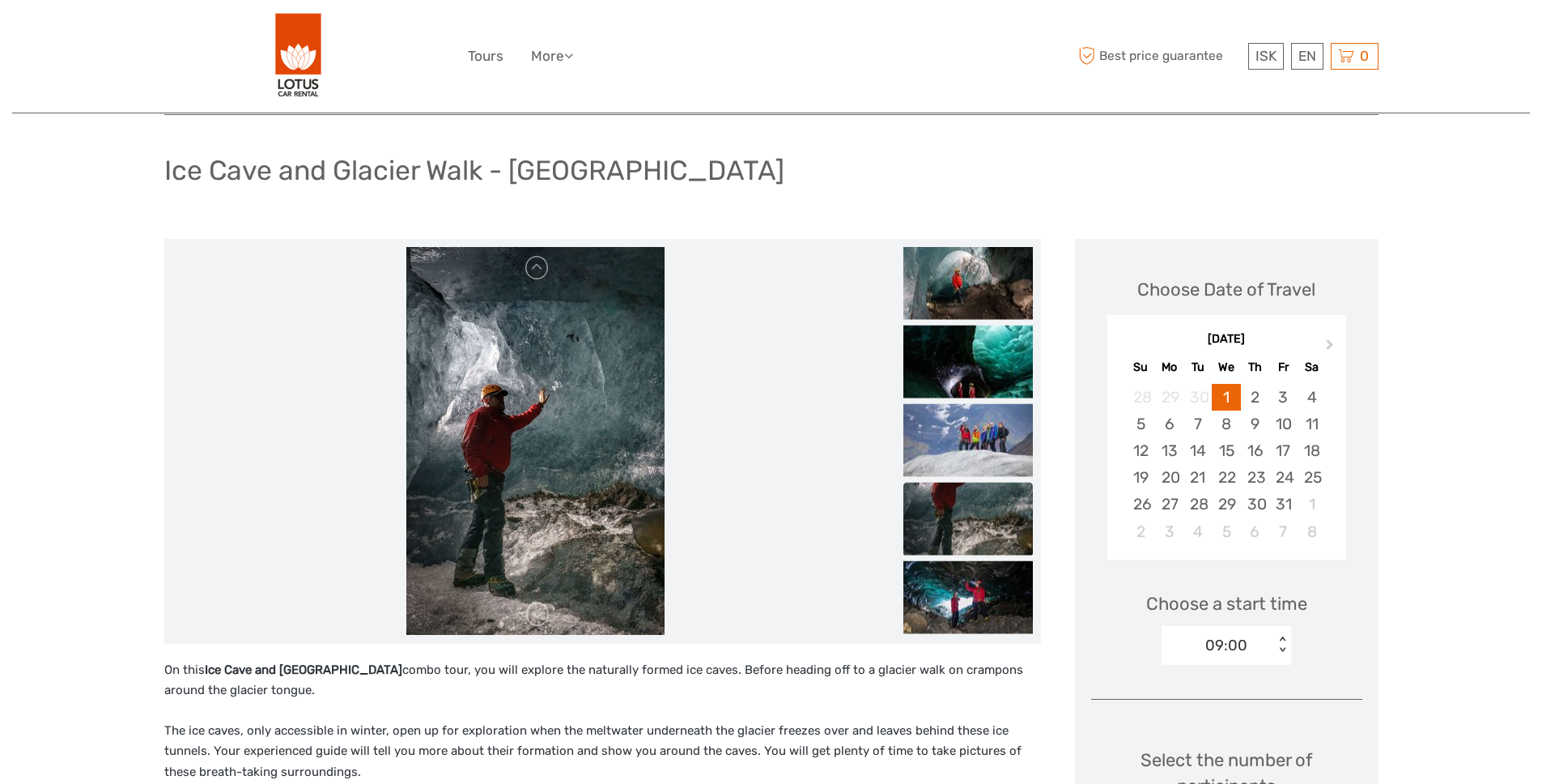
click at [992, 527] on img at bounding box center [968, 519] width 129 height 73
click at [965, 579] on img at bounding box center [968, 597] width 129 height 73
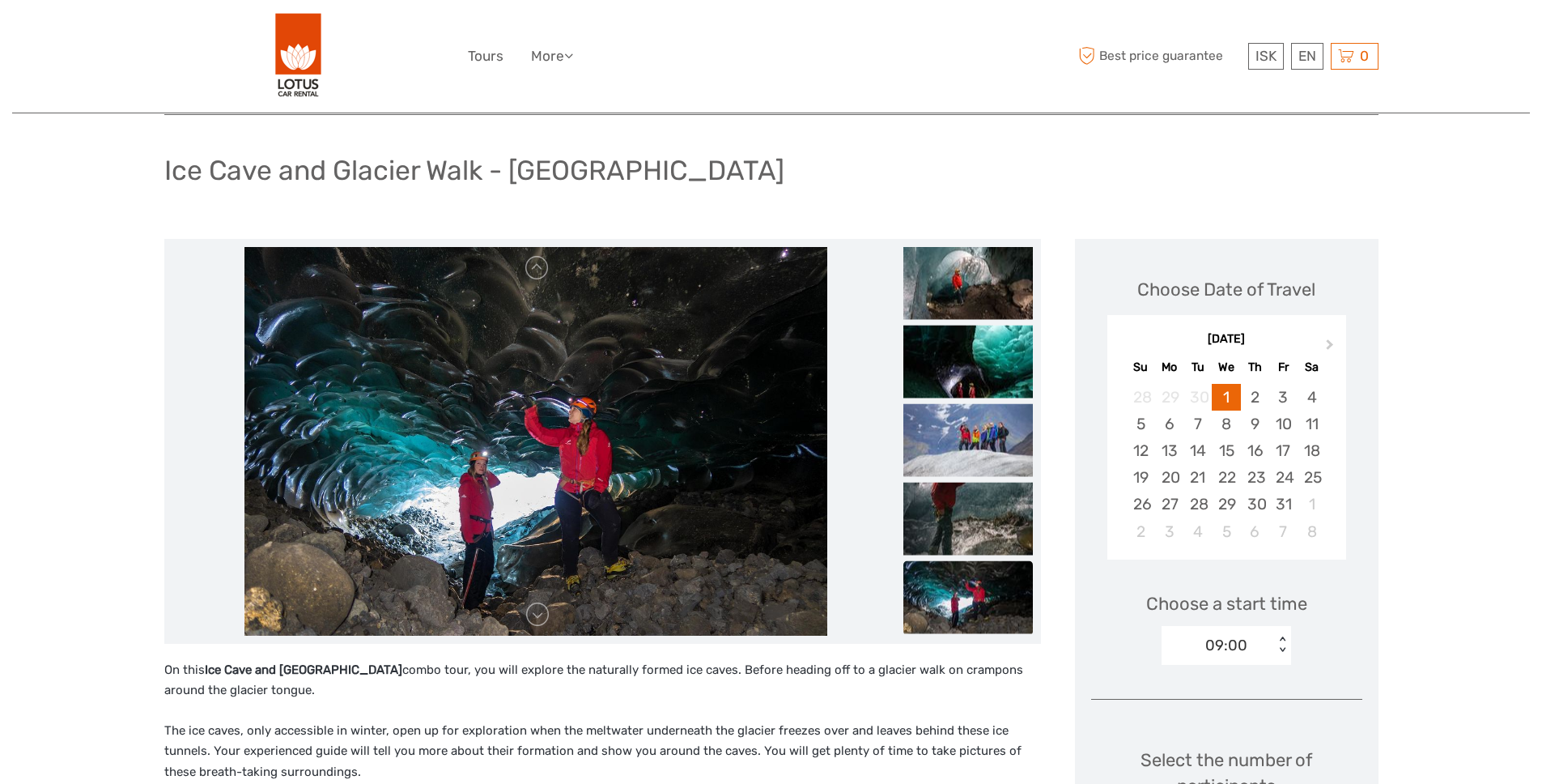
click at [975, 603] on img at bounding box center [968, 597] width 129 height 73
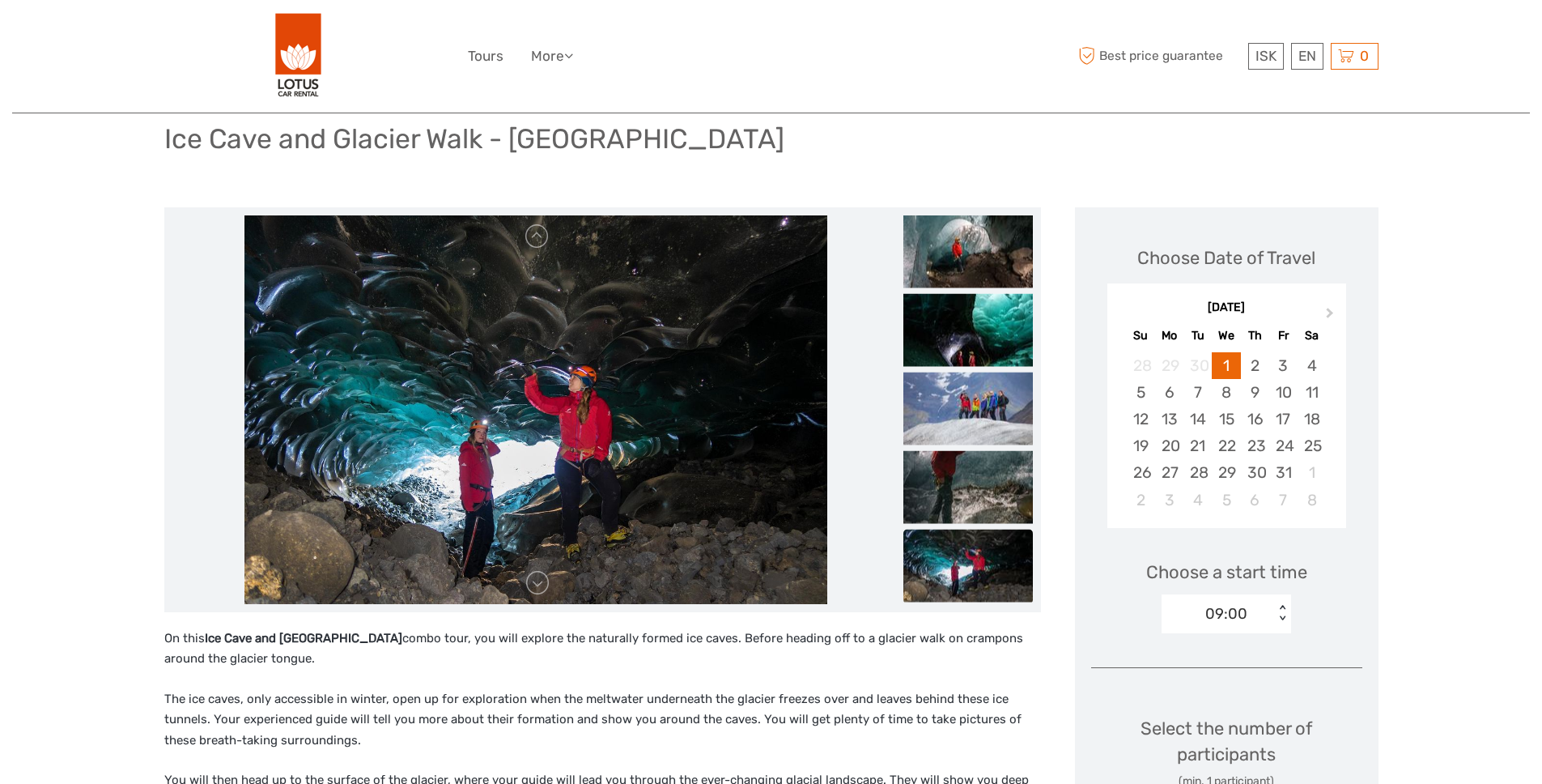
scroll to position [0, 0]
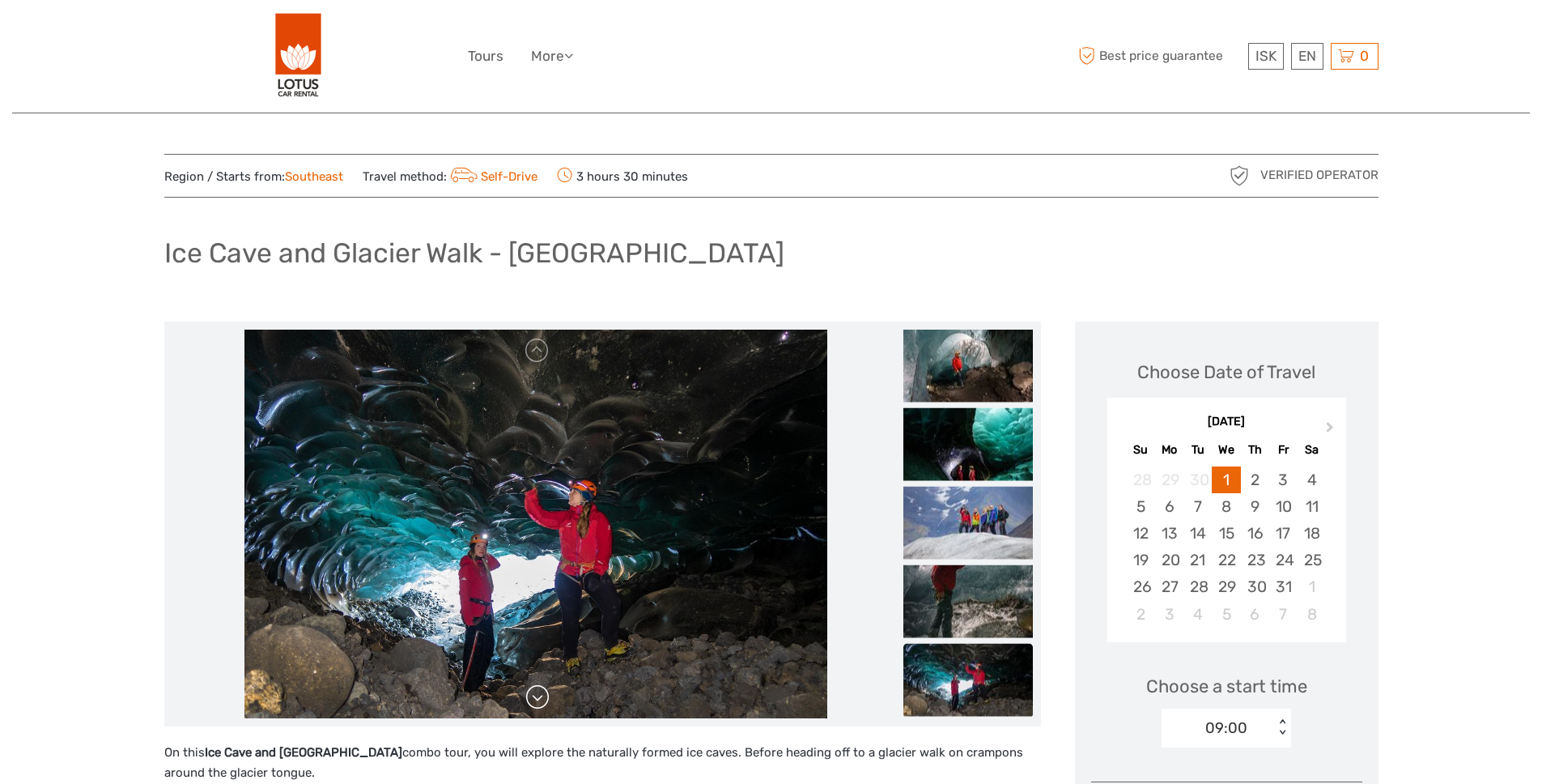
click at [538, 699] on link at bounding box center [537, 696] width 26 height 26
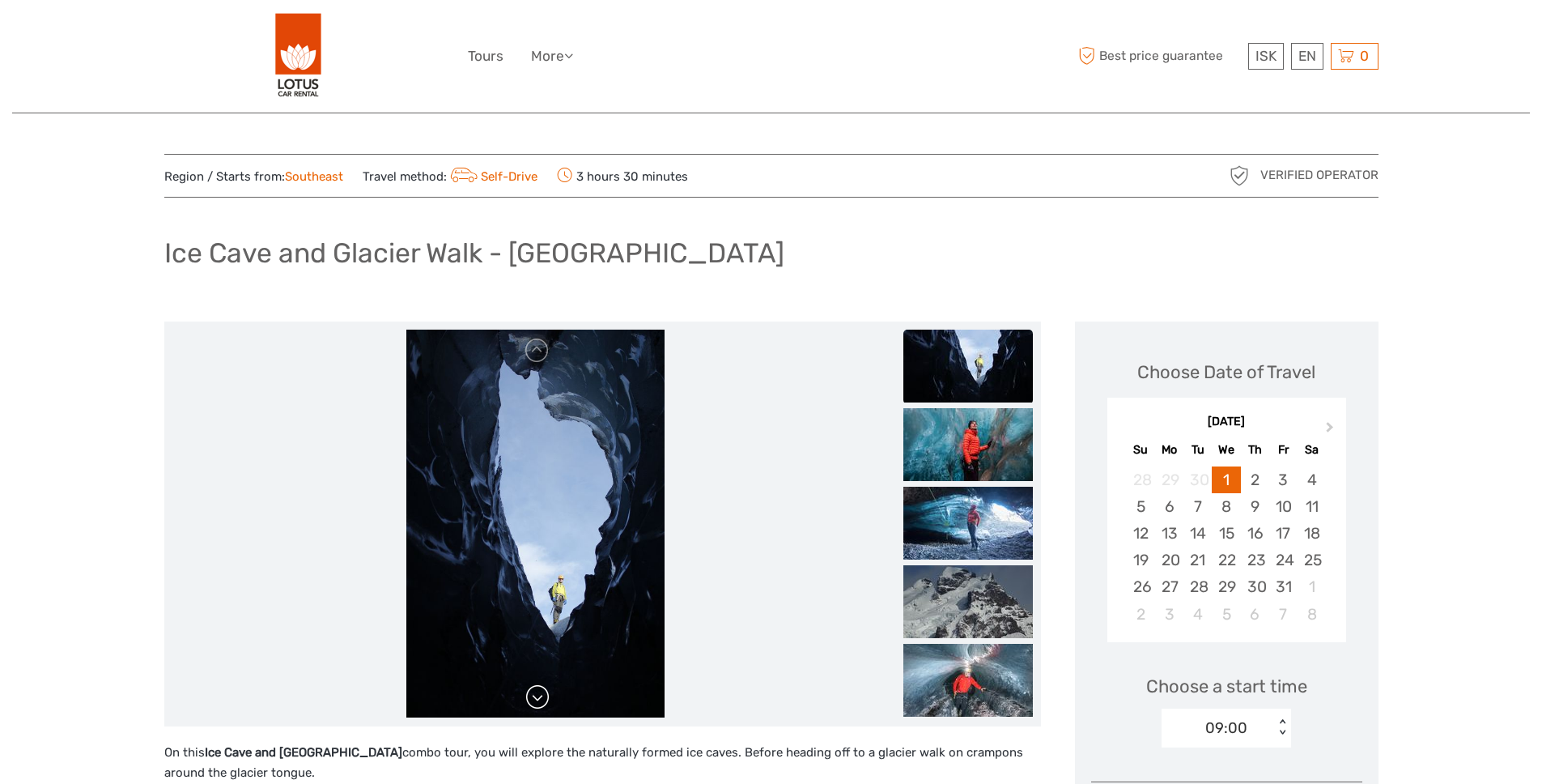
click at [538, 699] on link at bounding box center [537, 696] width 26 height 26
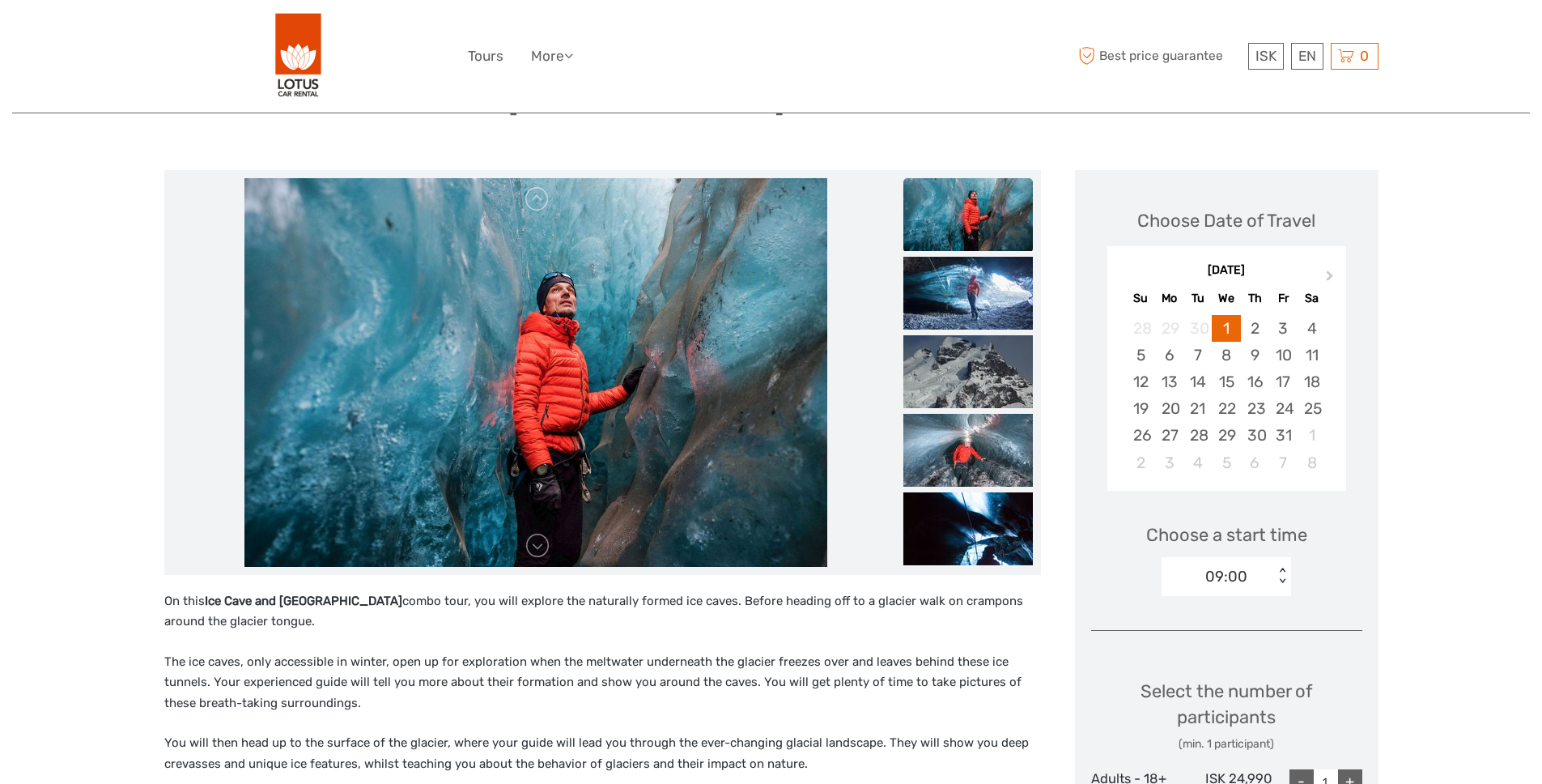
scroll to position [134, 0]
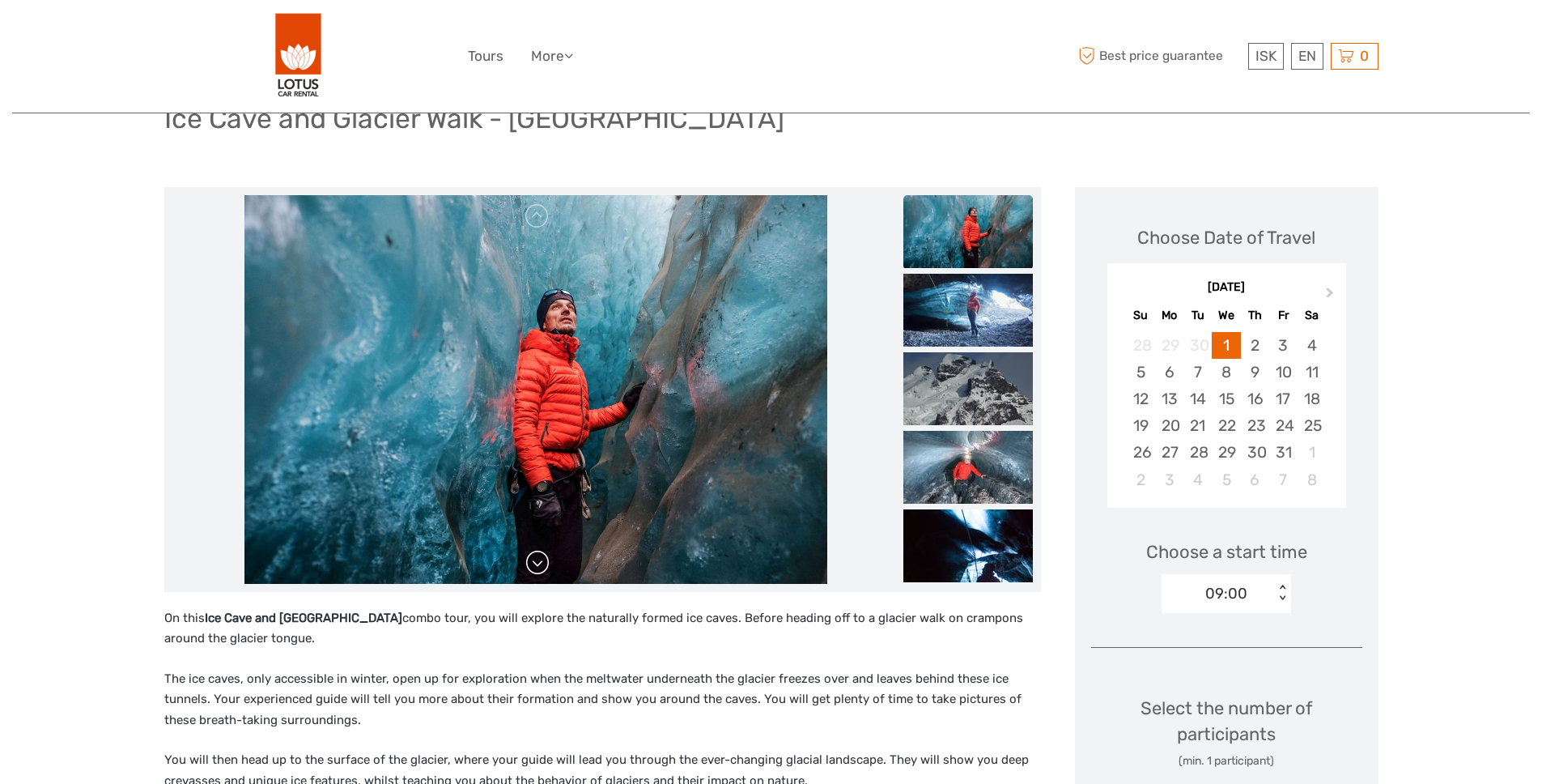
click at [536, 571] on link at bounding box center [537, 562] width 26 height 26
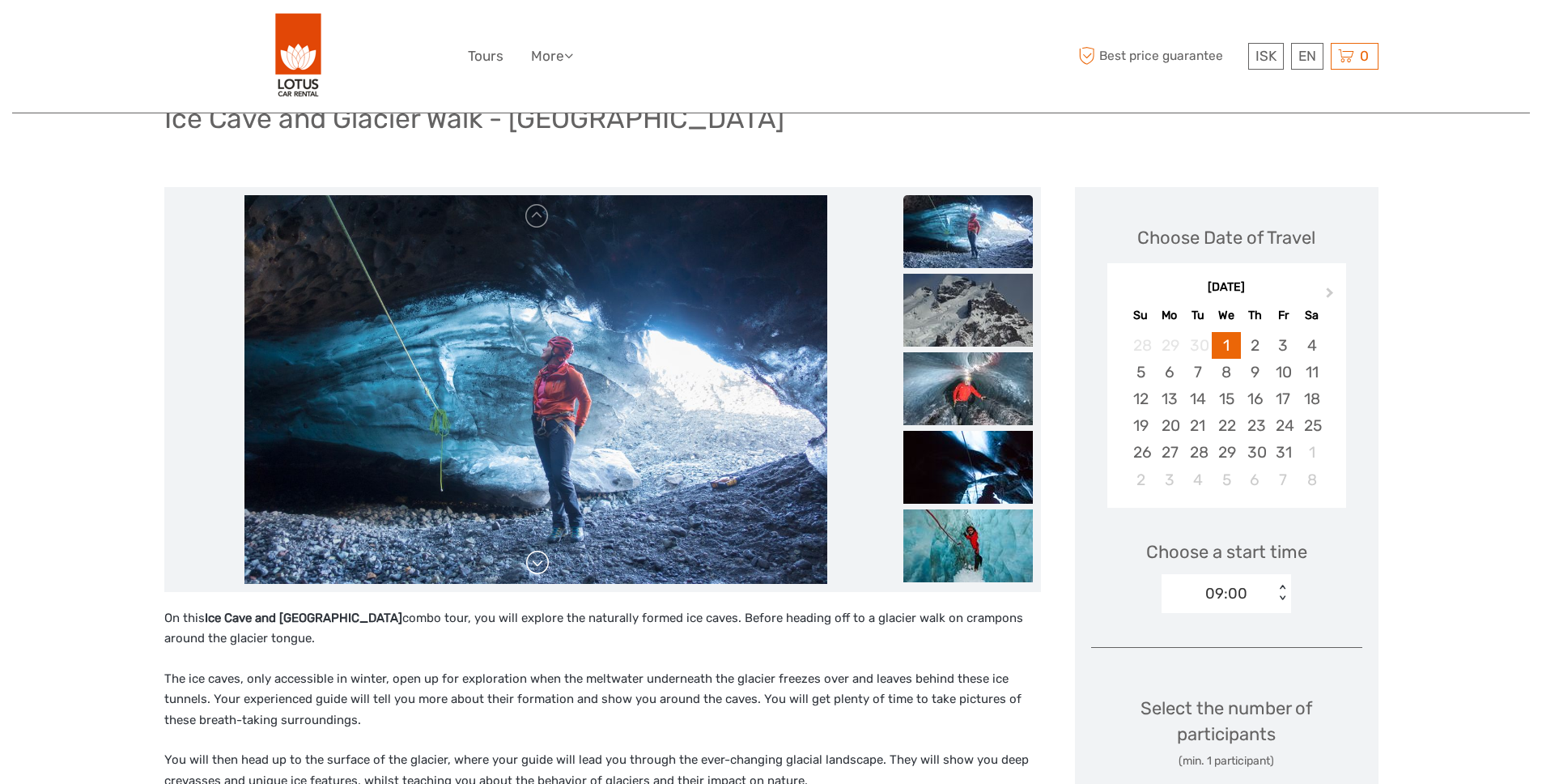
click at [537, 564] on link at bounding box center [537, 562] width 26 height 26
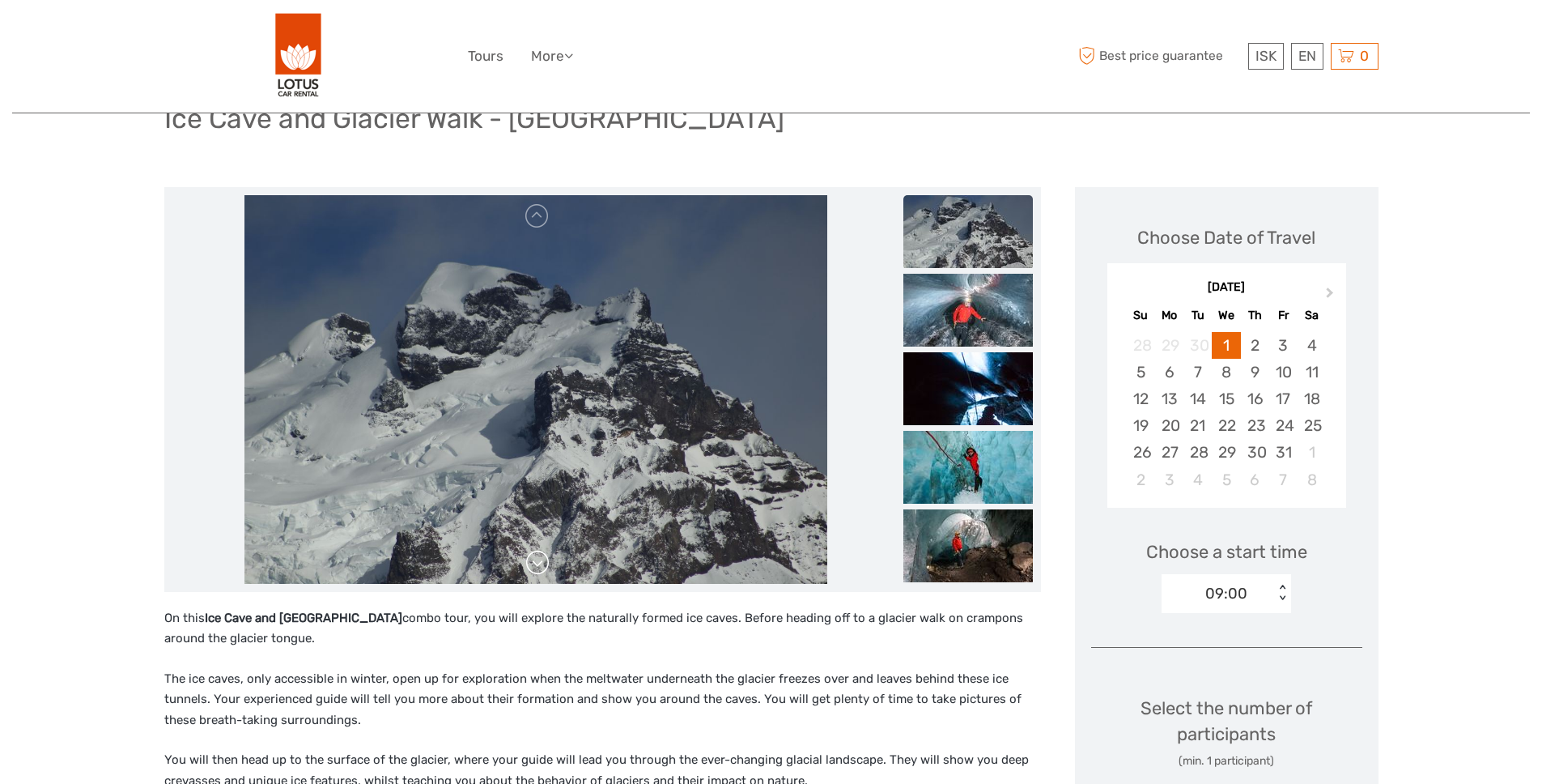
click at [537, 564] on link at bounding box center [537, 562] width 26 height 26
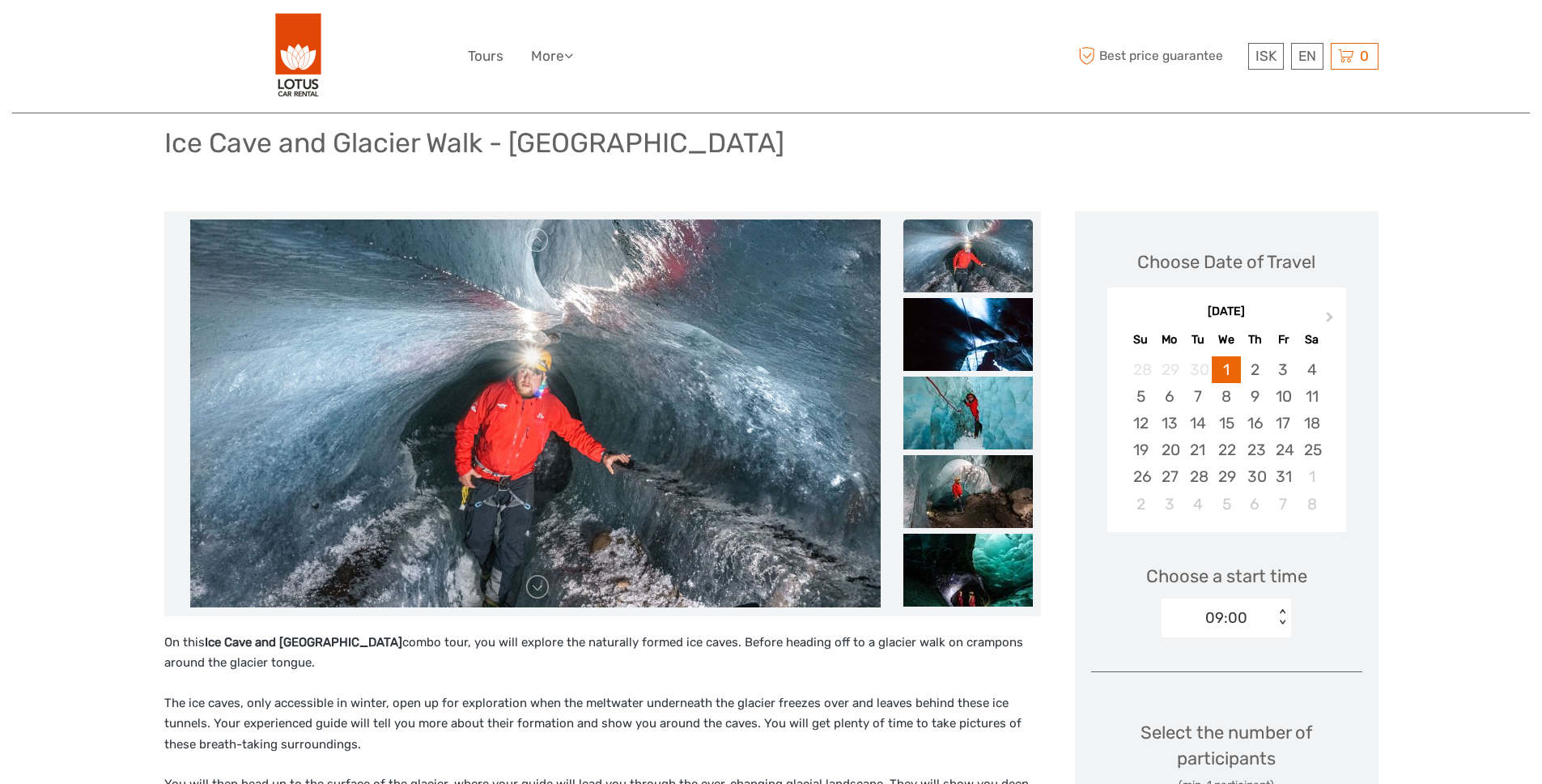
scroll to position [109, 0]
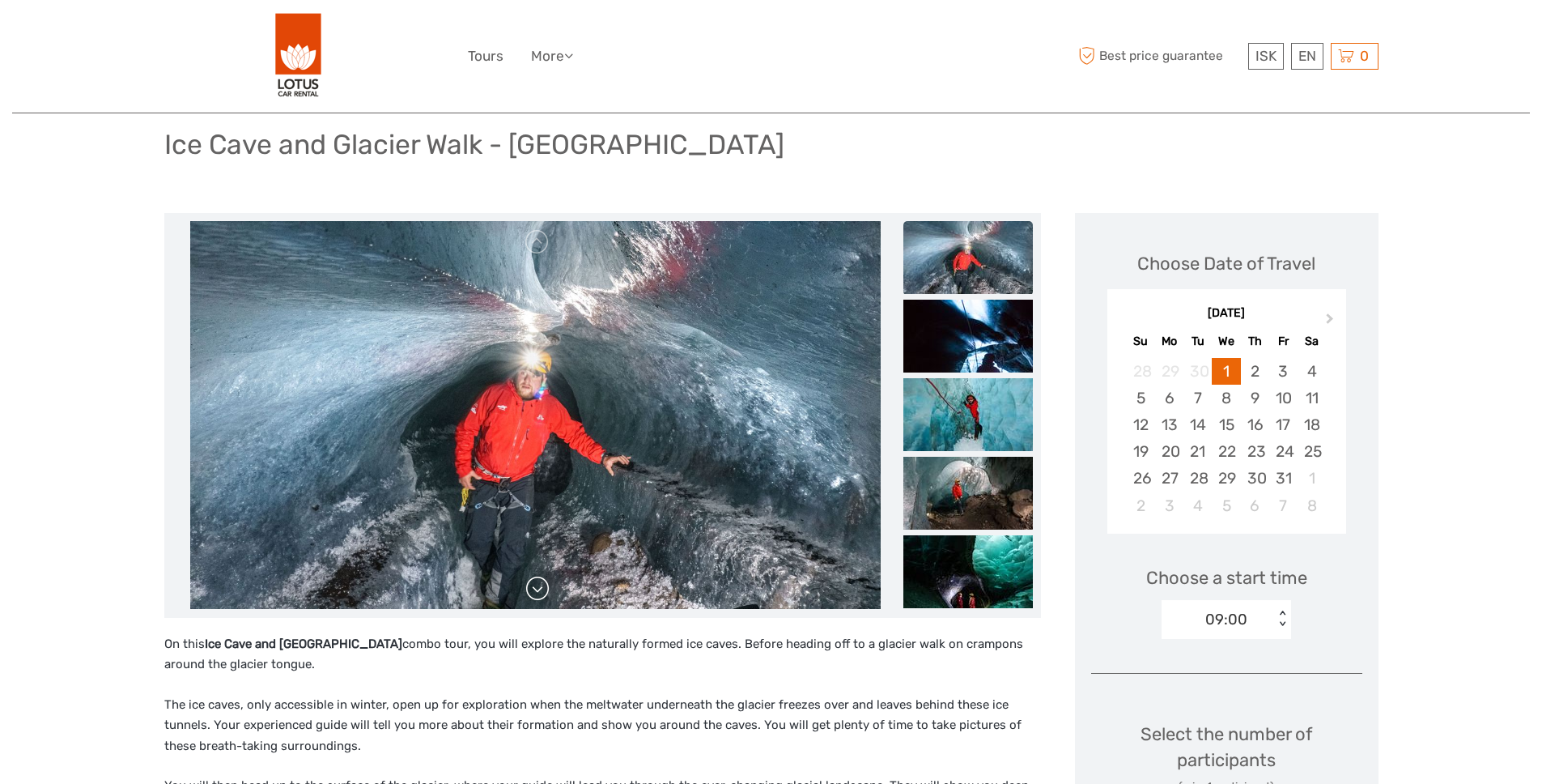
click at [548, 598] on link at bounding box center [537, 588] width 26 height 26
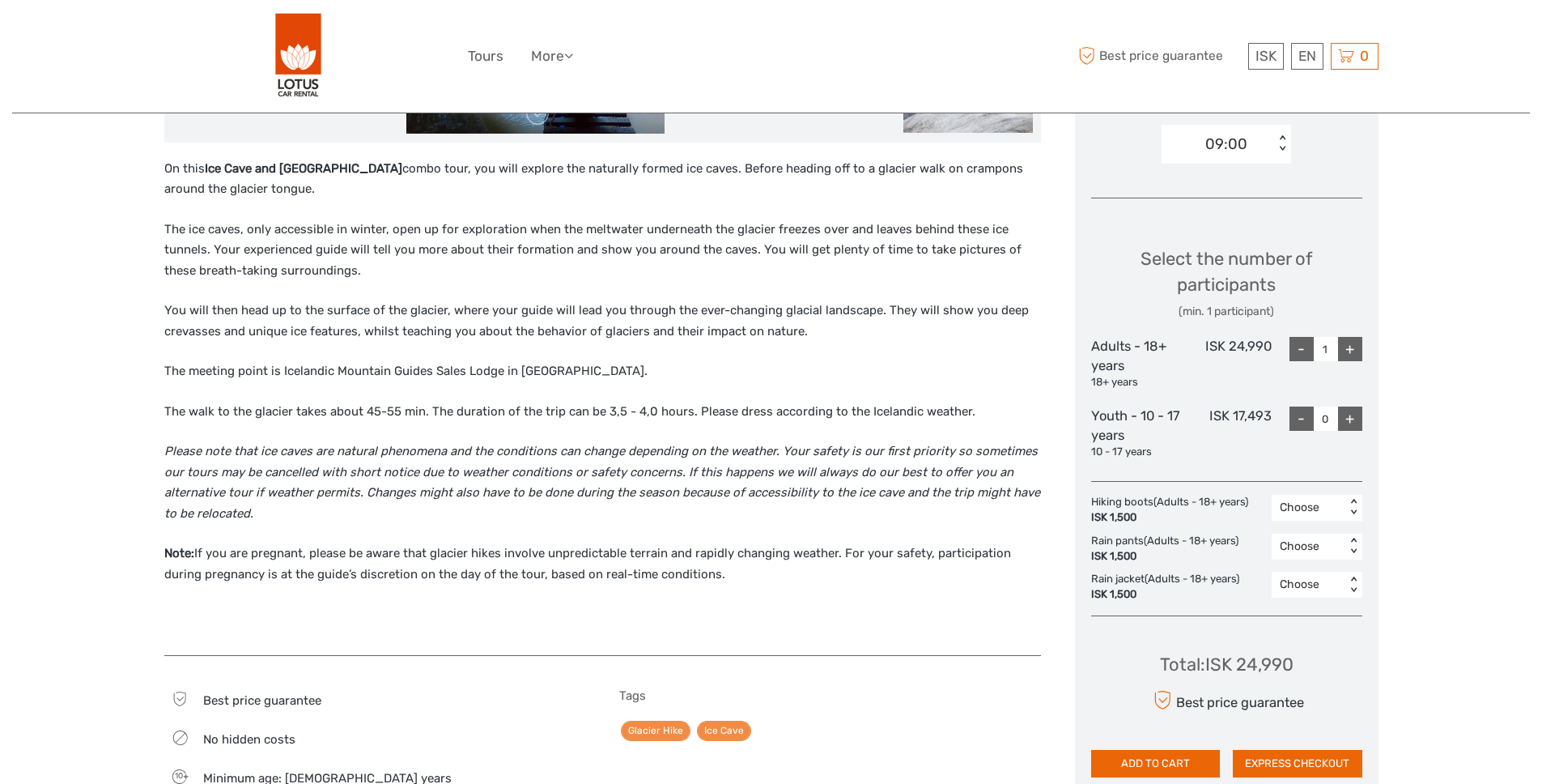
scroll to position [0, 0]
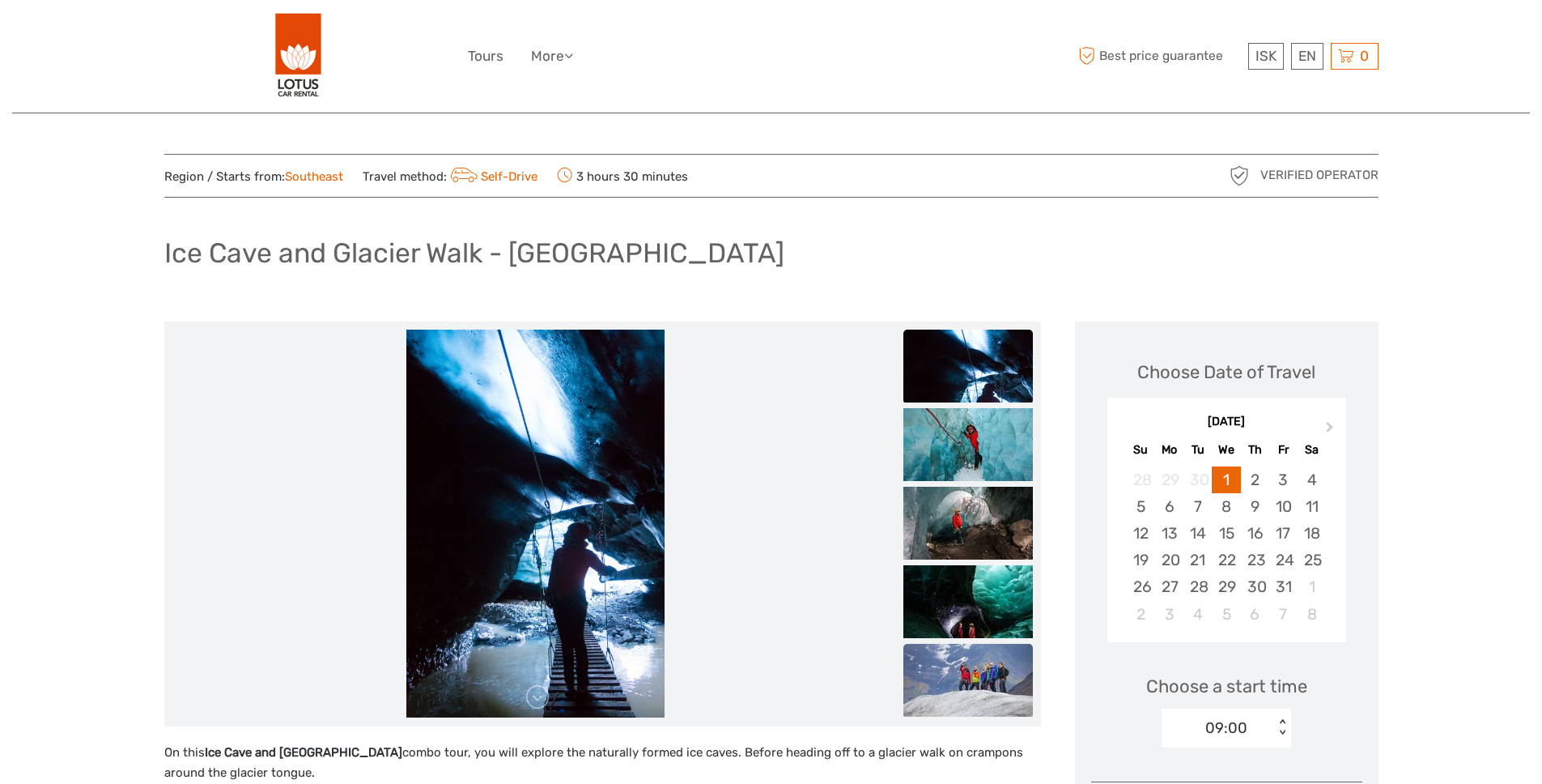
click at [981, 681] on img at bounding box center [968, 680] width 129 height 73
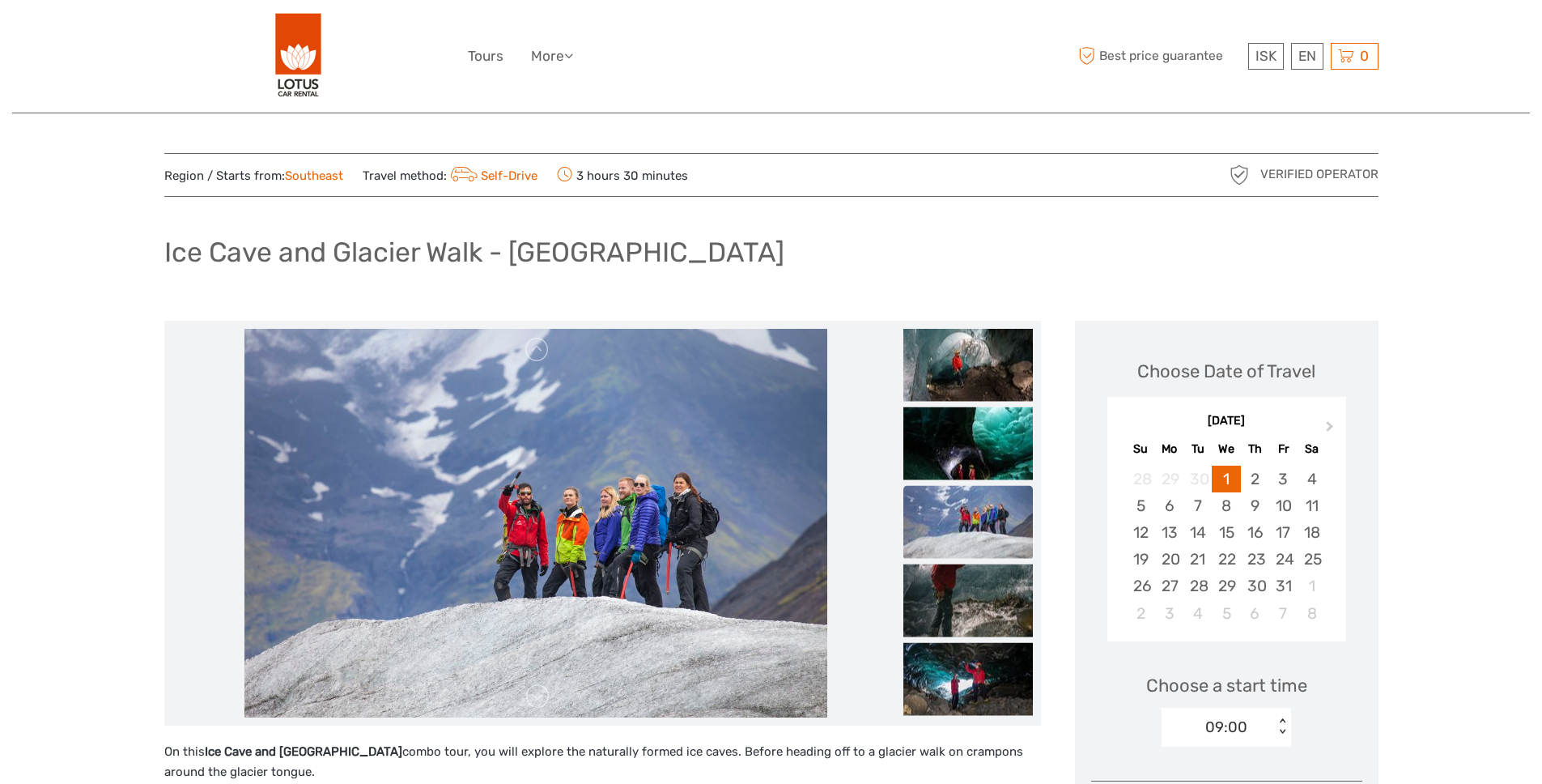
scroll to position [3, 0]
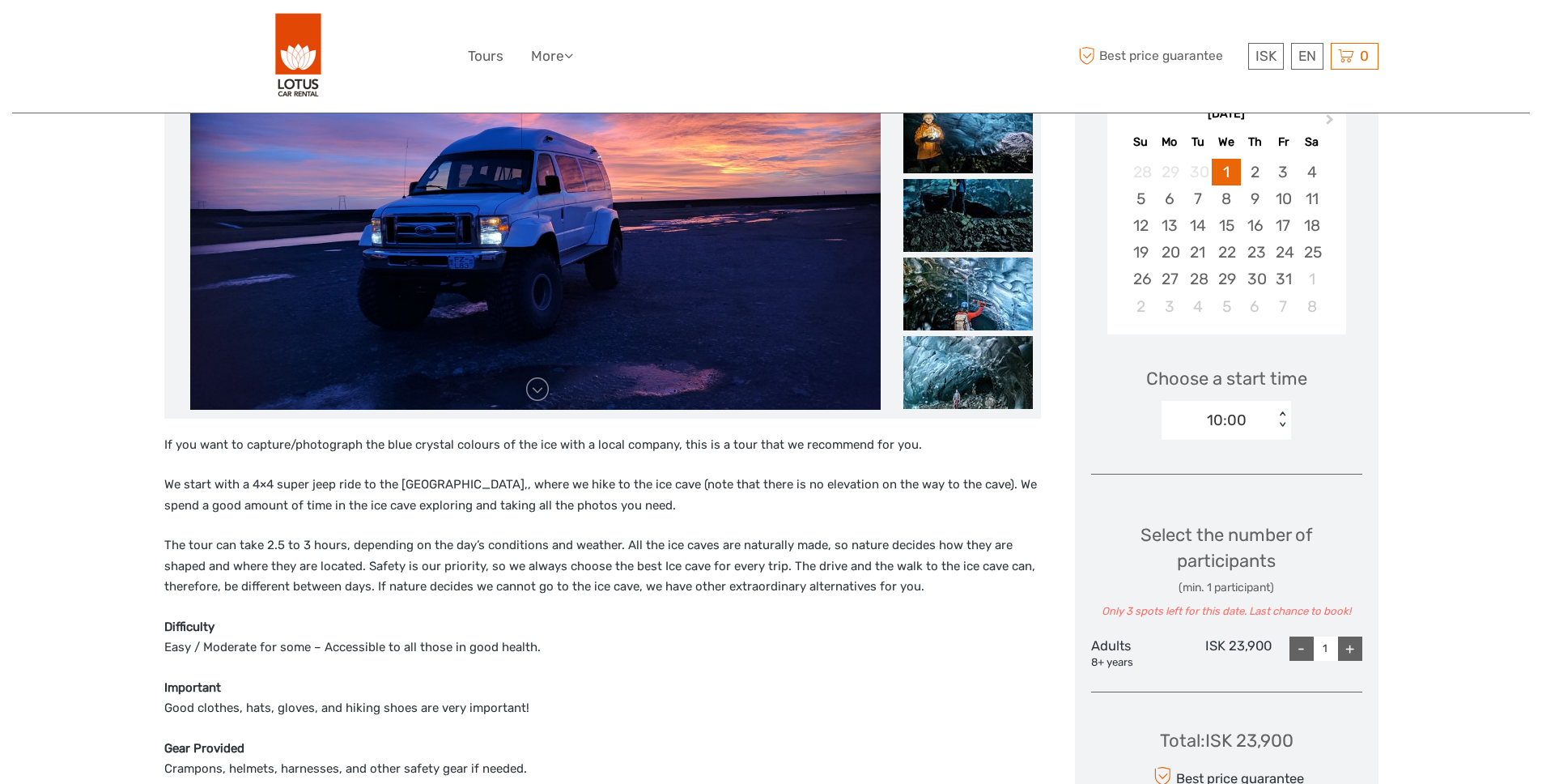
scroll to position [309, 0]
click at [542, 394] on link at bounding box center [537, 389] width 26 height 26
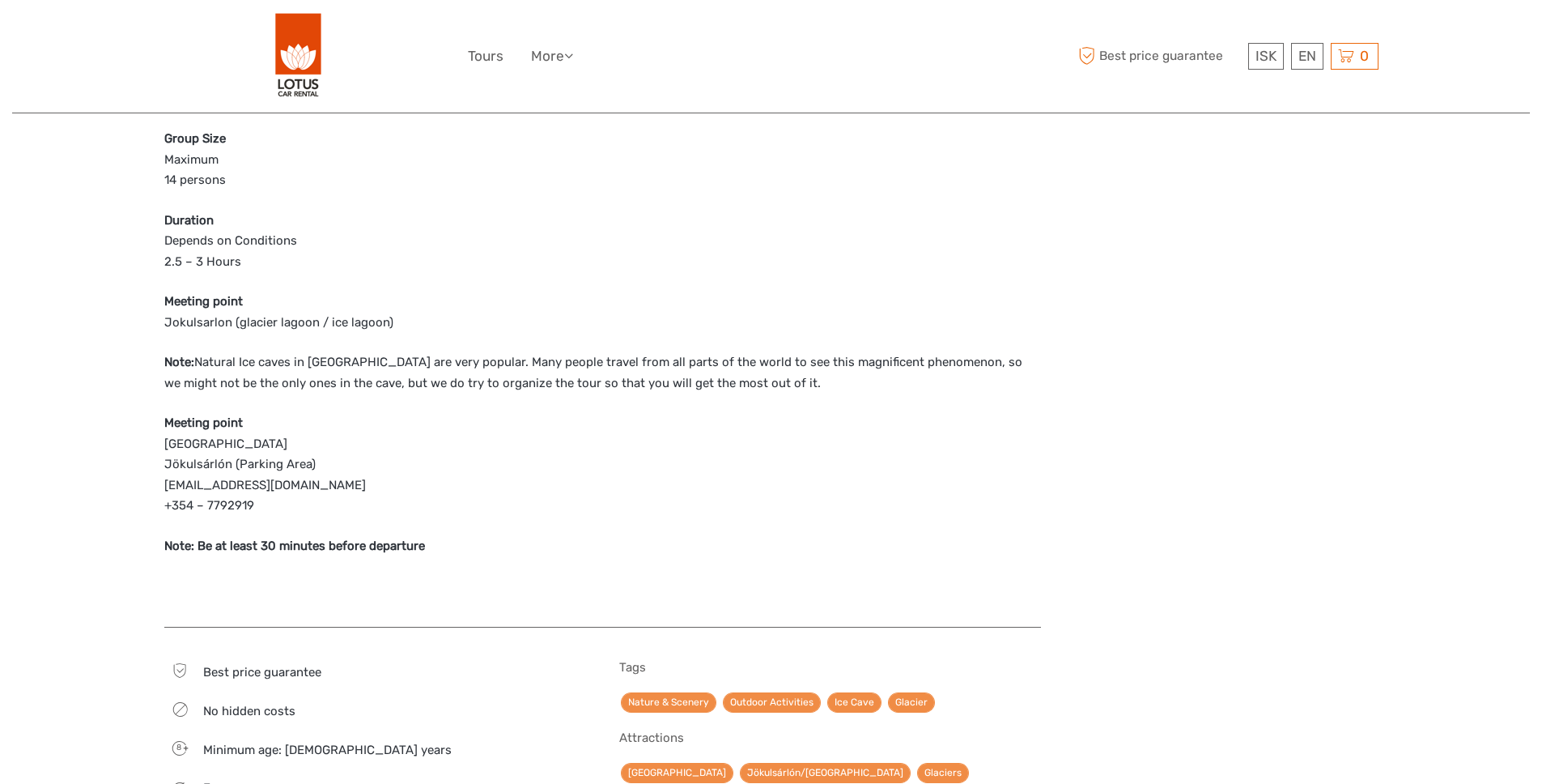
scroll to position [1005, 0]
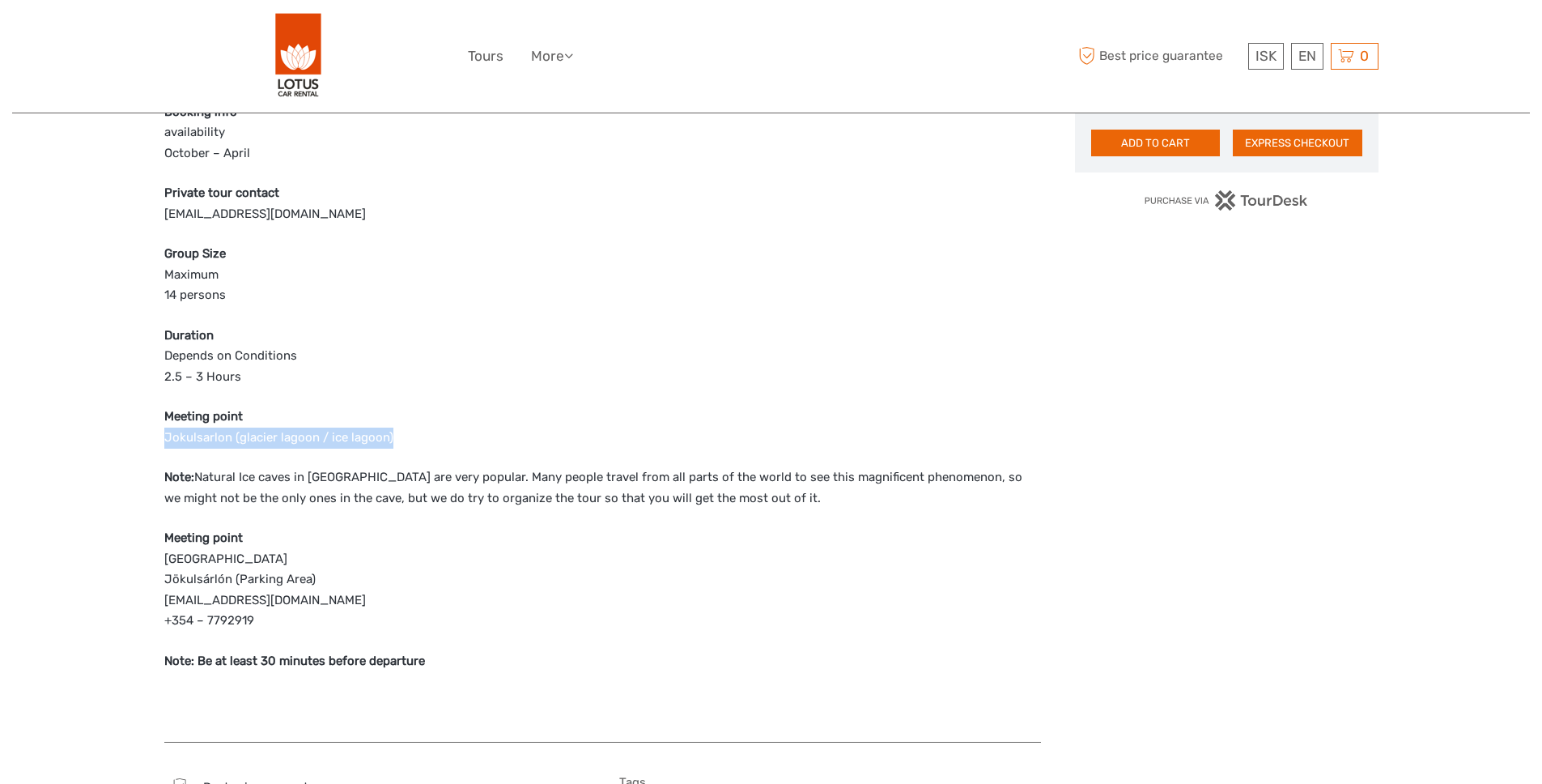
drag, startPoint x: 166, startPoint y: 437, endPoint x: 452, endPoint y: 445, distance: 286.1
click at [452, 445] on p "Meeting point Jokulsarlon (glacier lagoon / ice lagoon)" at bounding box center [602, 426] width 877 height 41
copy p "Jokulsarlon (glacier lagoon / ice lagoon)"
drag, startPoint x: 165, startPoint y: 557, endPoint x: 209, endPoint y: 587, distance: 53.3
click at [203, 584] on p "Meeting point Latitude: 64.048399 | Longitude: -16.179443 Jökulsárlón (Parking …" at bounding box center [602, 579] width 877 height 103
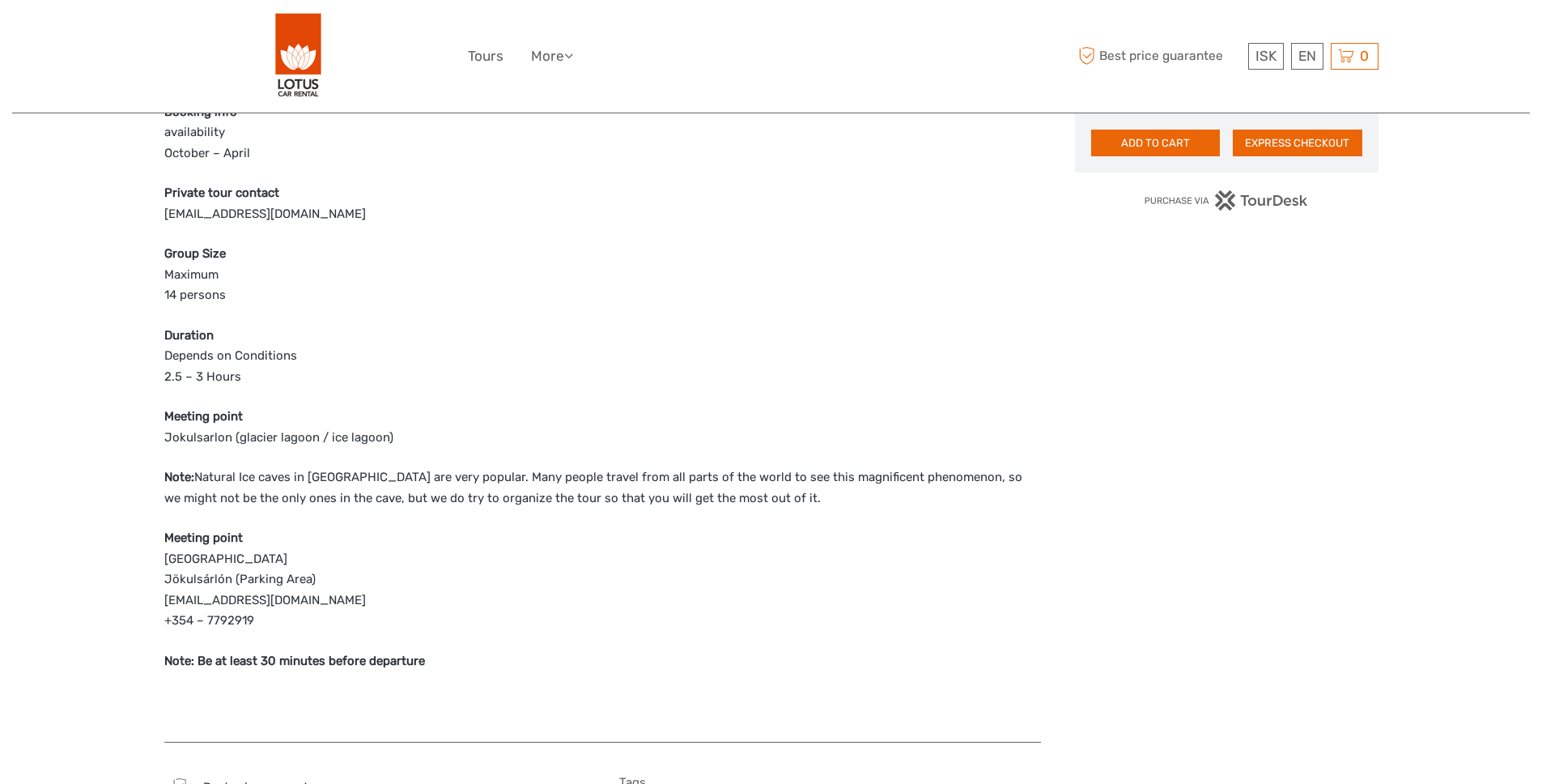
click at [284, 593] on p "Meeting point Latitude: 64.048399 | Longitude: -16.179443 Jökulsárlón (Parking …" at bounding box center [602, 579] width 877 height 103
drag, startPoint x: 342, startPoint y: 582, endPoint x: 232, endPoint y: 585, distance: 110.0
click at [157, 580] on div "Region / Starts from: Southeast Travel method: Self-Drive 3 hours Verified Oper…" at bounding box center [771, 362] width 1518 height 2733
copy p "Jökulsárlón (Parking Area)"
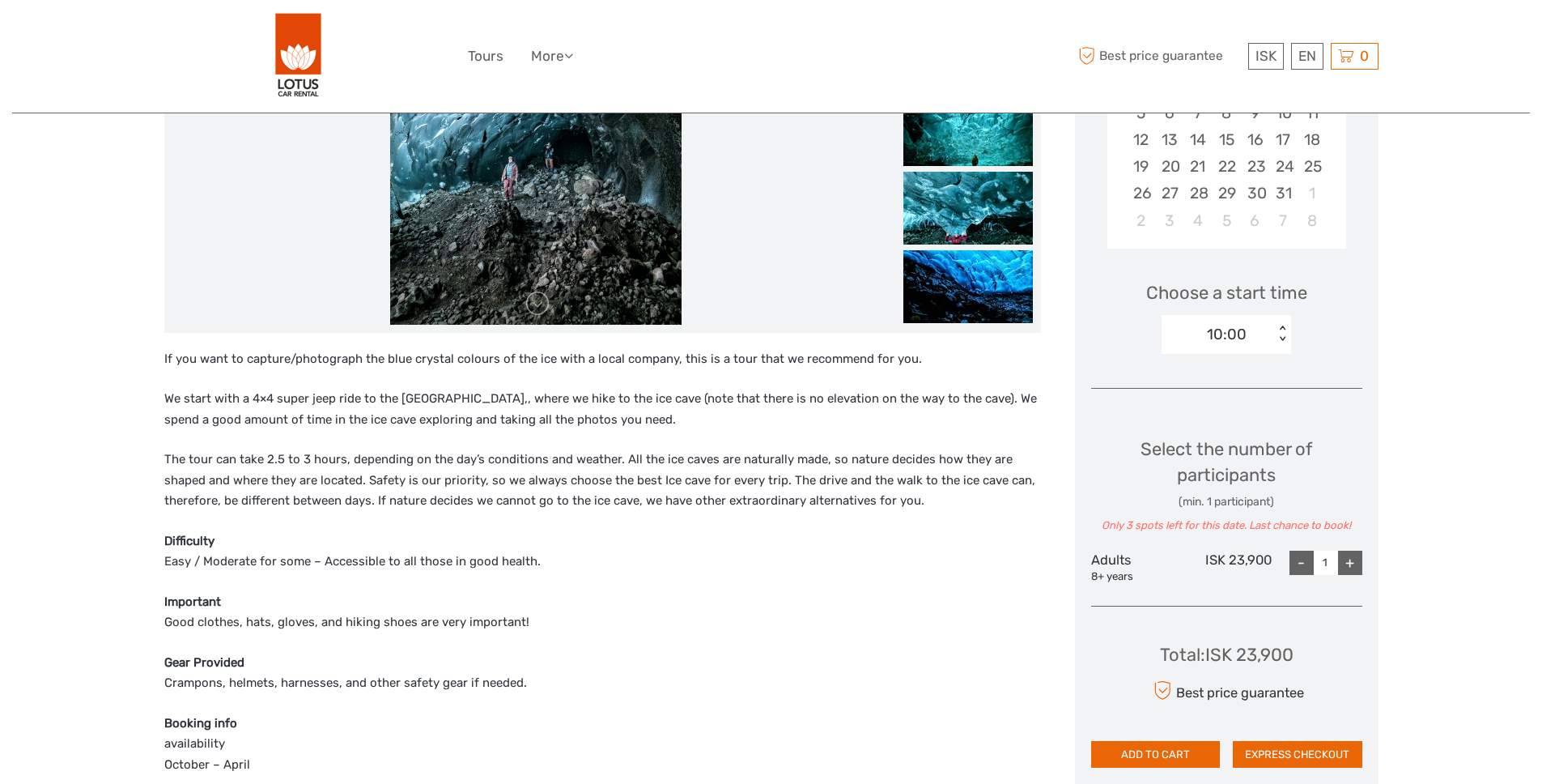
scroll to position [0, 0]
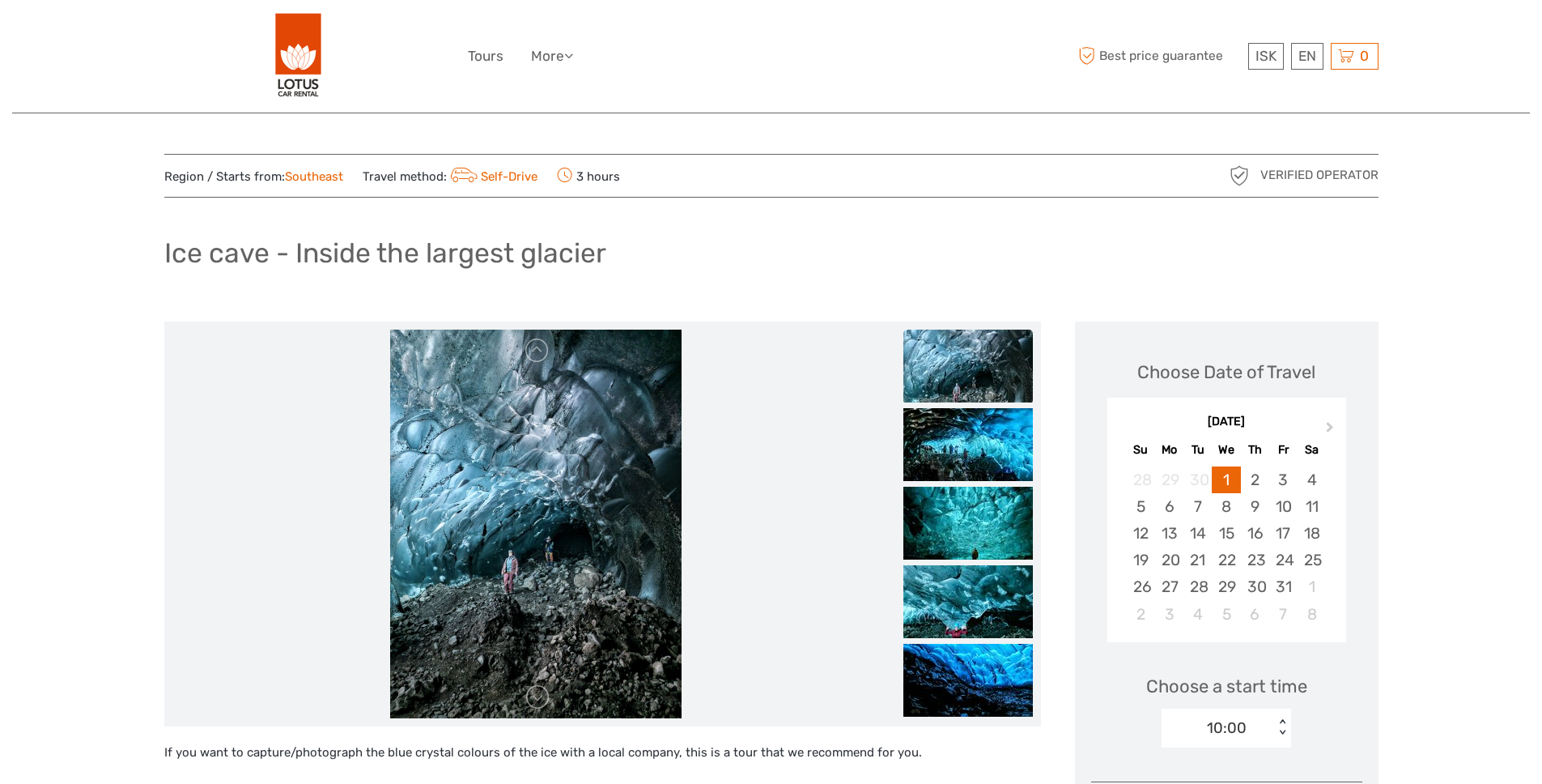
click at [968, 373] on img at bounding box center [968, 366] width 129 height 73
click at [977, 449] on img at bounding box center [968, 445] width 129 height 73
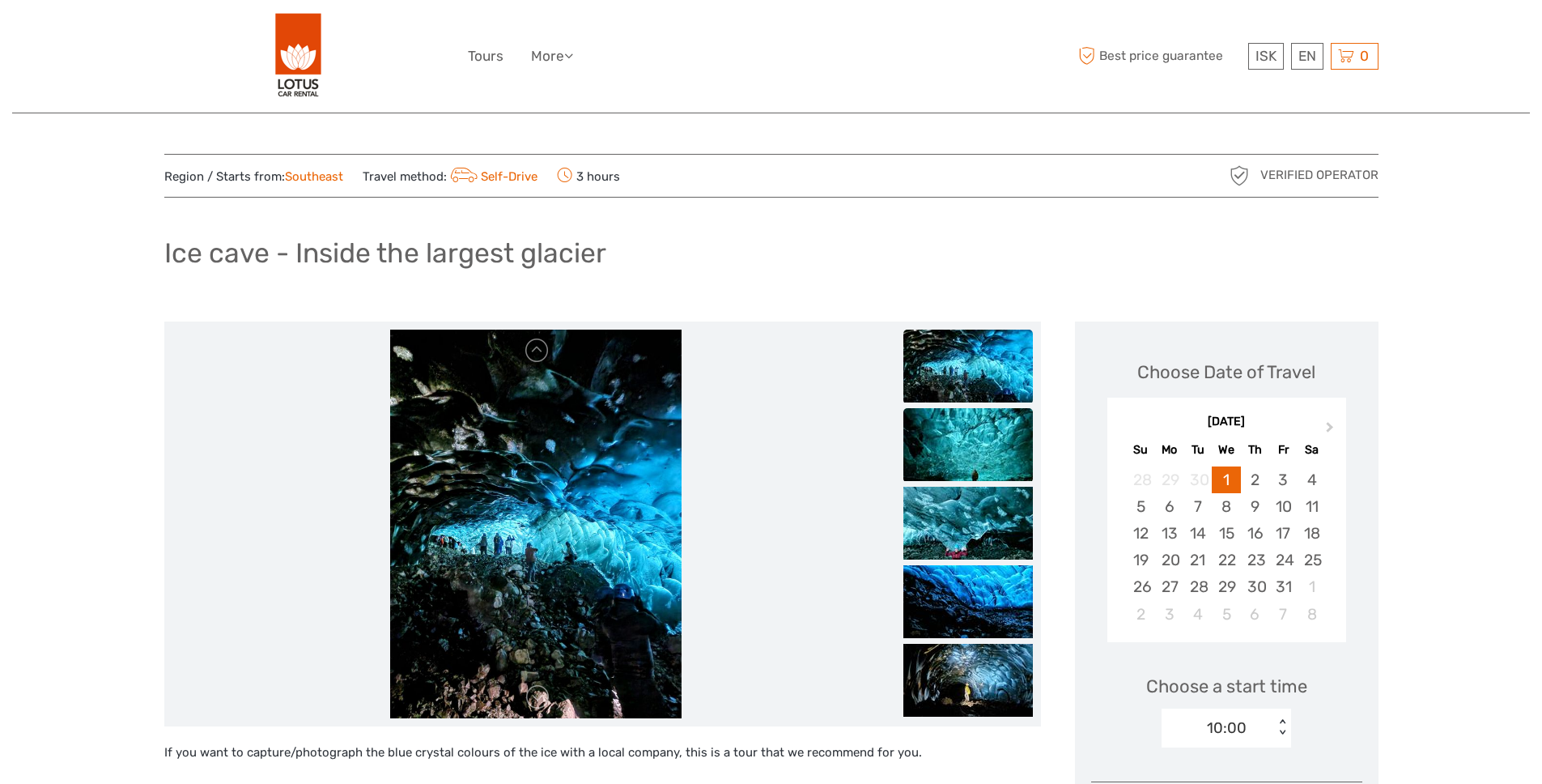
click at [974, 446] on img at bounding box center [968, 445] width 129 height 73
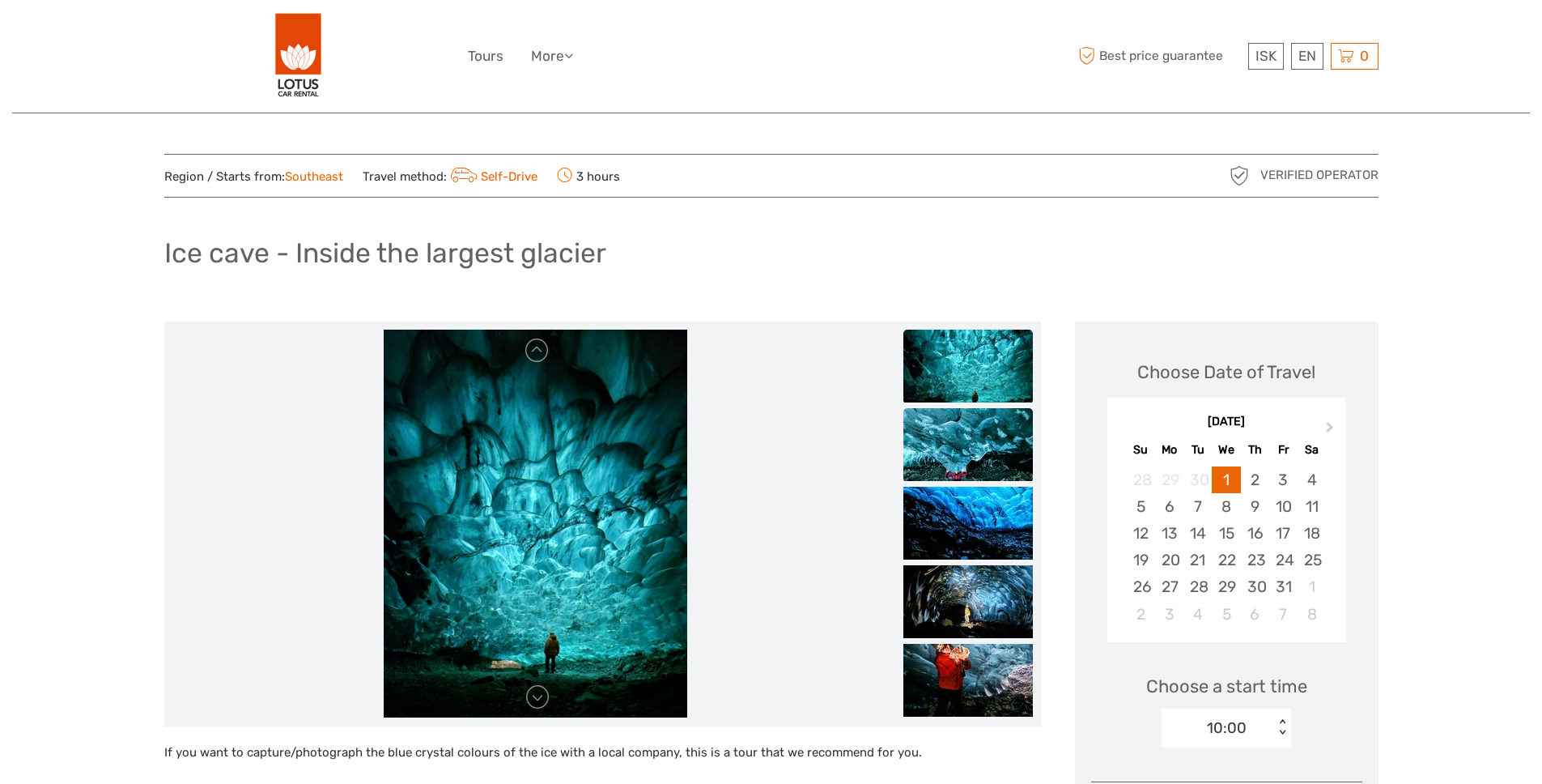
click at [968, 456] on img at bounding box center [968, 445] width 129 height 73
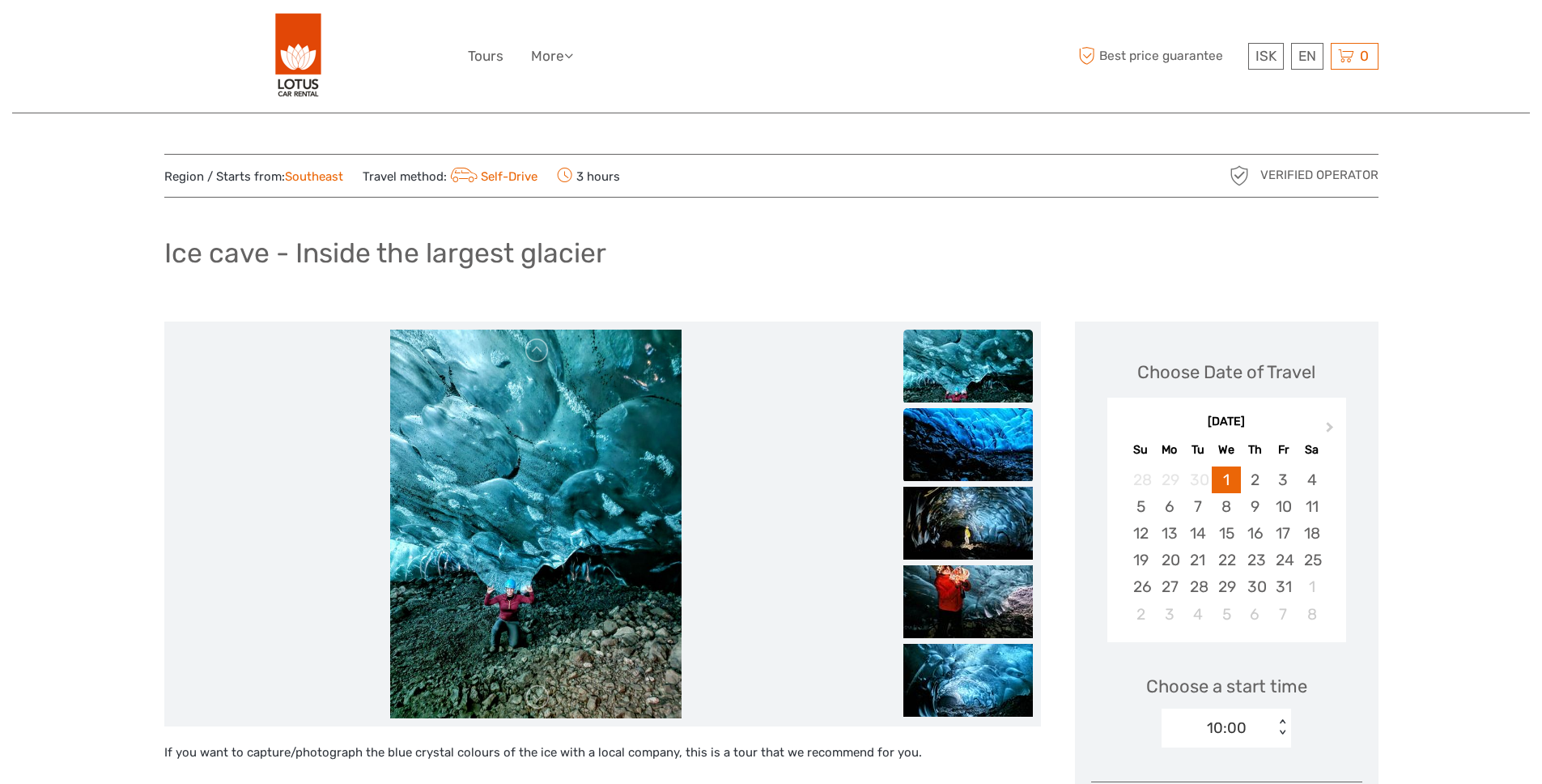
click at [966, 458] on img at bounding box center [968, 445] width 129 height 73
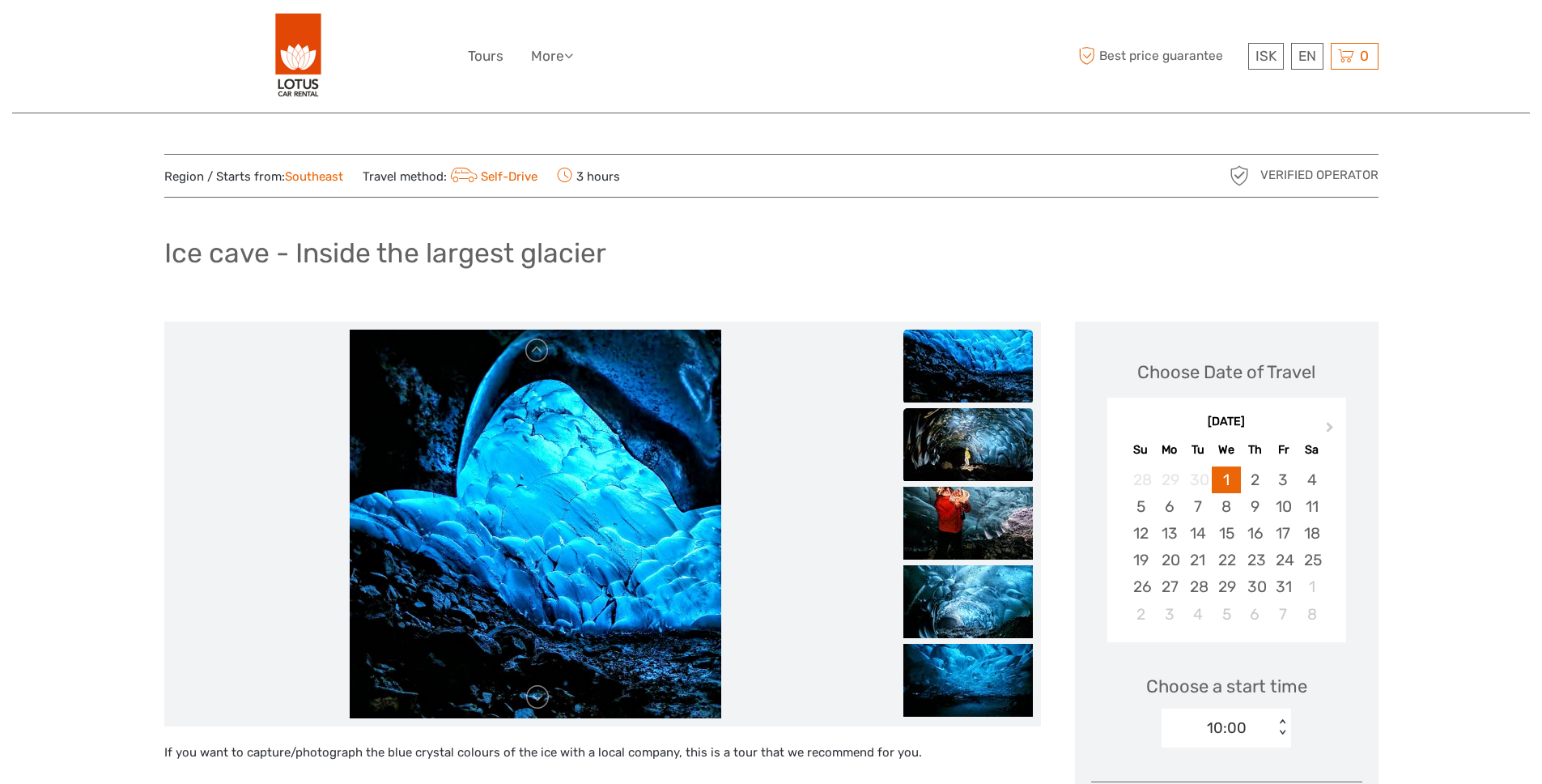
click at [966, 459] on img at bounding box center [968, 445] width 129 height 73
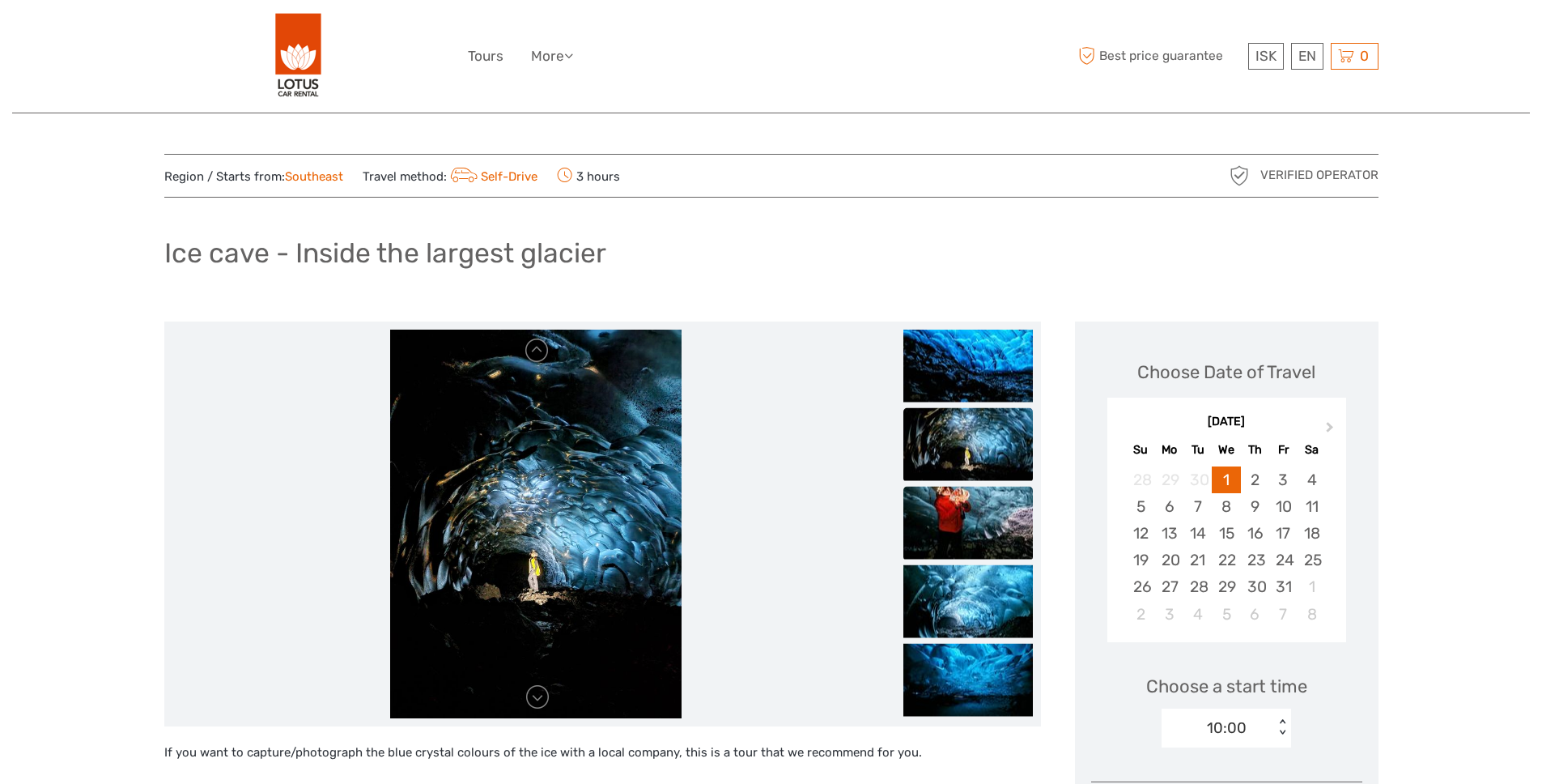
click at [973, 489] on img at bounding box center [968, 523] width 129 height 73
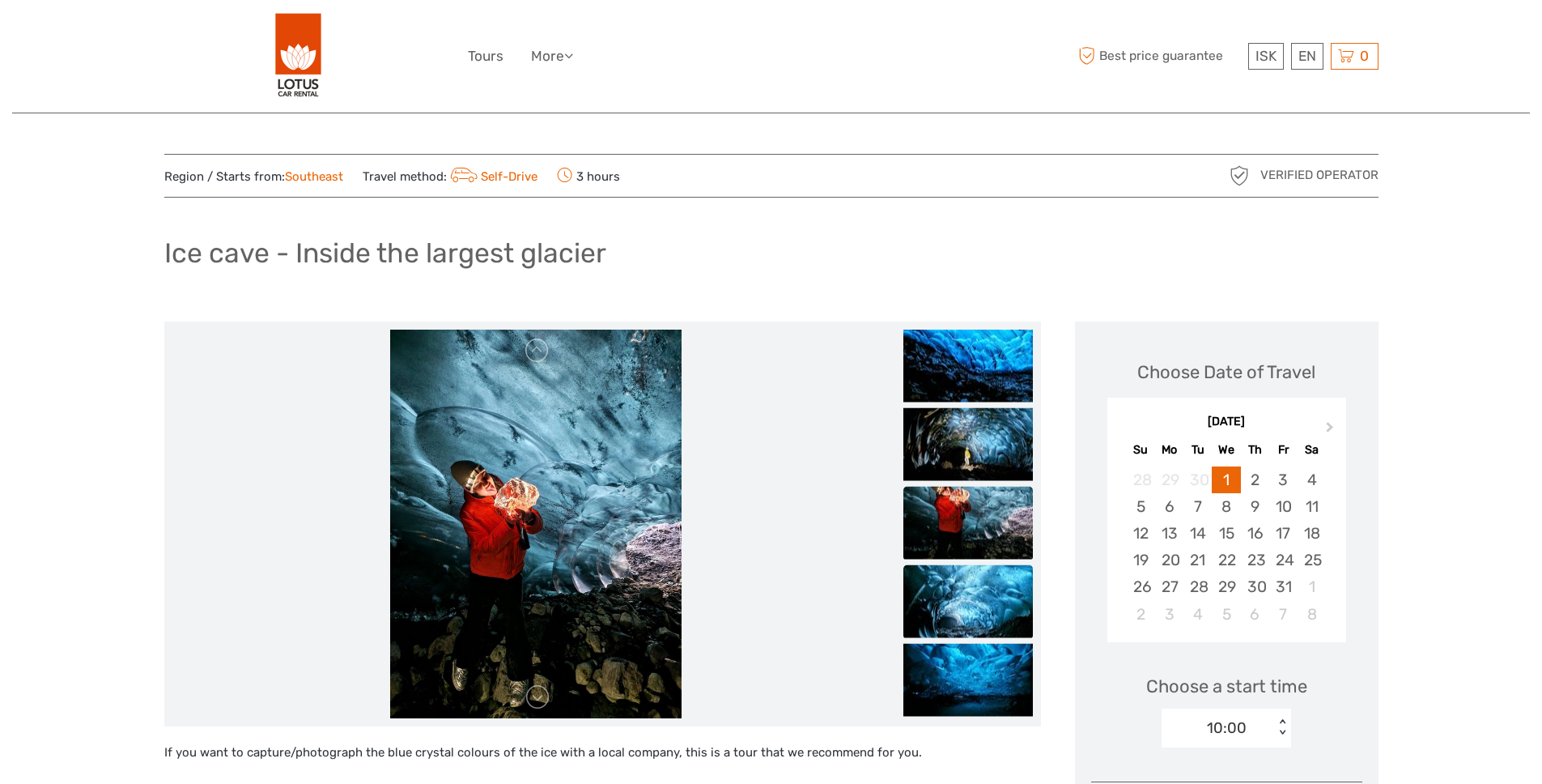
click at [979, 591] on img at bounding box center [968, 601] width 129 height 73
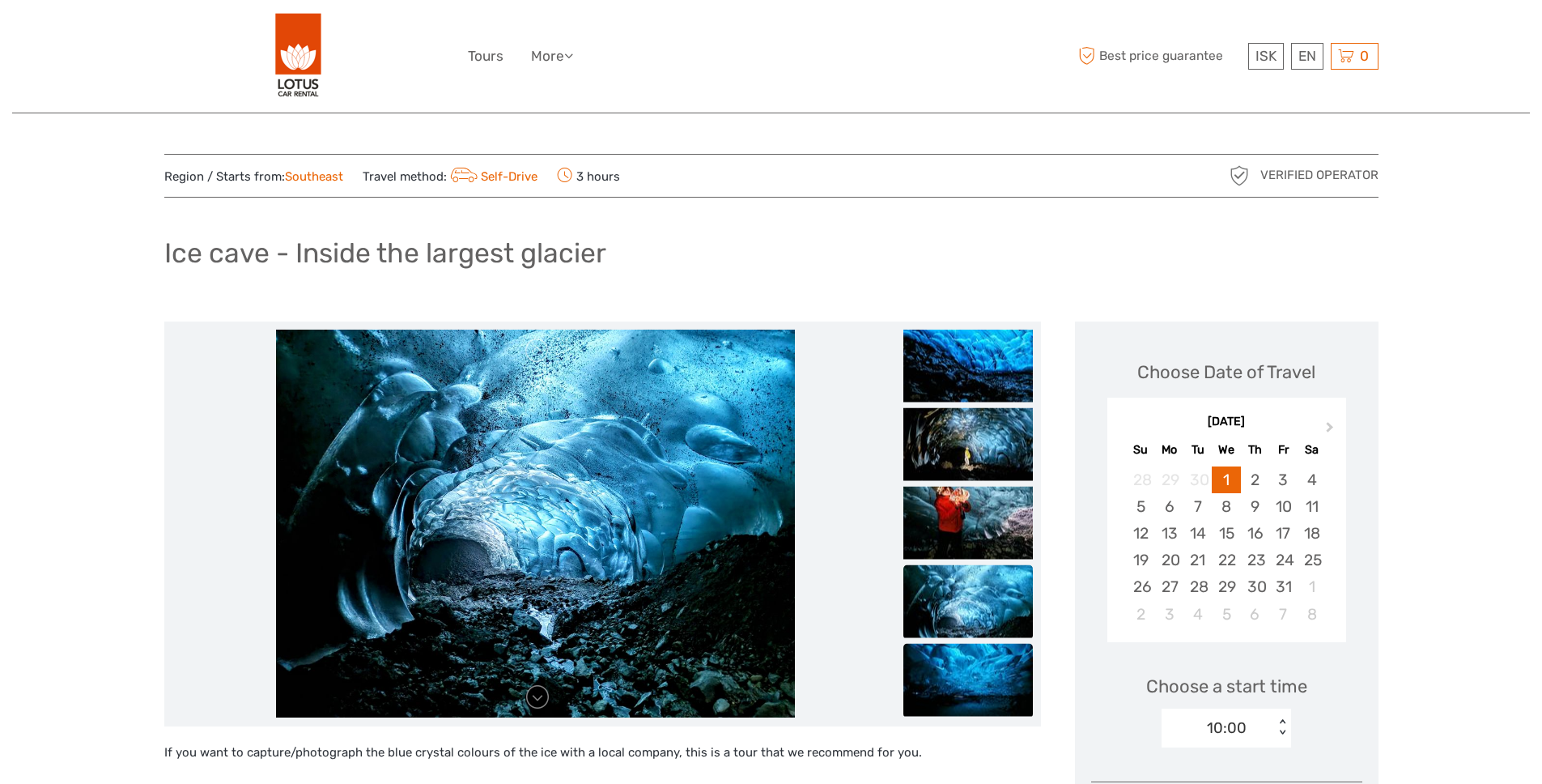
click at [973, 689] on img at bounding box center [968, 680] width 129 height 73
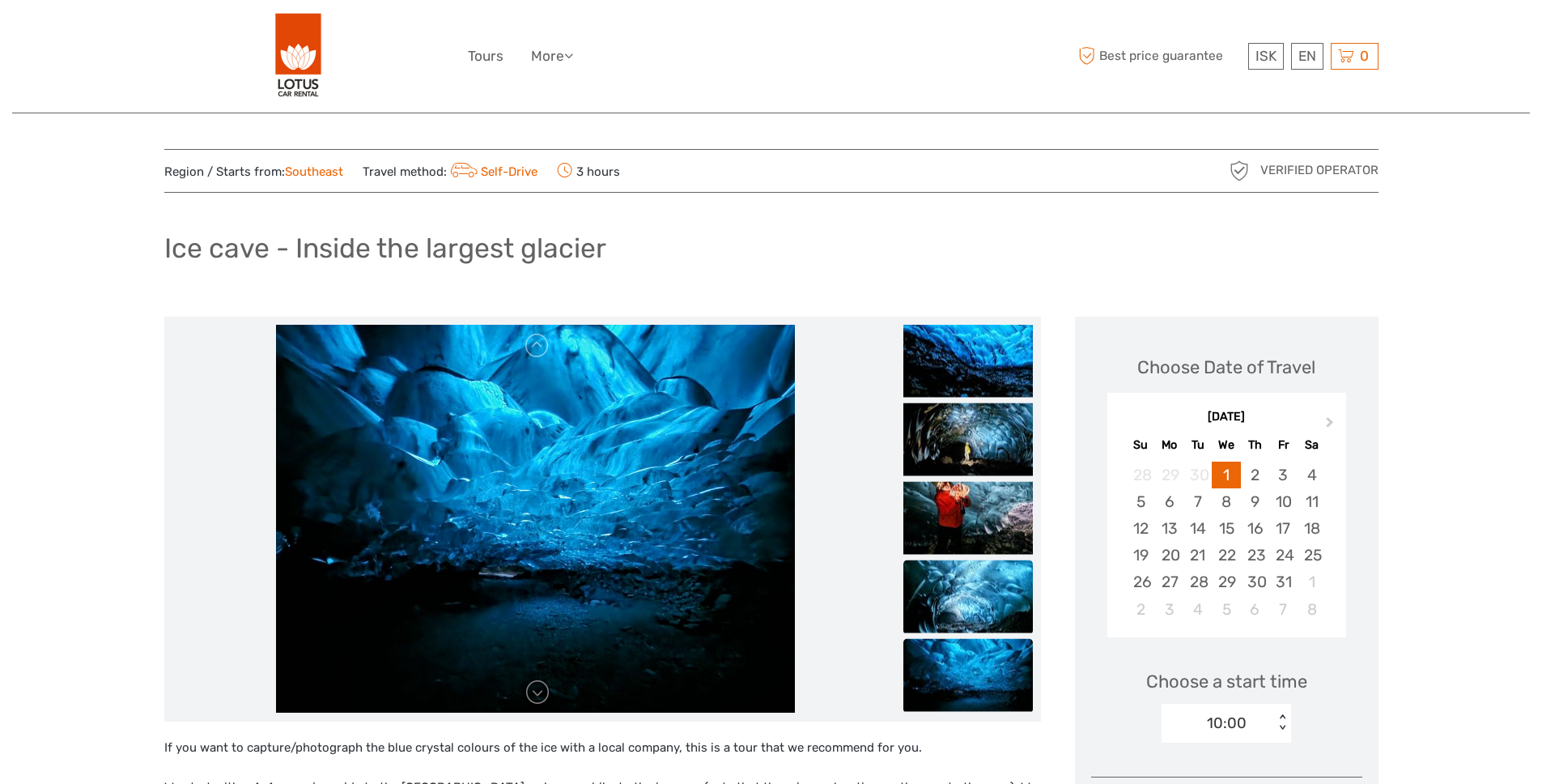
scroll to position [169, 0]
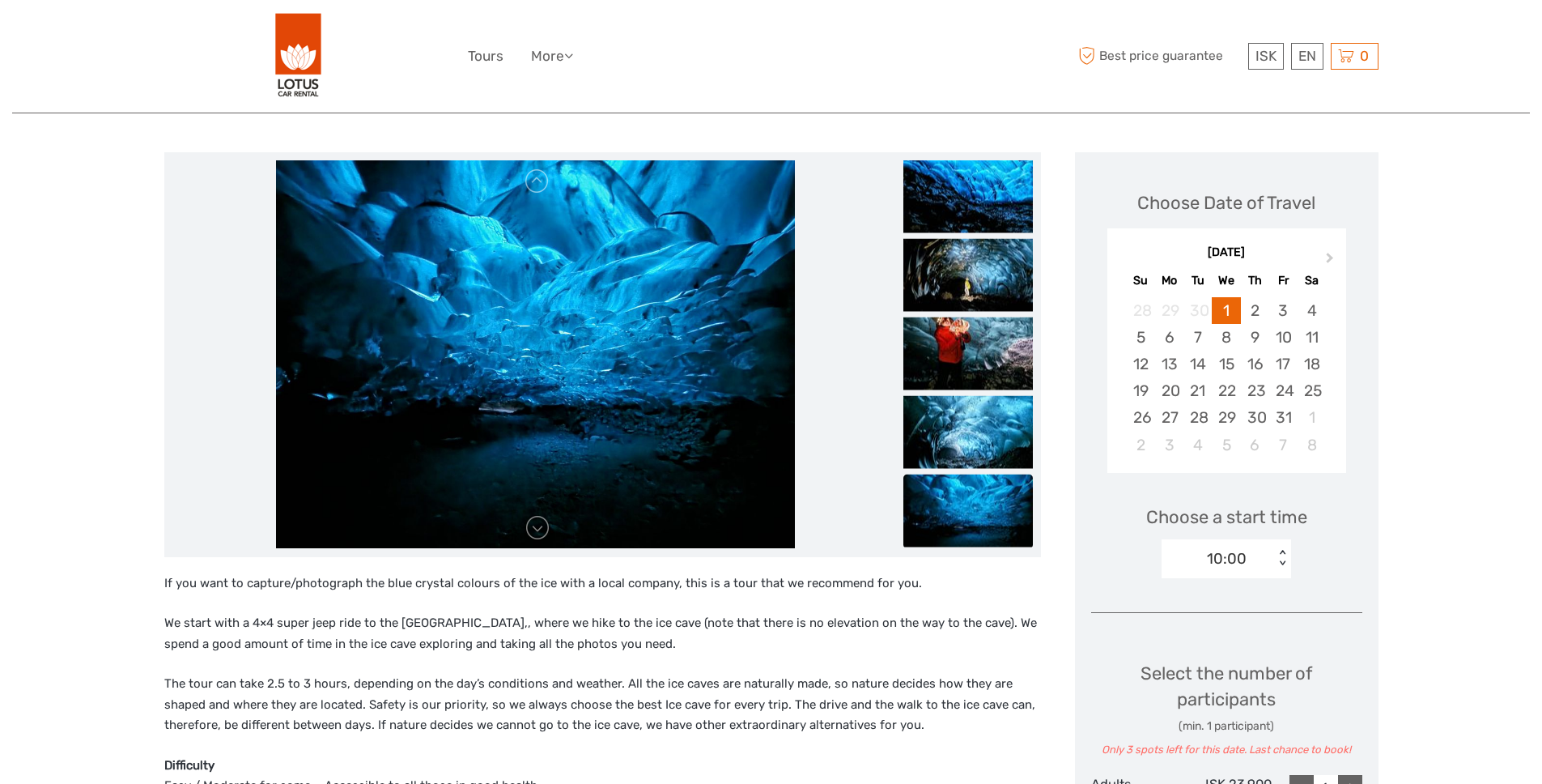
click at [978, 526] on img at bounding box center [968, 510] width 129 height 73
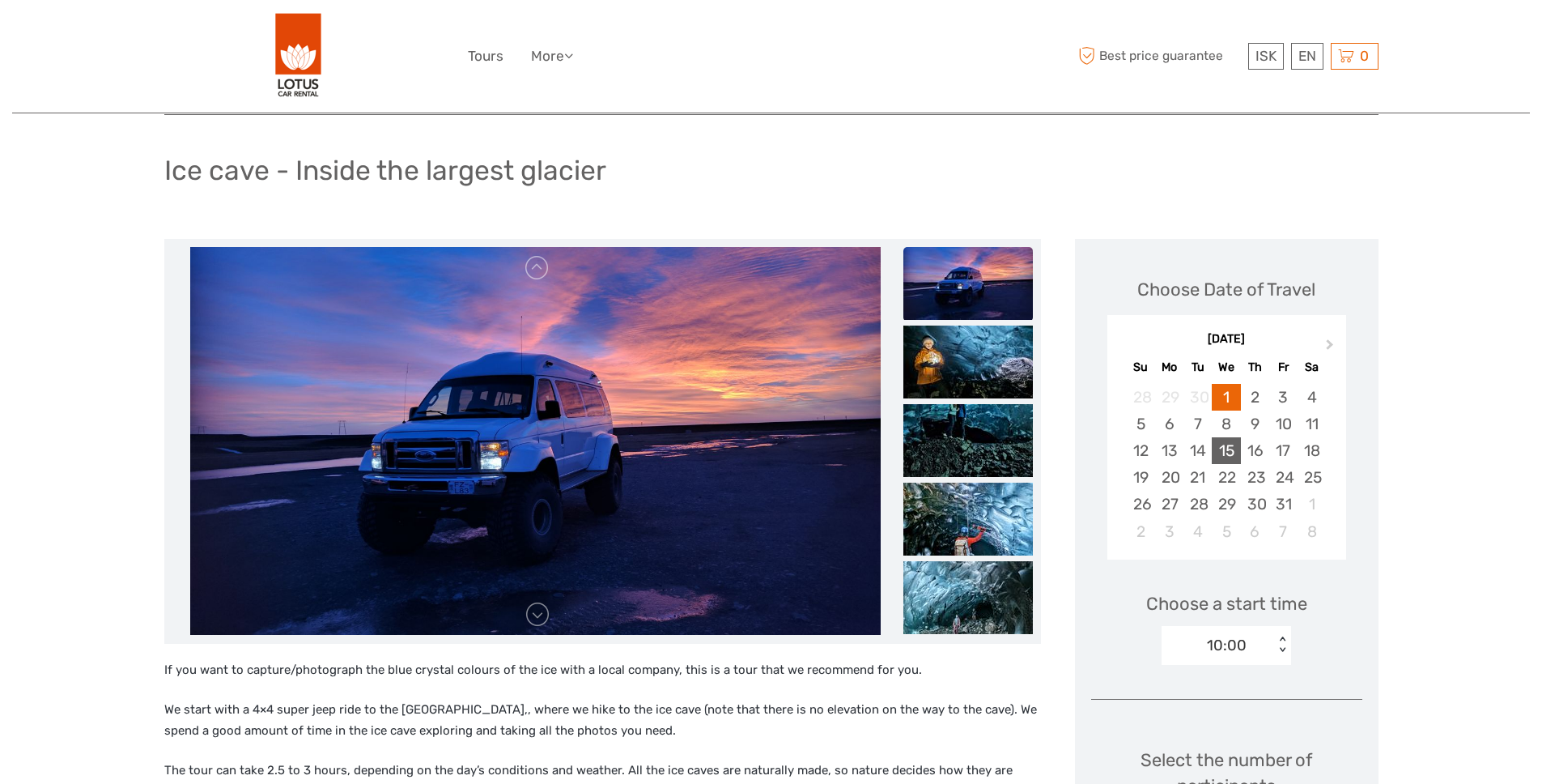
scroll to position [66, 0]
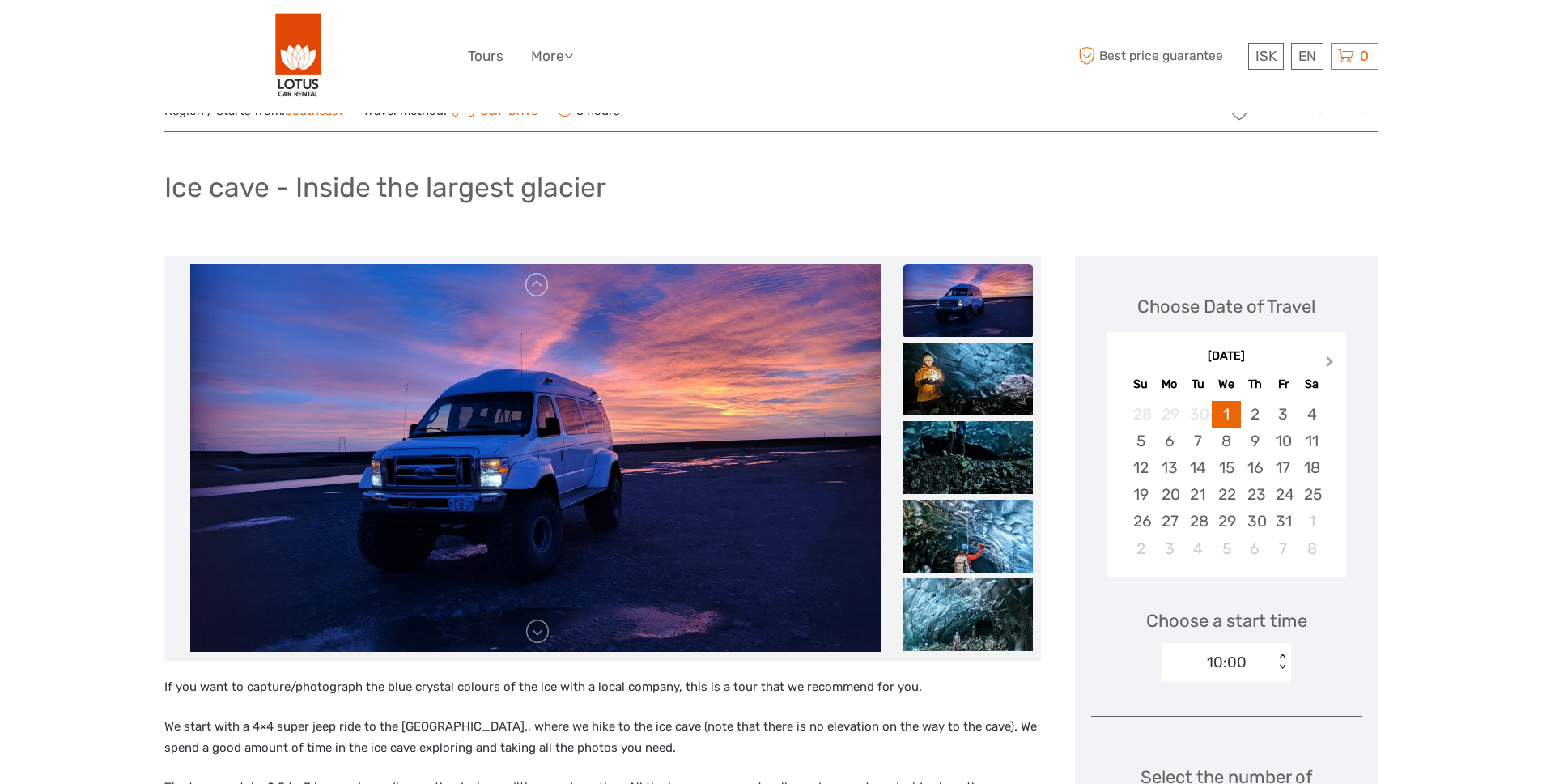
click at [1319, 359] on button "Next Month" at bounding box center [1332, 365] width 26 height 26
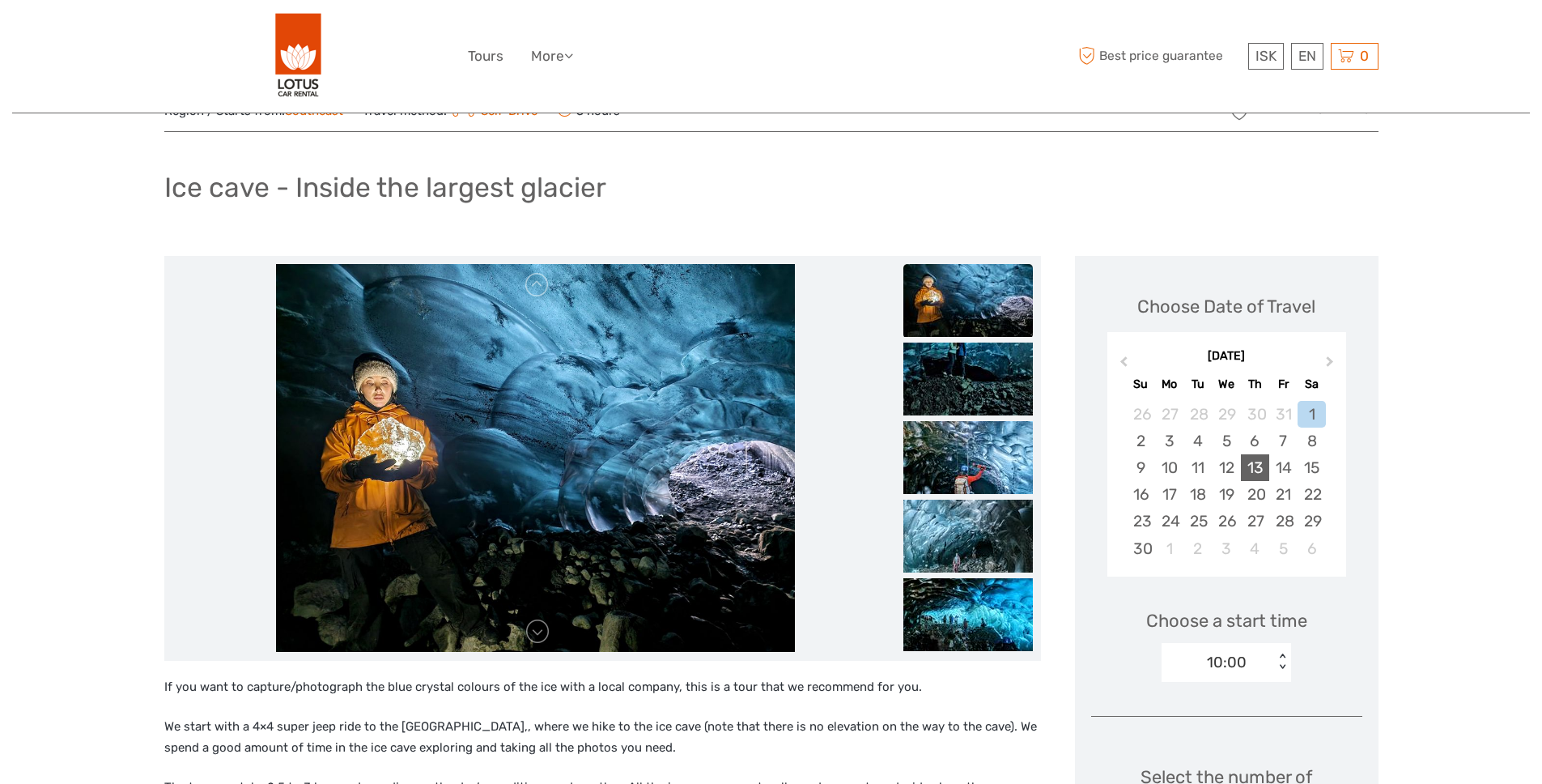
click at [1249, 467] on div "13" at bounding box center [1255, 468] width 28 height 27
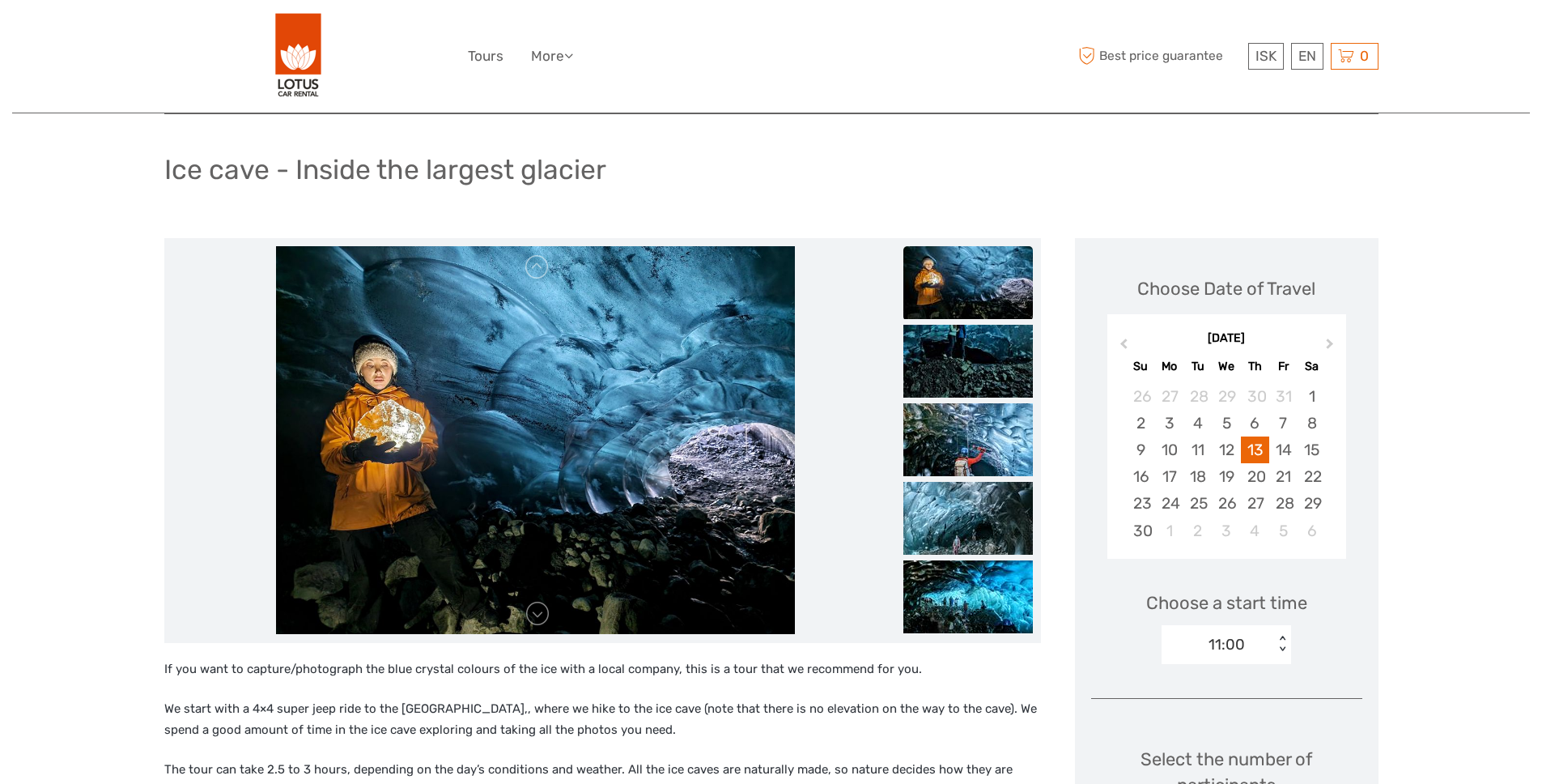
scroll to position [150, 0]
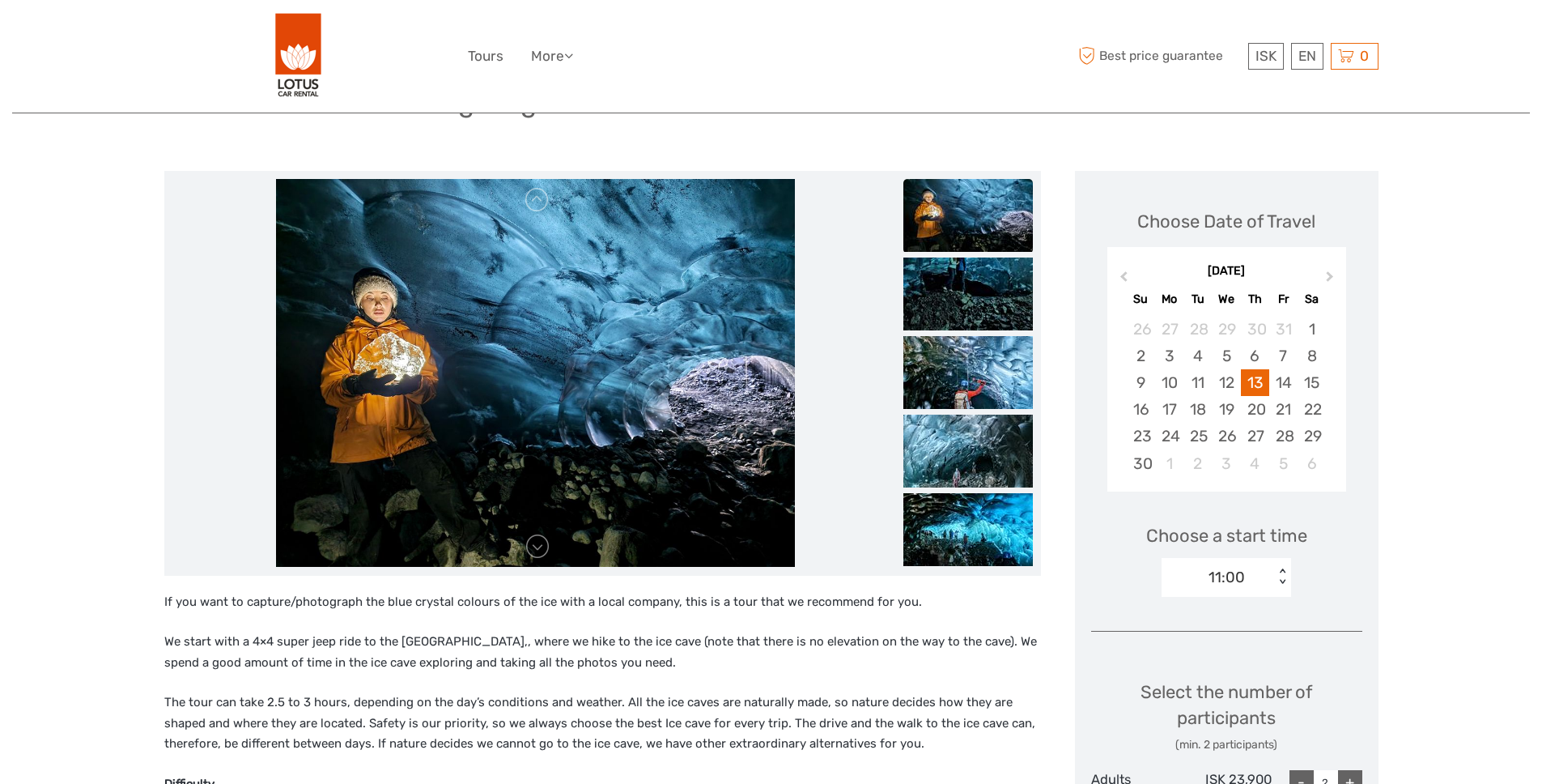
click at [1260, 572] on div "11:00" at bounding box center [1218, 577] width 113 height 24
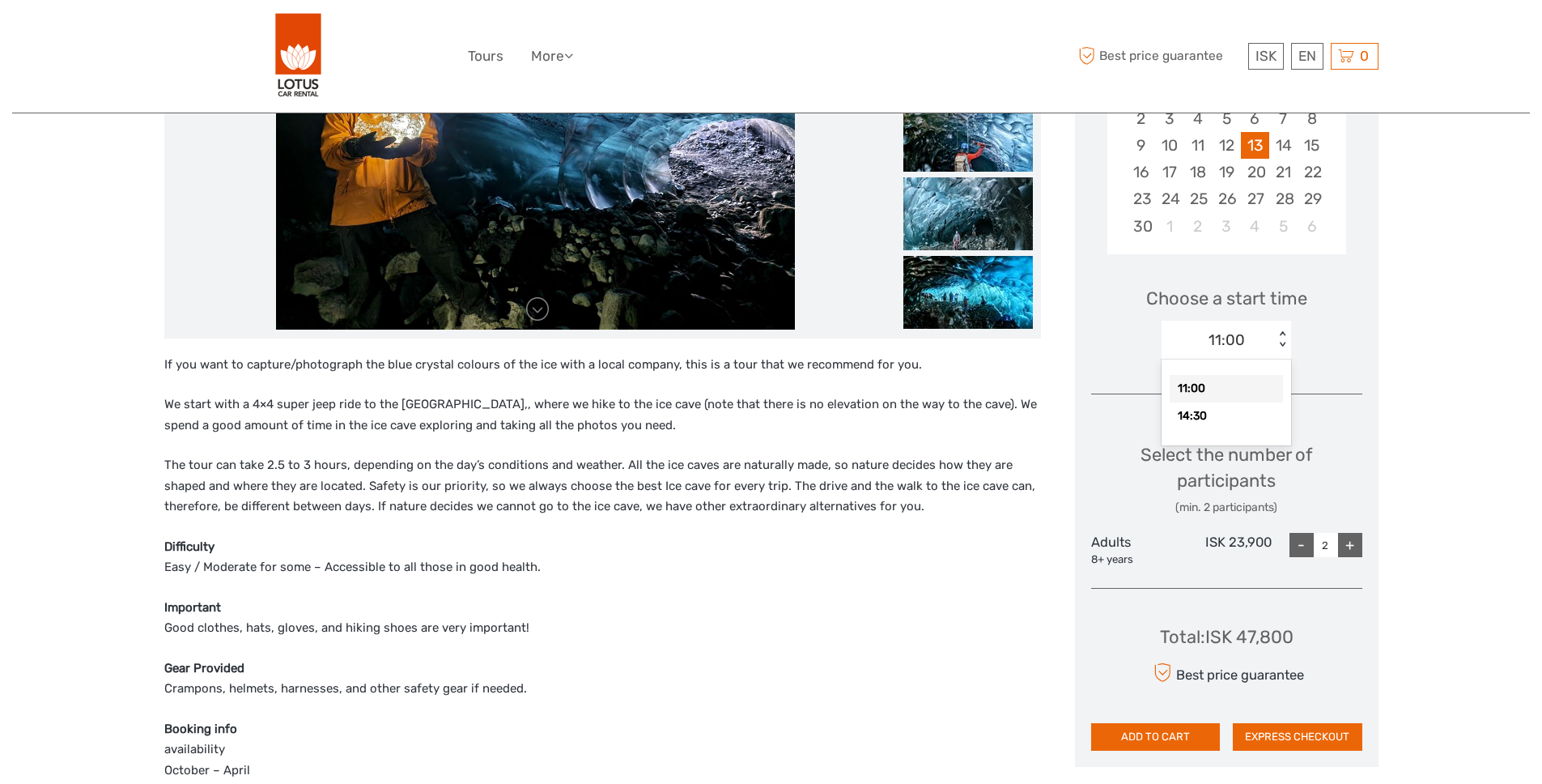
click at [1218, 391] on div "11:00" at bounding box center [1227, 389] width 114 height 28
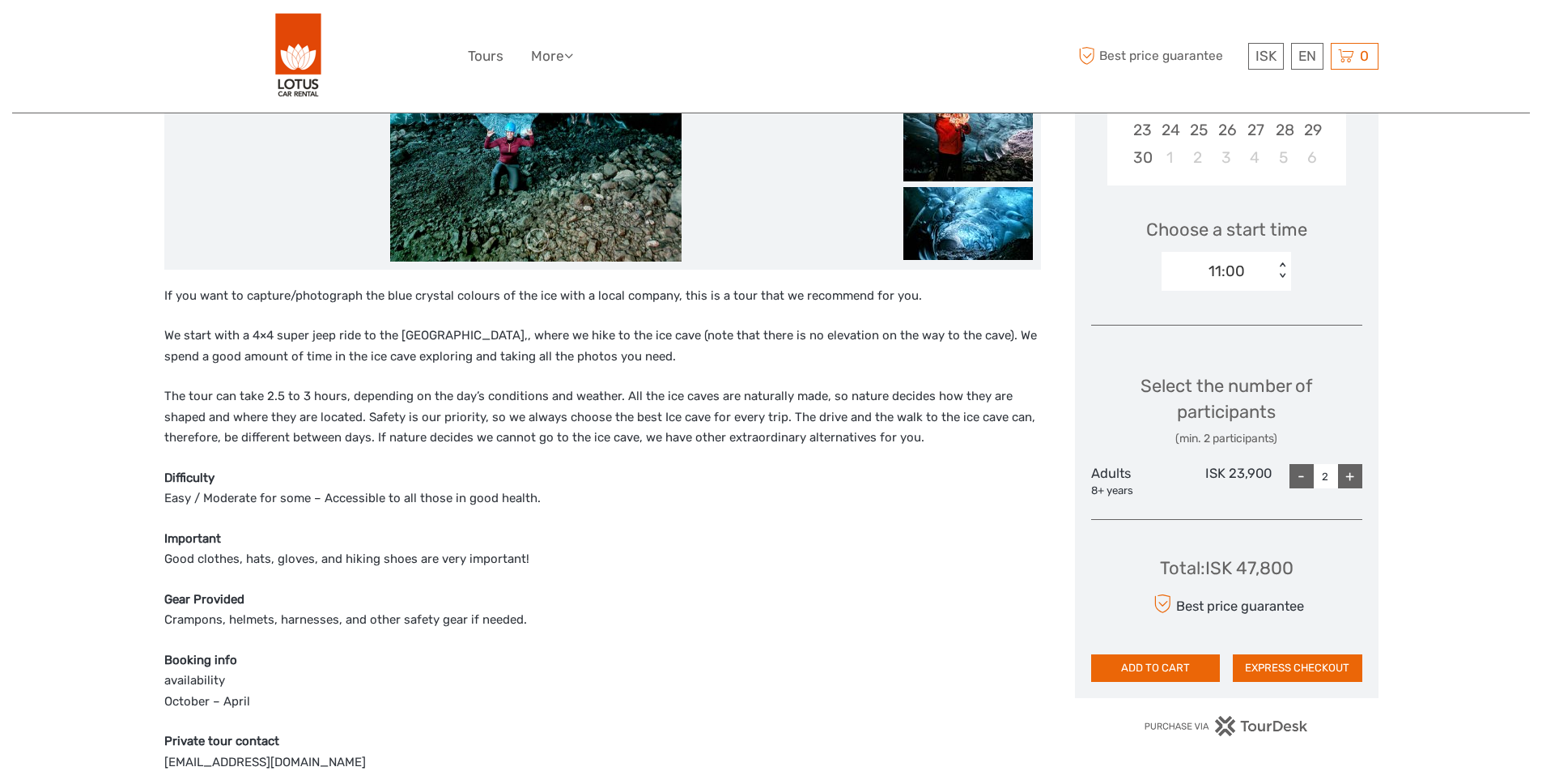
scroll to position [487, 0]
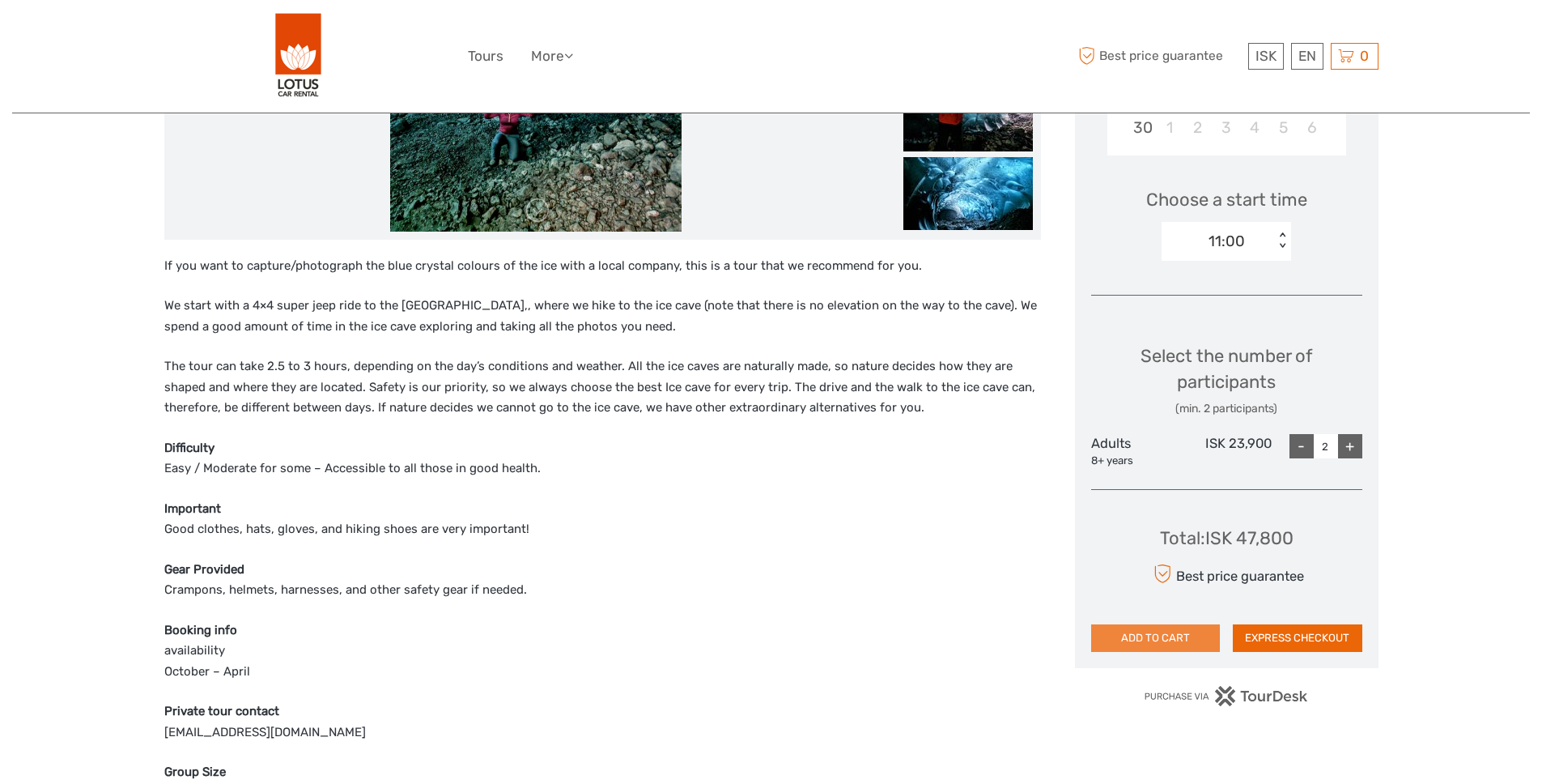
click at [1173, 646] on button "ADD TO CART" at bounding box center [1156, 637] width 129 height 28
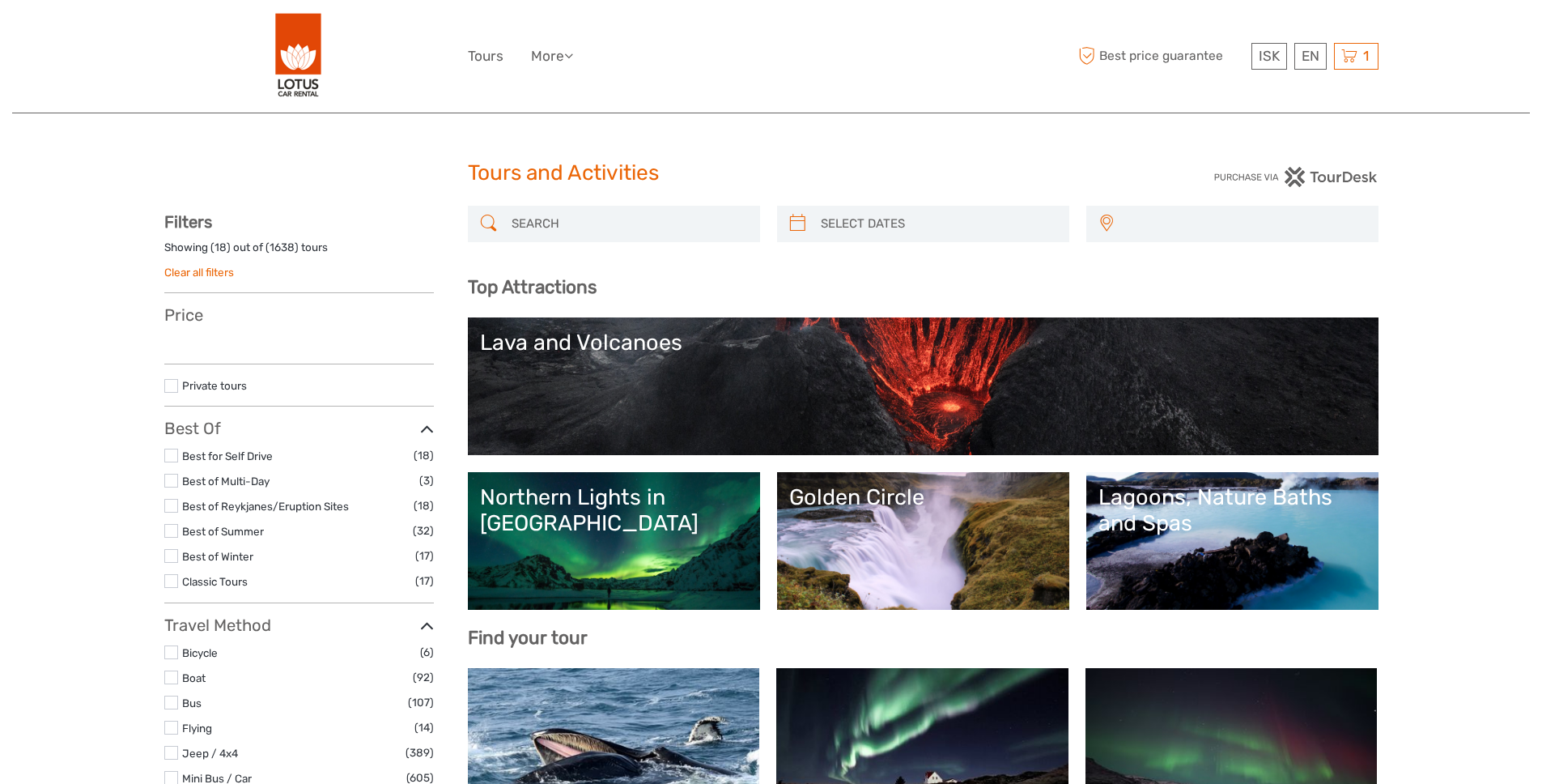
select select
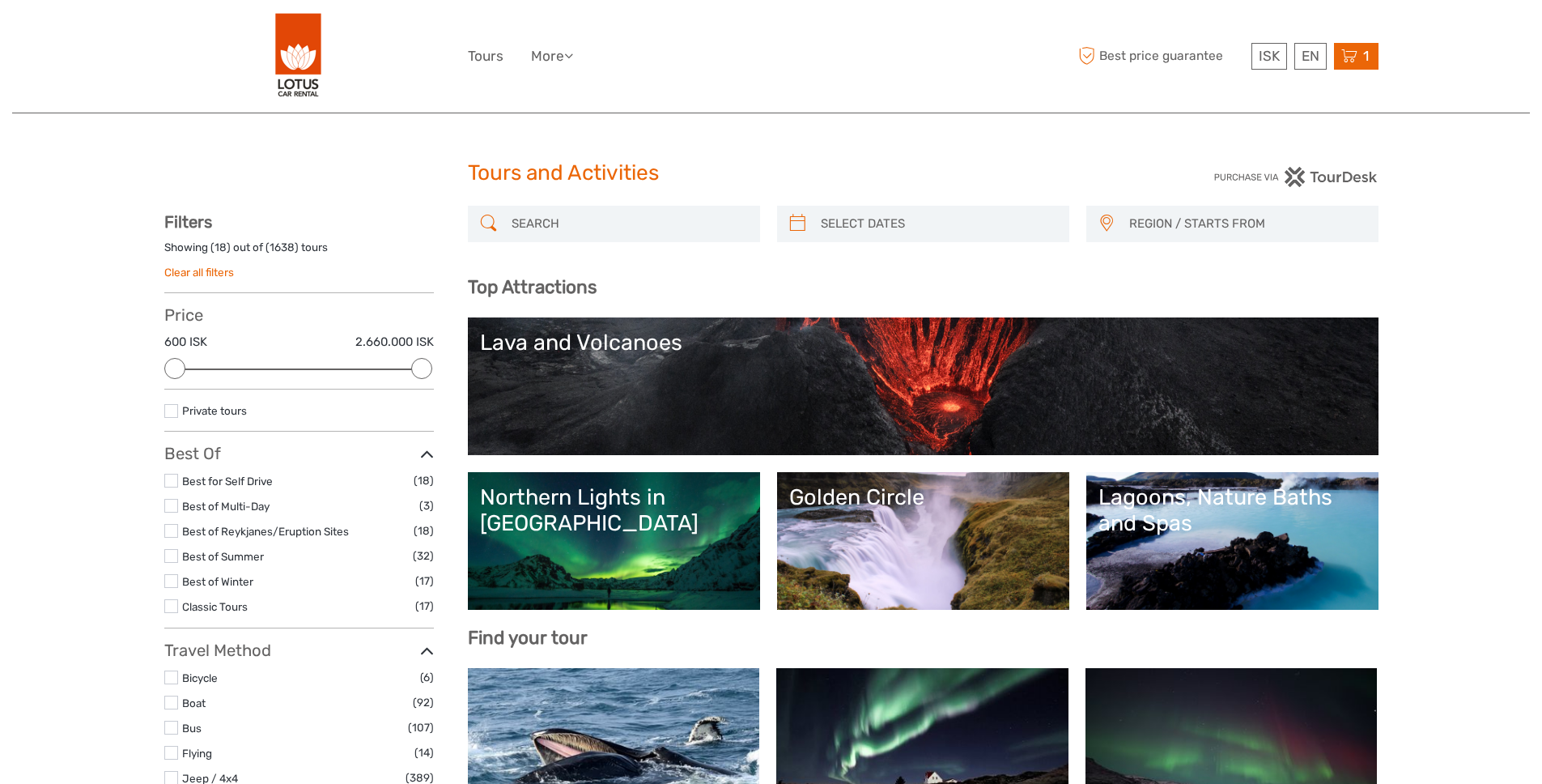
click at [1353, 63] on icon at bounding box center [1349, 56] width 16 height 20
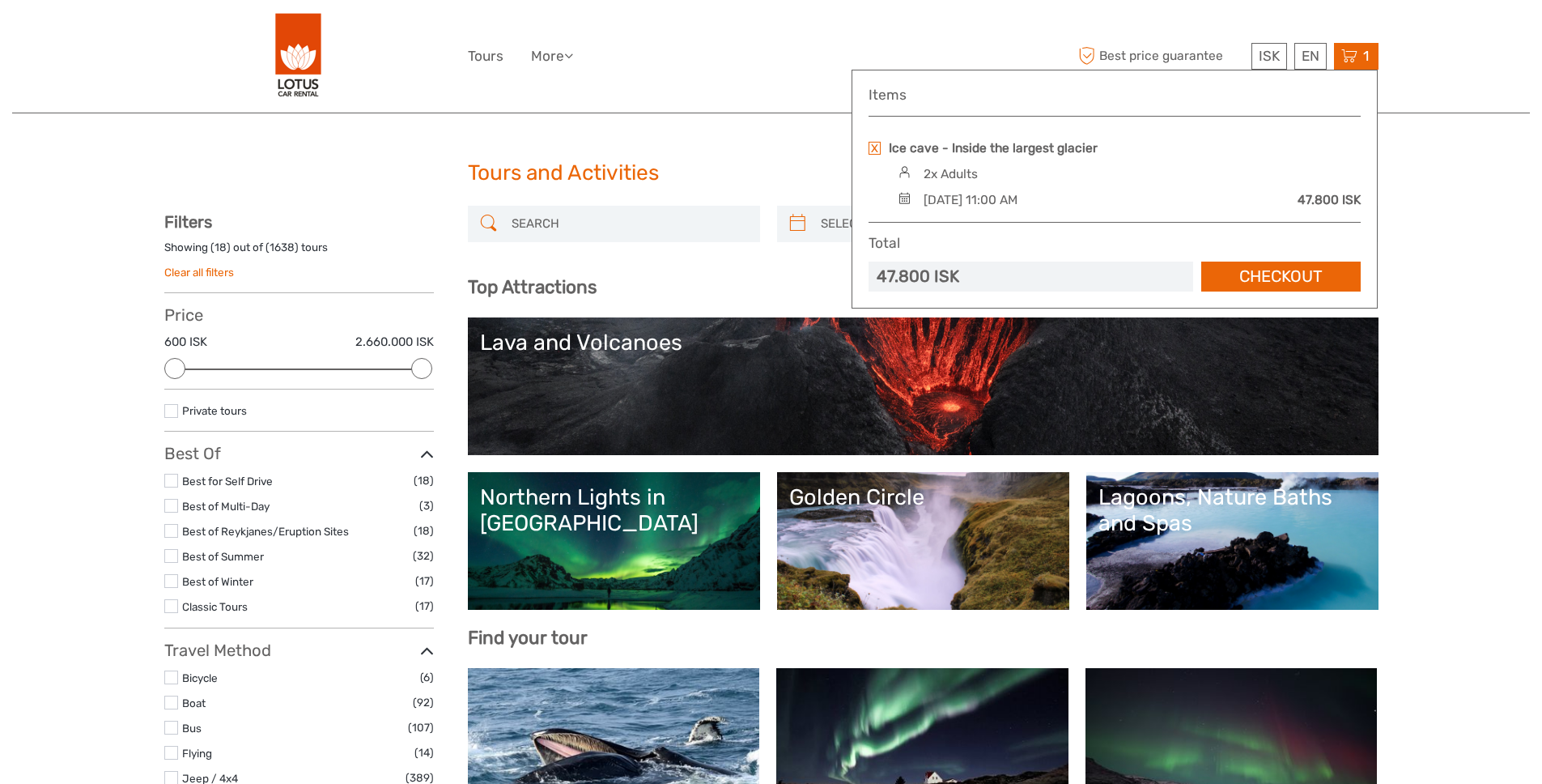
click at [1264, 154] on div "Ice cave - Inside the largest glacier" at bounding box center [1115, 148] width 492 height 17
click at [1269, 265] on link "Checkout" at bounding box center [1281, 276] width 159 height 30
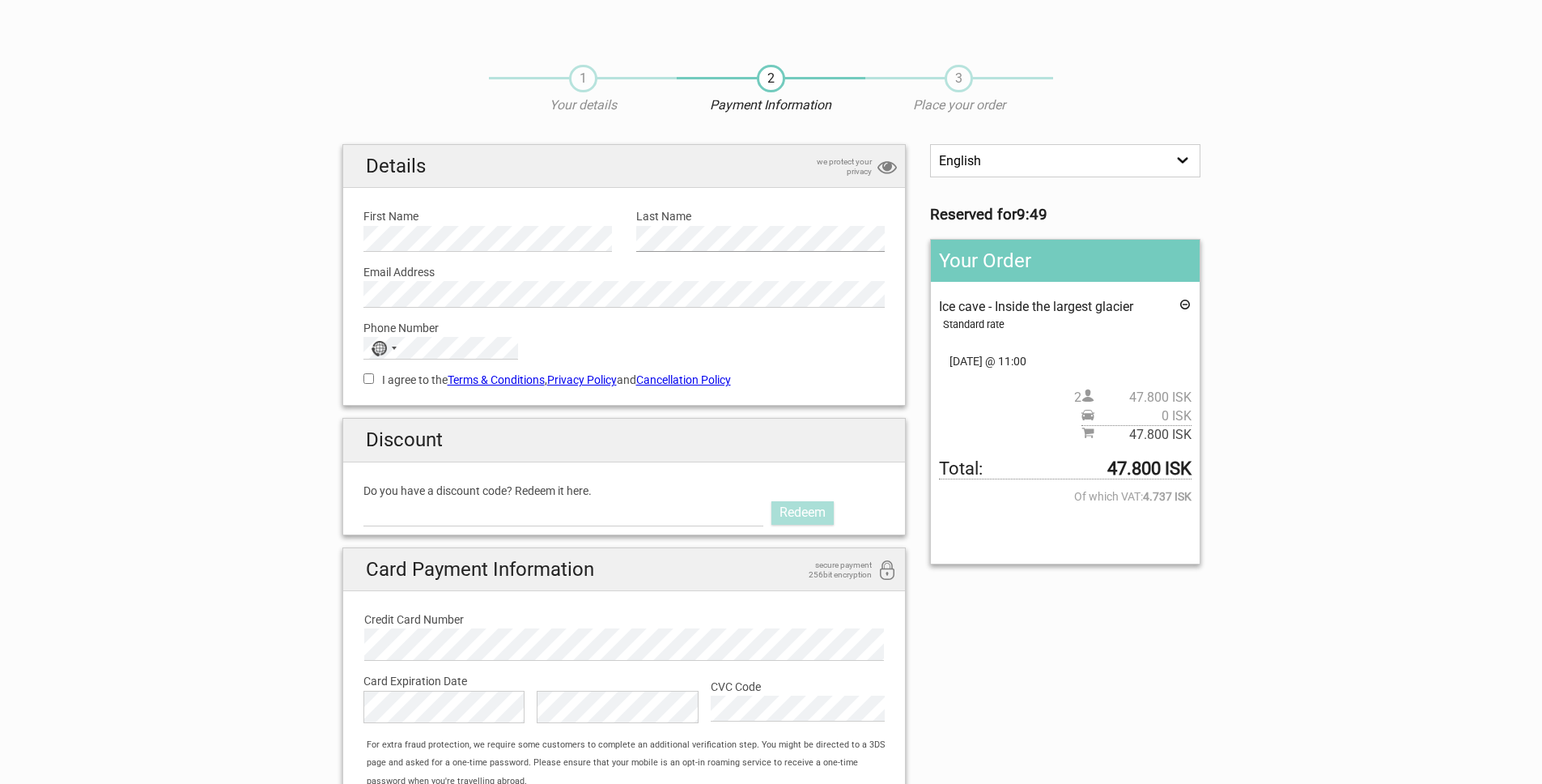
scroll to position [1, 0]
click at [192, 234] on section "1 Your details 2 Payment Information 3 Place your order English Español Deutsch…" at bounding box center [771, 460] width 1542 height 825
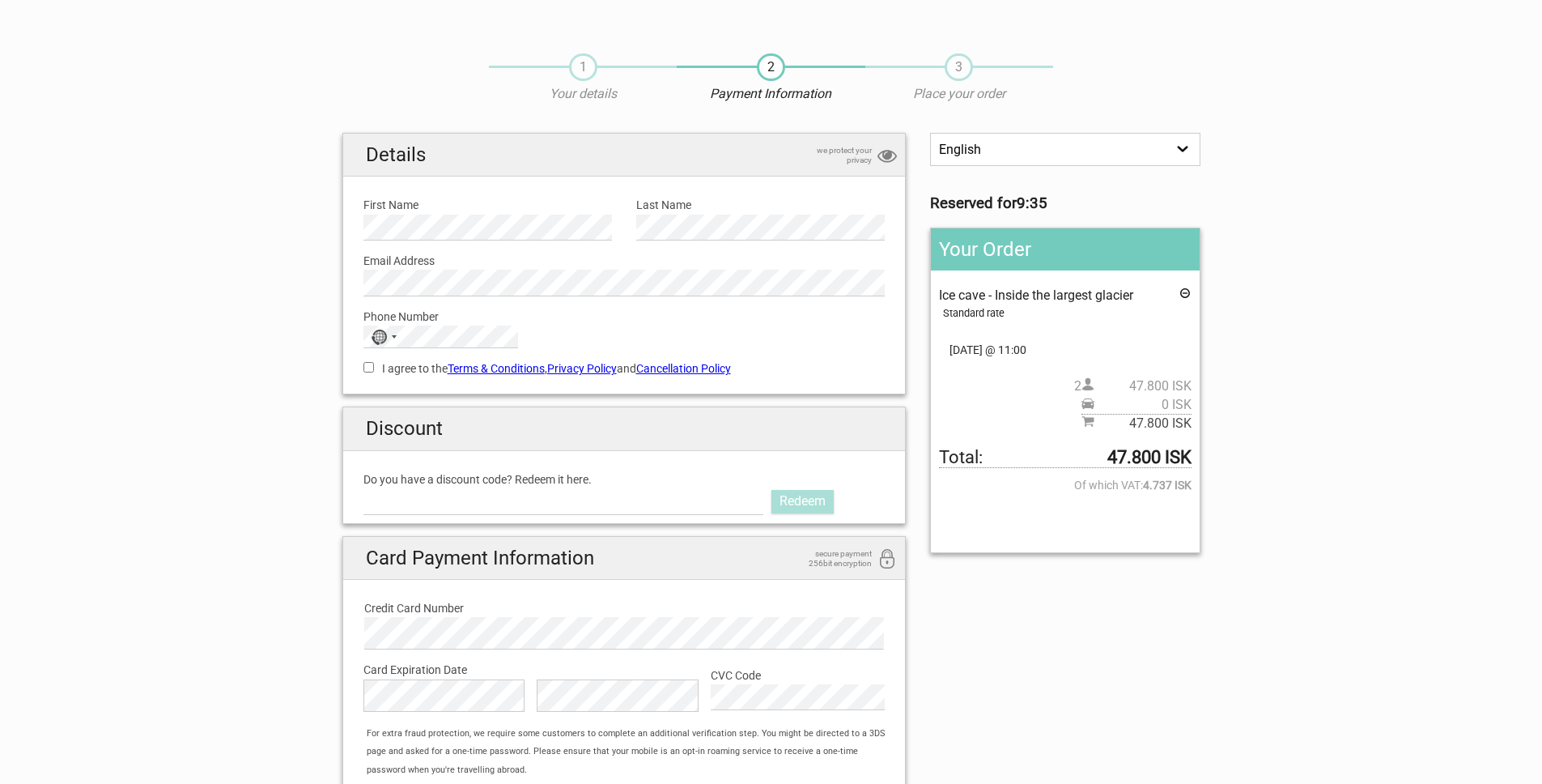
scroll to position [14, 0]
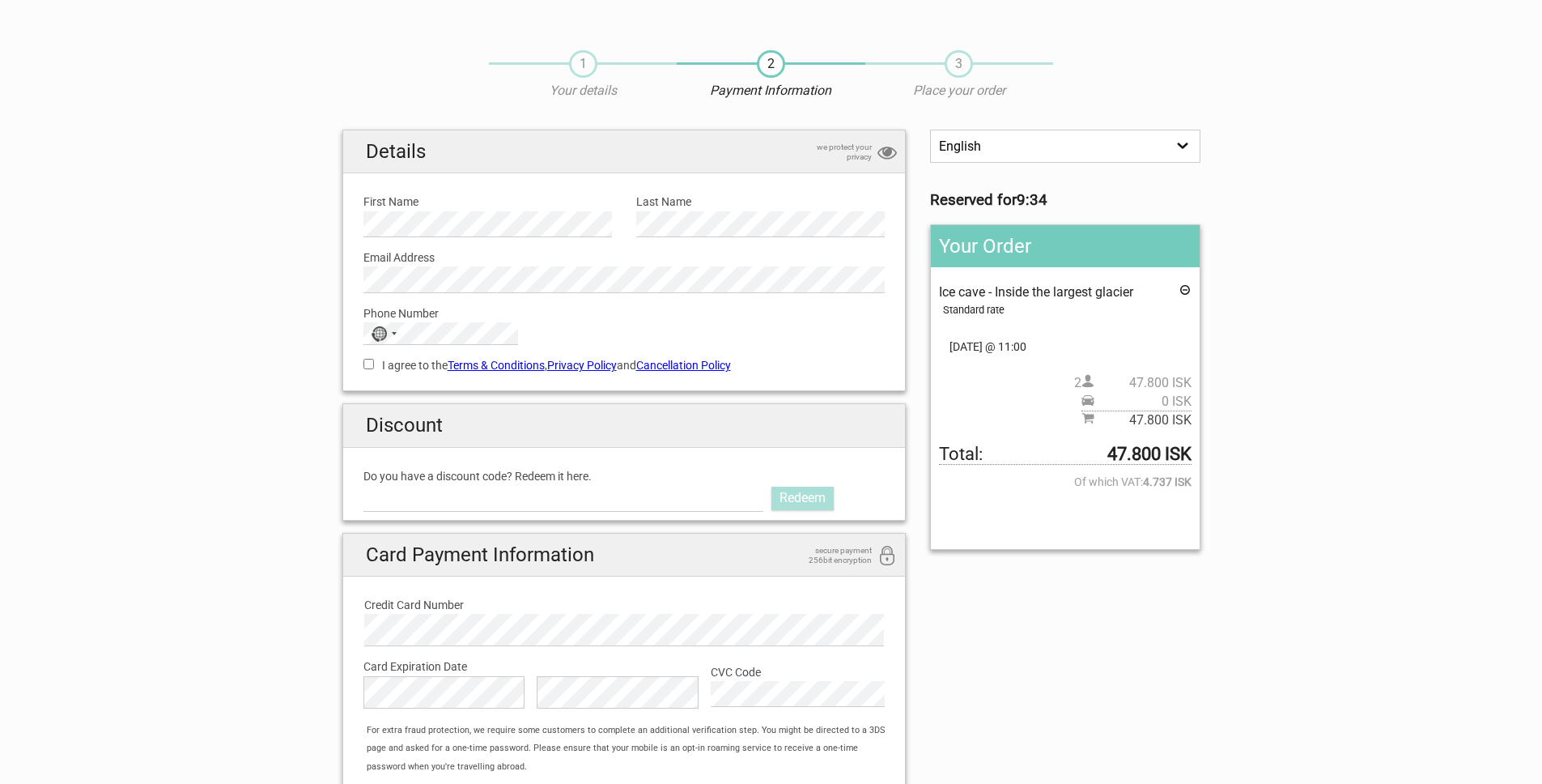
click at [368, 365] on input "I agree to the Terms & Conditions , Privacy Policy and Cancellation Policy" at bounding box center [368, 364] width 11 height 11
checkbox input "true"
click at [453, 493] on input "Do you have a discount code? Redeem it here." at bounding box center [564, 498] width 401 height 26
type input "LOTUS"
click at [814, 498] on link "Redeem" at bounding box center [802, 499] width 63 height 23
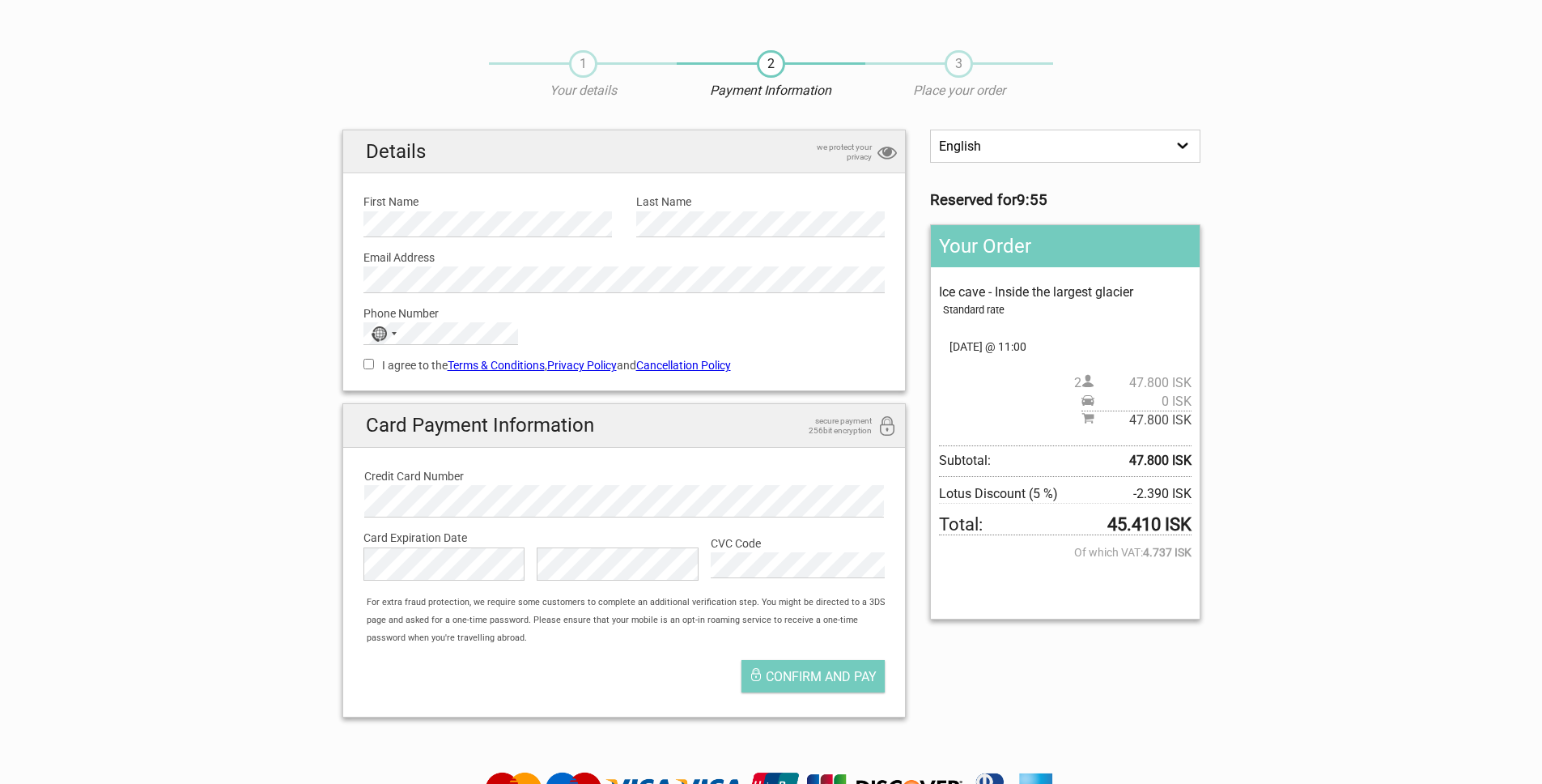
click at [367, 363] on input "I agree to the Terms & Conditions , Privacy Policy and Cancellation Policy" at bounding box center [368, 364] width 11 height 11
checkbox input "true"
click at [754, 552] on label "CVC Code" at bounding box center [798, 543] width 175 height 17
click at [579, 704] on div "Confirm and pay" at bounding box center [624, 680] width 547 height 57
click at [834, 685] on button "Confirm and pay" at bounding box center [813, 676] width 144 height 33
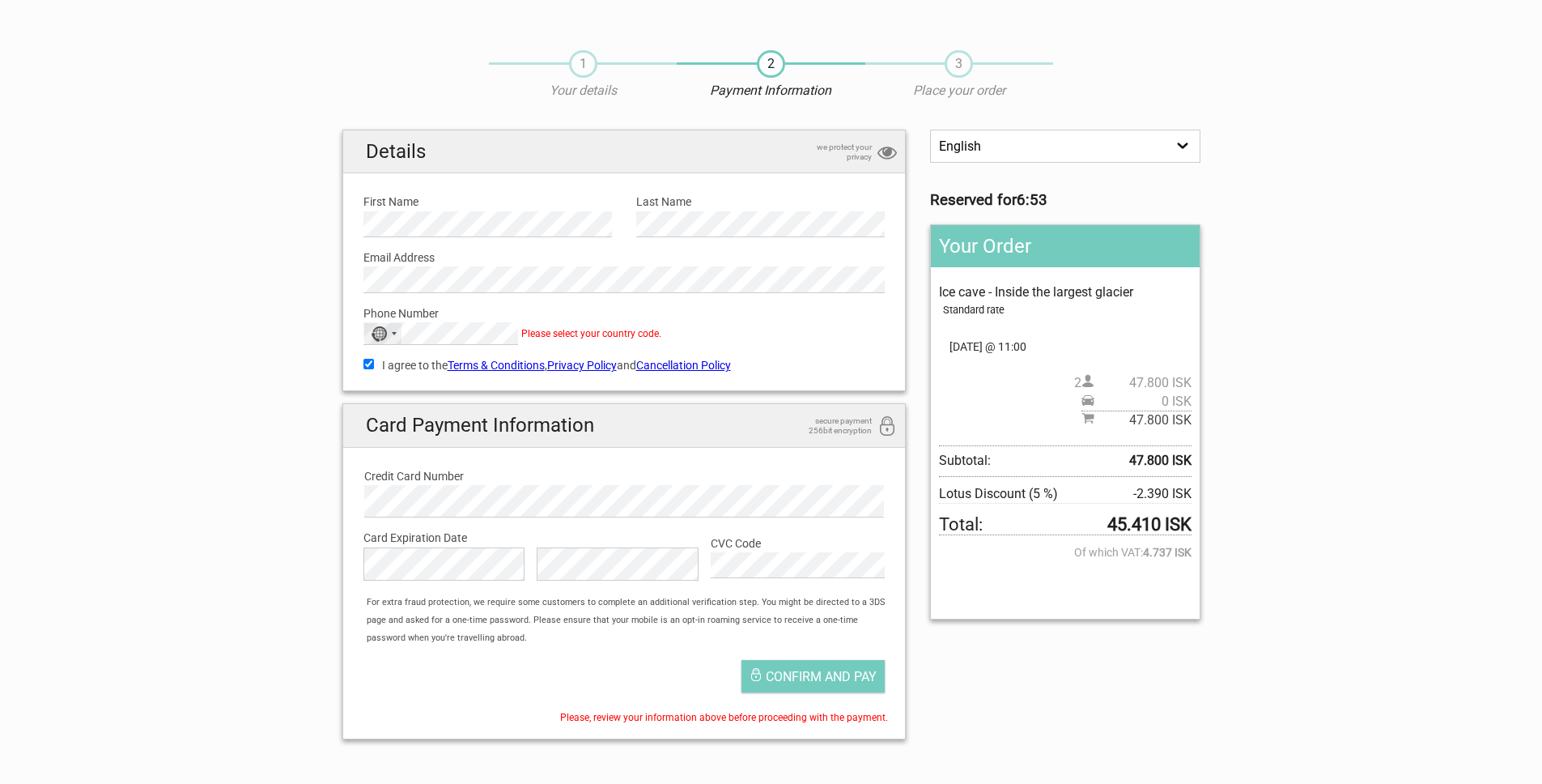
click at [372, 340] on div "No country selected" at bounding box center [379, 334] width 16 height 15
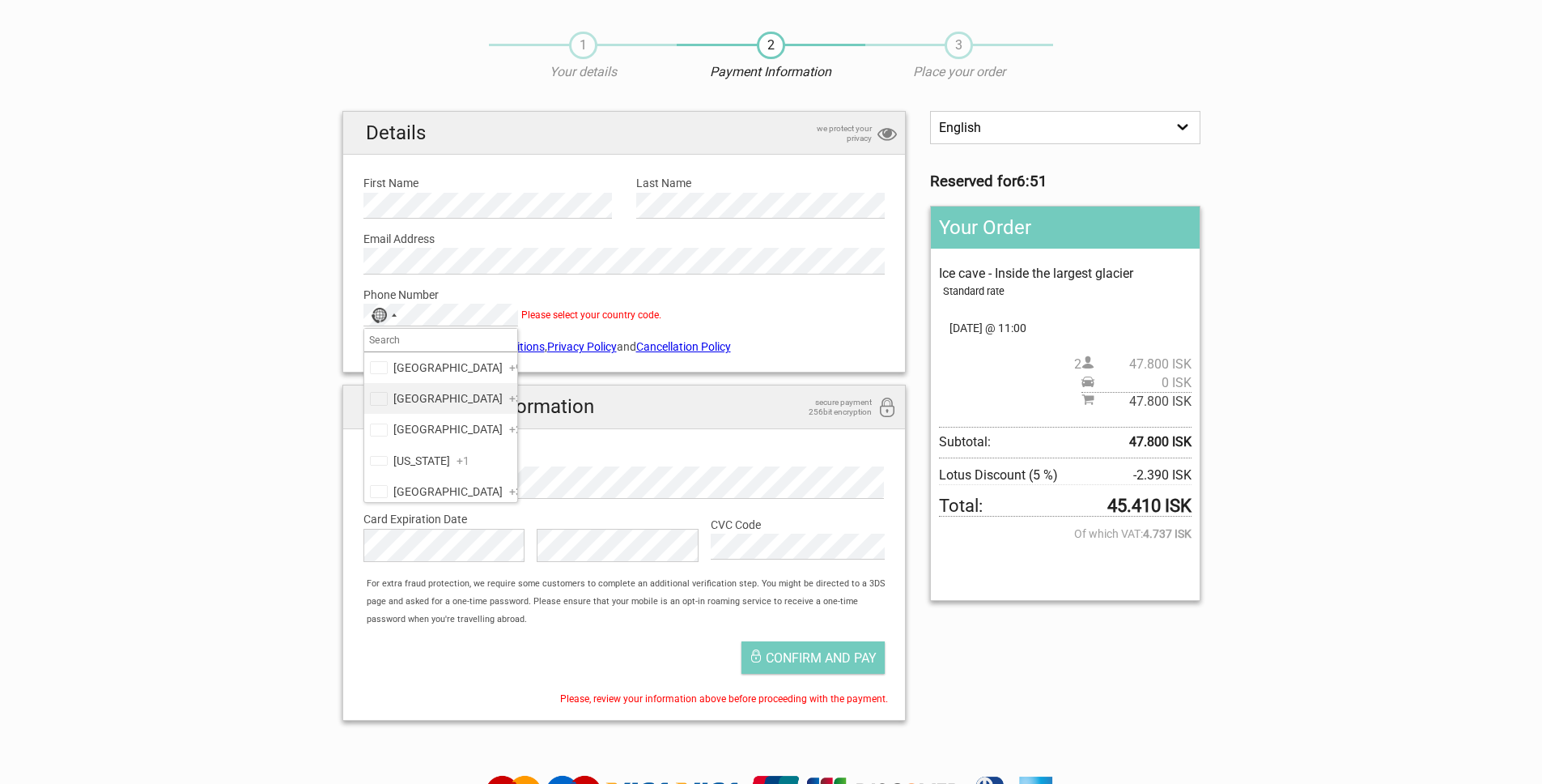
scroll to position [8, 0]
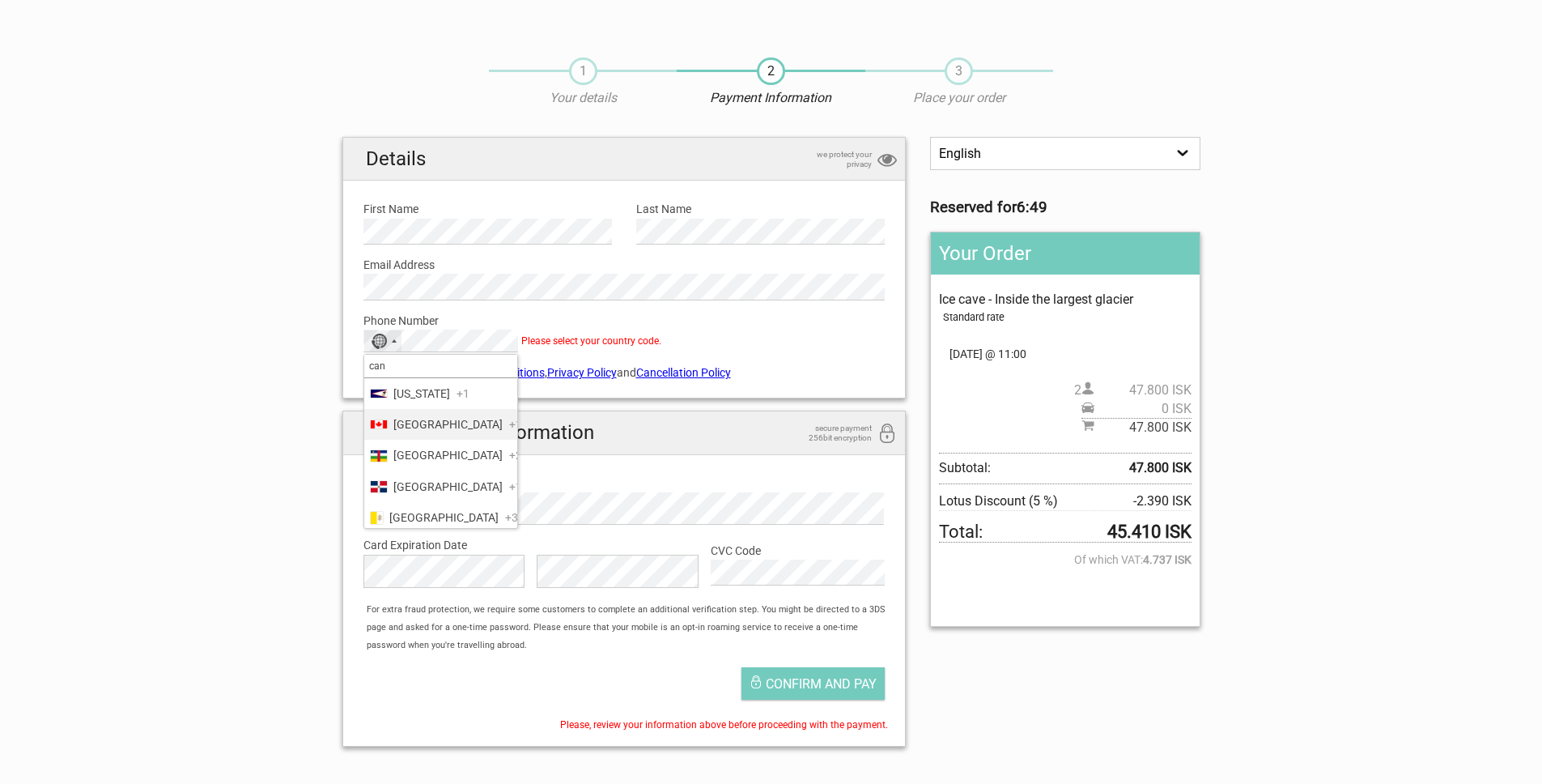
type input "can"
click at [419, 433] on span "Canada" at bounding box center [447, 424] width 109 height 17
click at [782, 689] on span "Confirm and pay" at bounding box center [821, 684] width 111 height 15
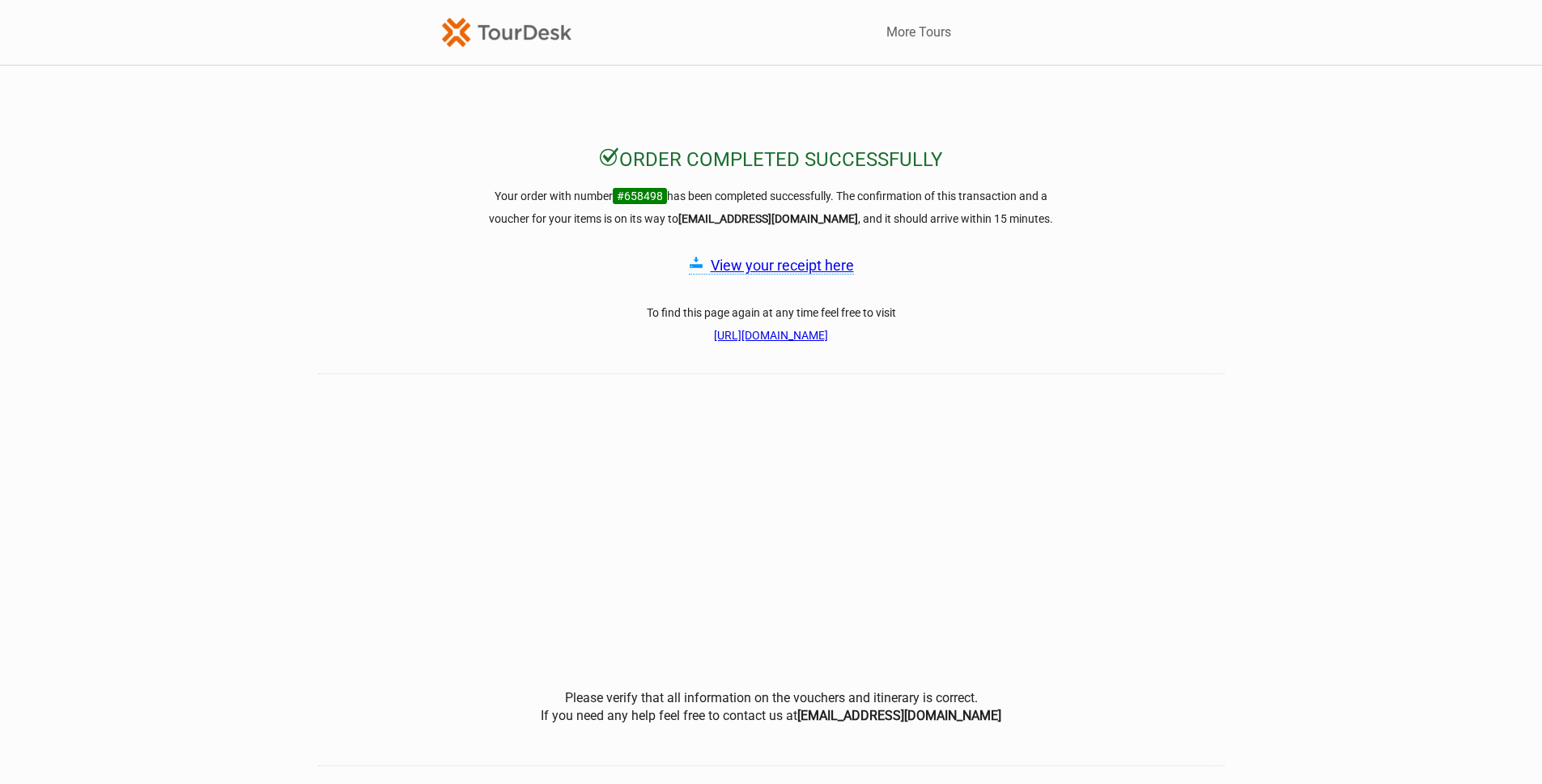
scroll to position [3, 0]
click at [805, 262] on link "View your receipt here" at bounding box center [782, 263] width 144 height 17
